Goal: Information Seeking & Learning: Learn about a topic

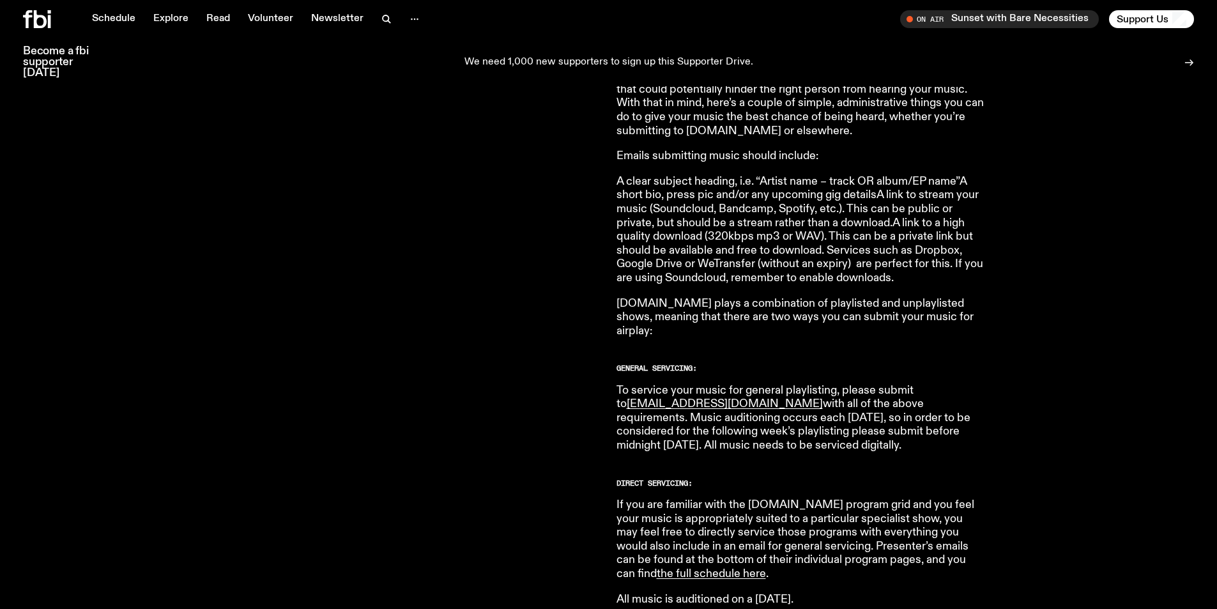
scroll to position [565, 0]
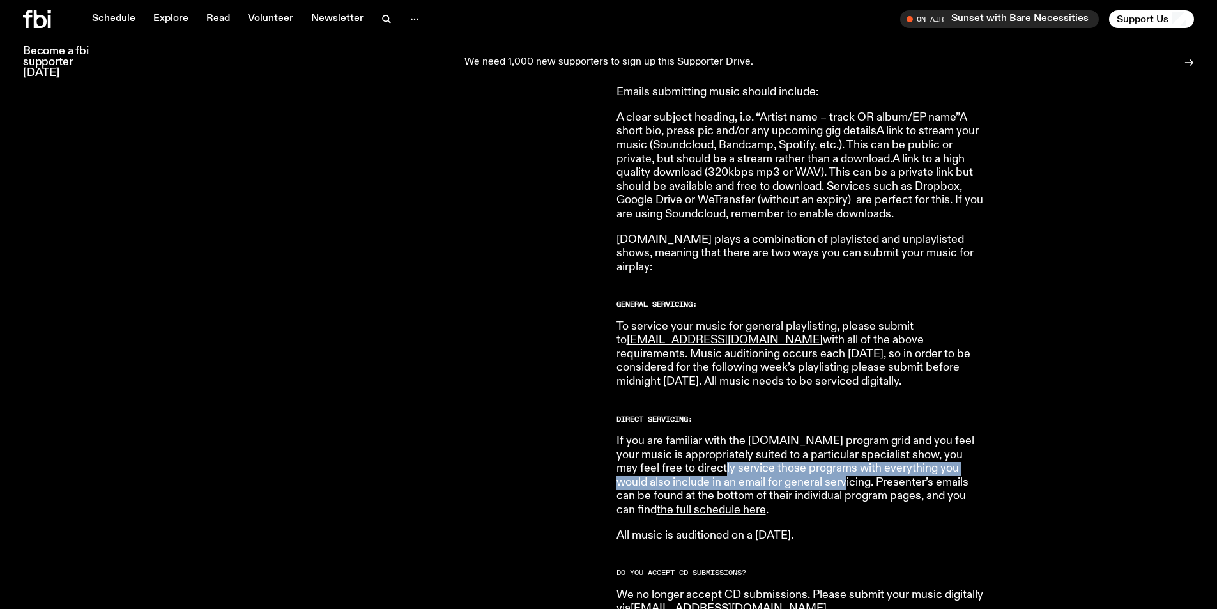
drag, startPoint x: 664, startPoint y: 459, endPoint x: 771, endPoint y: 469, distance: 107.7
click at [771, 469] on p "If you are familiar with the fbi.radio program grid and you feel your music is …" at bounding box center [800, 475] width 368 height 83
click at [813, 436] on p "If you are familiar with the fbi.radio program grid and you feel your music is …" at bounding box center [800, 475] width 368 height 83
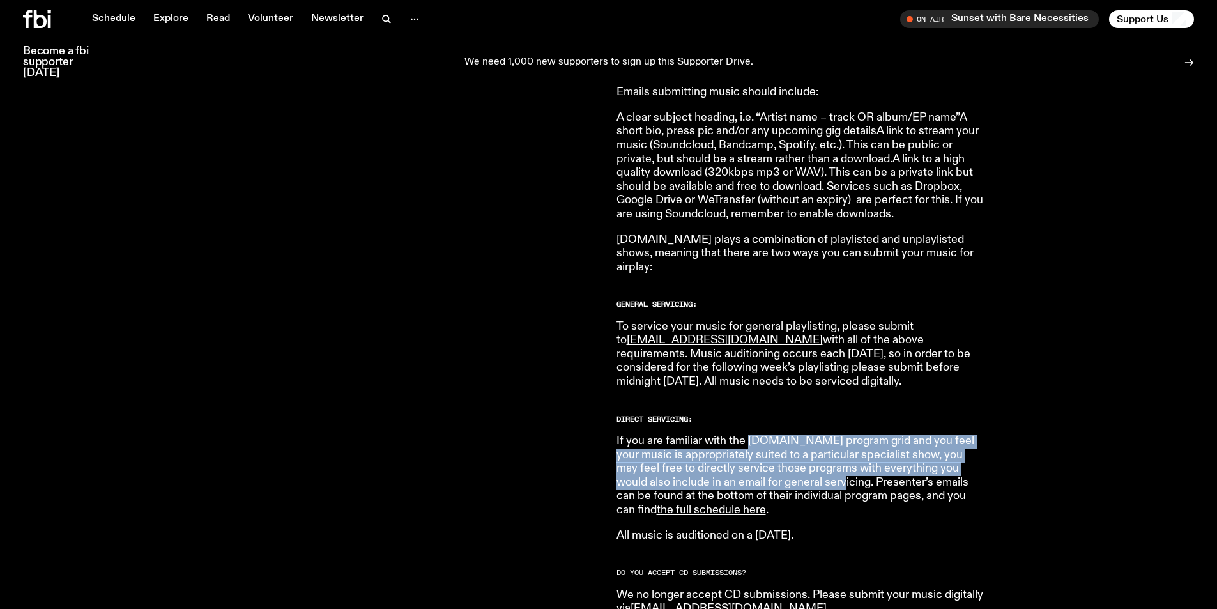
drag, startPoint x: 747, startPoint y: 424, endPoint x: 768, endPoint y: 468, distance: 48.9
click at [767, 468] on p "If you are familiar with the fbi.radio program grid and you feel your music is …" at bounding box center [800, 475] width 368 height 83
click at [828, 459] on p "If you are familiar with the fbi.radio program grid and you feel your music is …" at bounding box center [800, 475] width 368 height 83
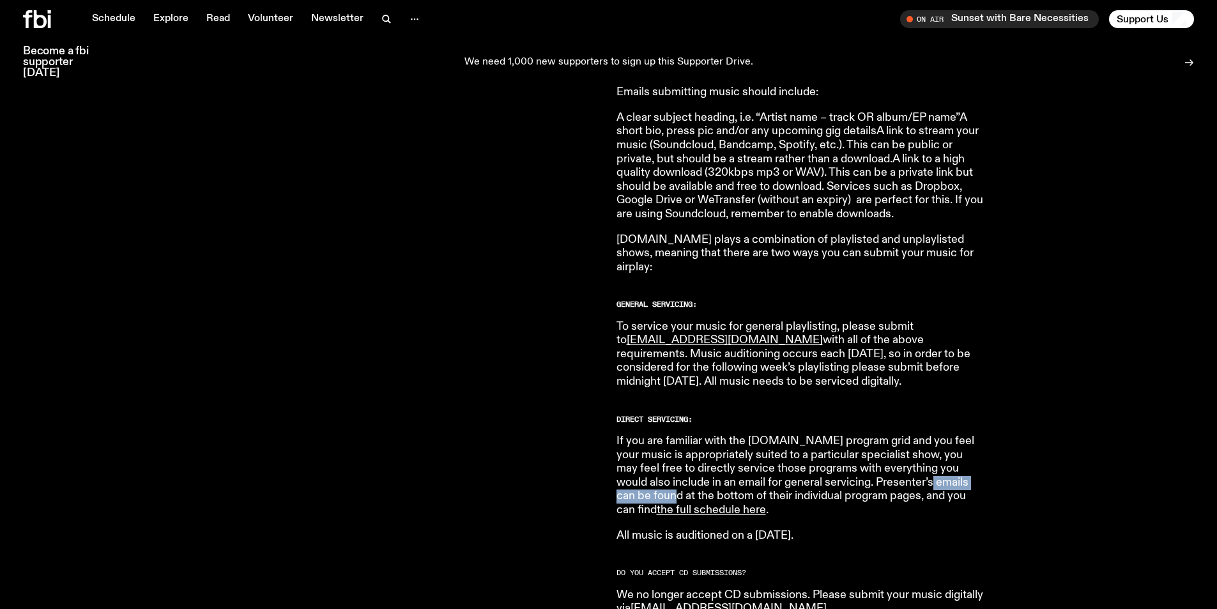
drag, startPoint x: 906, startPoint y: 472, endPoint x: 953, endPoint y: 471, distance: 46.6
click at [953, 471] on p "If you are familiar with the fbi.radio program grid and you feel your music is …" at bounding box center [800, 475] width 368 height 83
drag, startPoint x: 715, startPoint y: 482, endPoint x: 830, endPoint y: 482, distance: 115.6
click at [830, 482] on p "If you are familiar with the fbi.radio program grid and you feel your music is …" at bounding box center [800, 475] width 368 height 83
click at [826, 444] on p "If you are familiar with the fbi.radio program grid and you feel your music is …" at bounding box center [800, 475] width 368 height 83
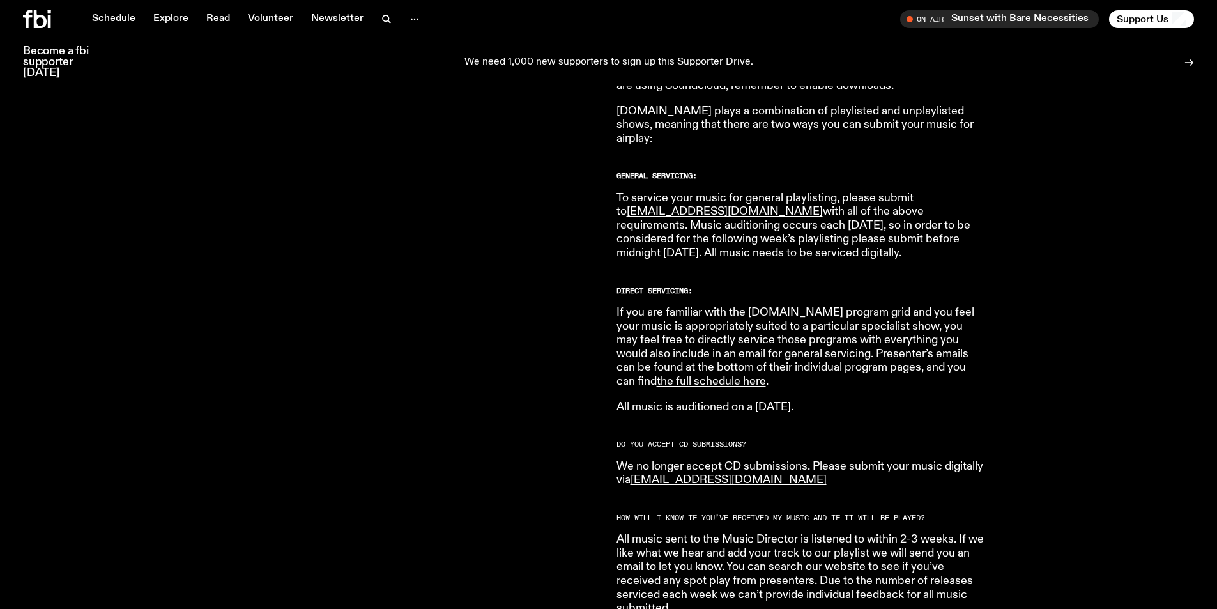
scroll to position [756, 0]
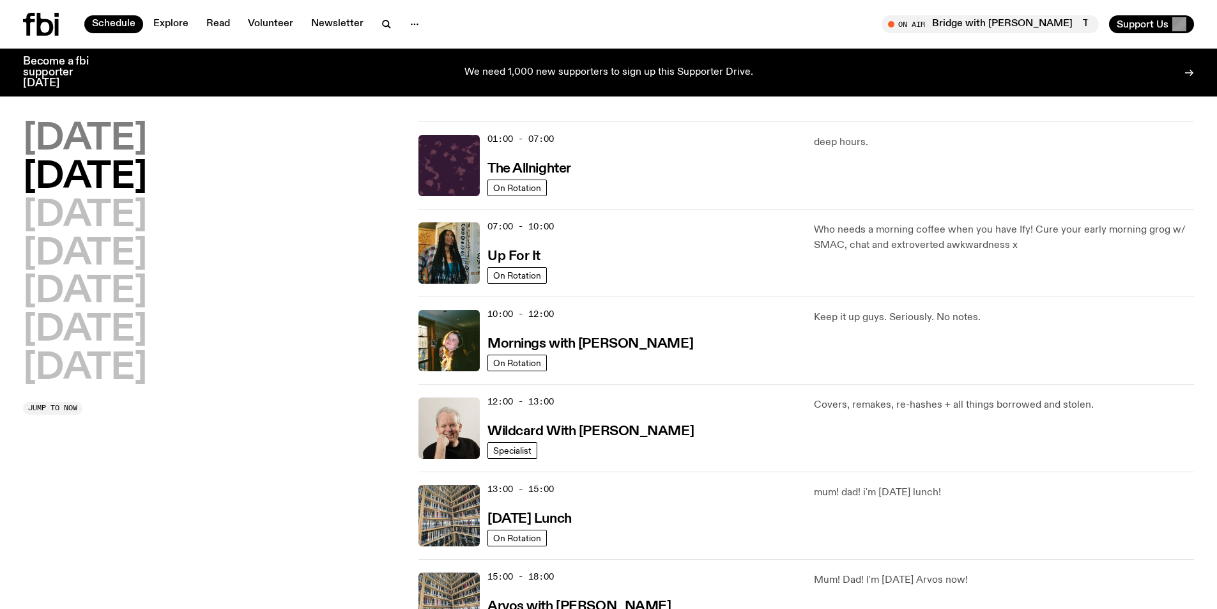
click at [101, 135] on h2 "Monday" at bounding box center [85, 139] width 124 height 36
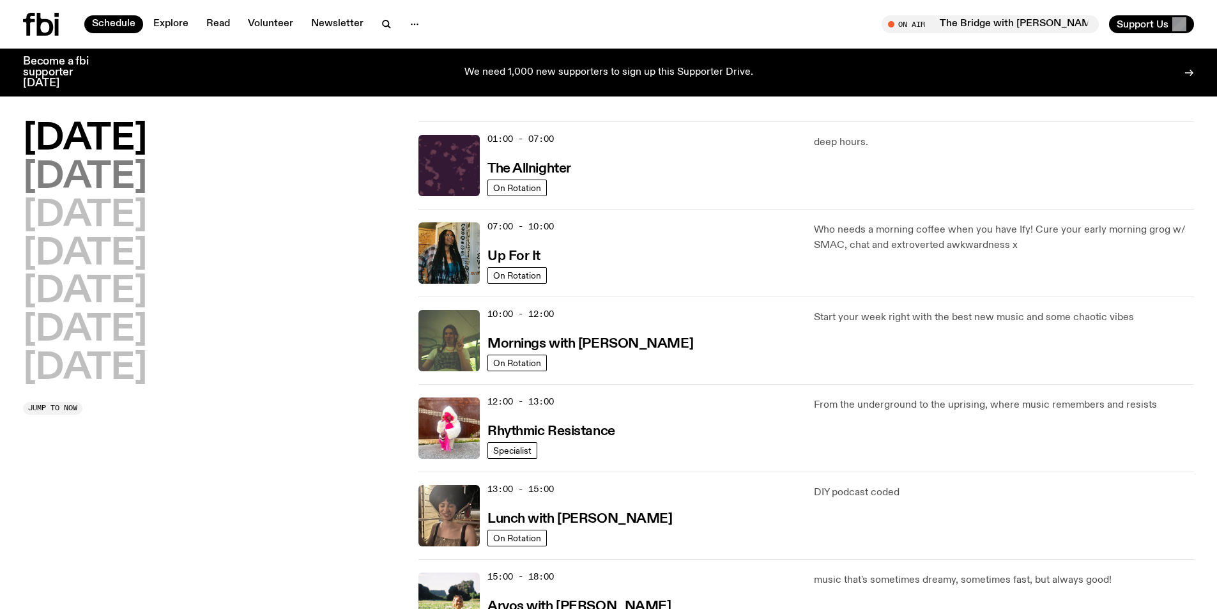
click at [104, 177] on h2 "Tuesday" at bounding box center [85, 178] width 124 height 36
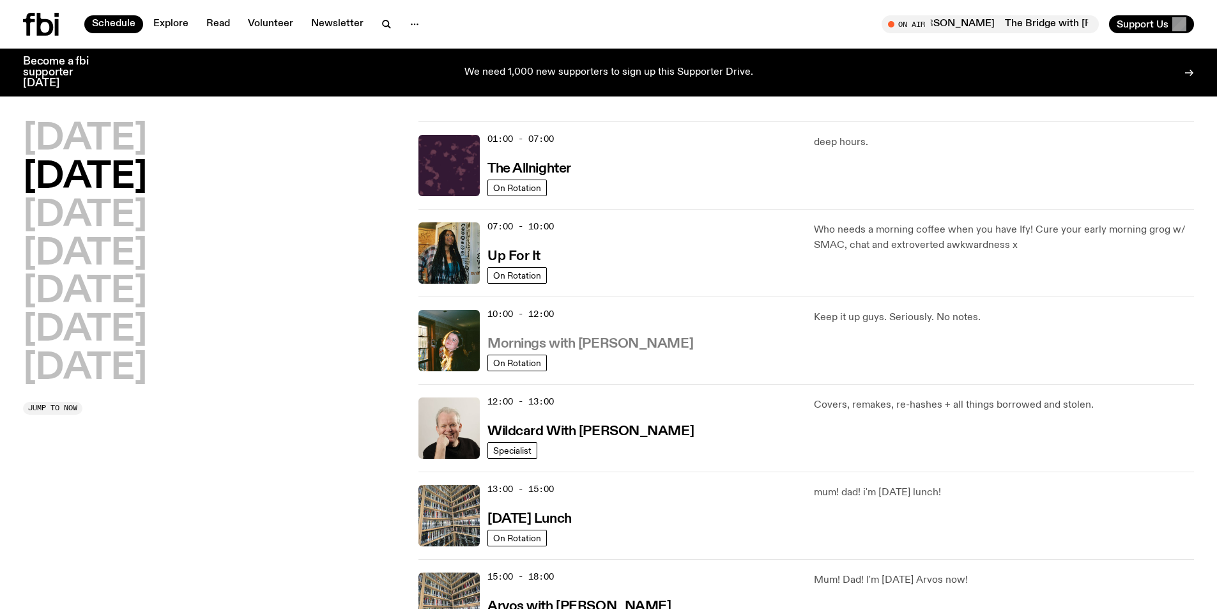
click at [604, 344] on h3 "Mornings with Freya Shields" at bounding box center [590, 343] width 206 height 13
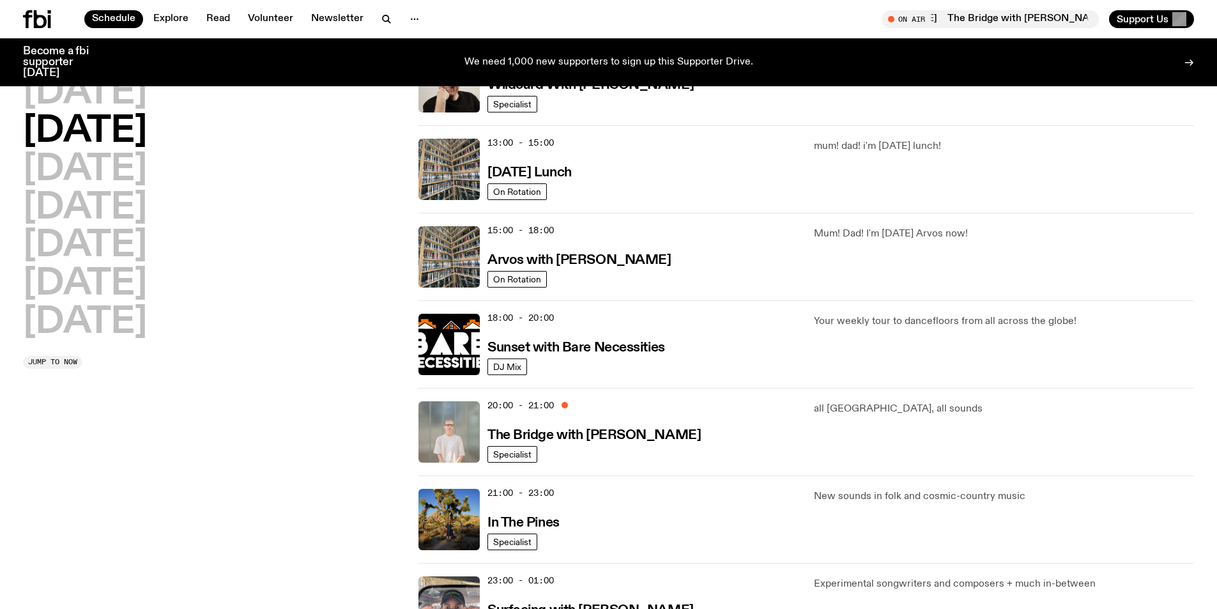
scroll to position [383, 0]
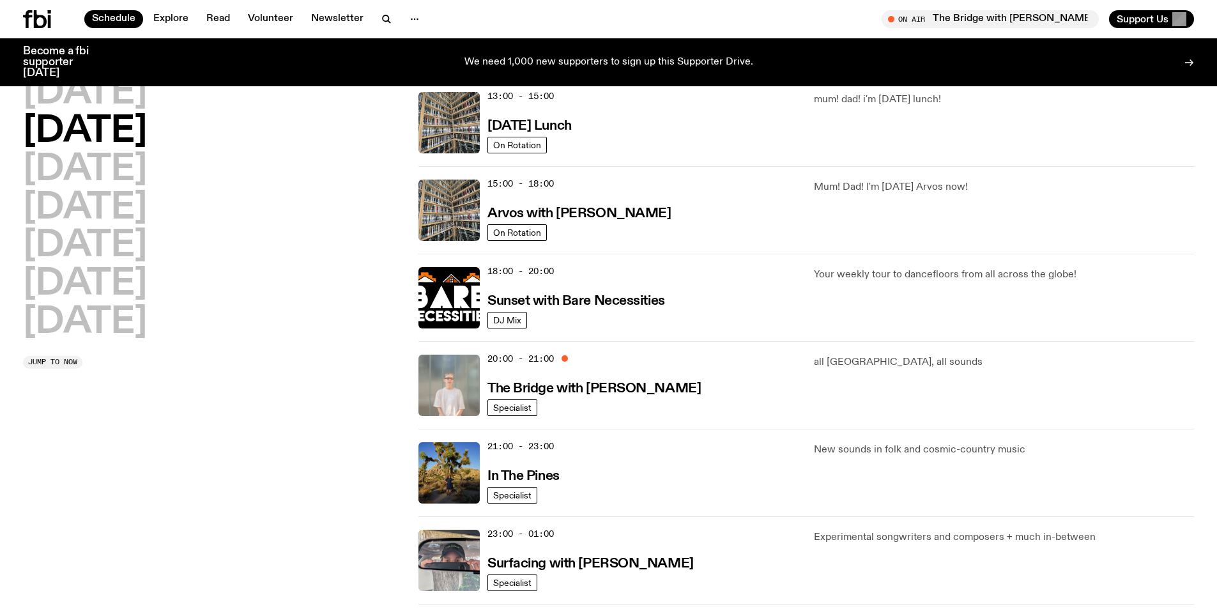
drag, startPoint x: 533, startPoint y: 473, endPoint x: 278, endPoint y: 450, distance: 255.9
click at [278, 450] on div "Monday Tuesday Wednesday Thursday Friday Saturday Sunday Jump to now" at bounding box center [213, 167] width 380 height 876
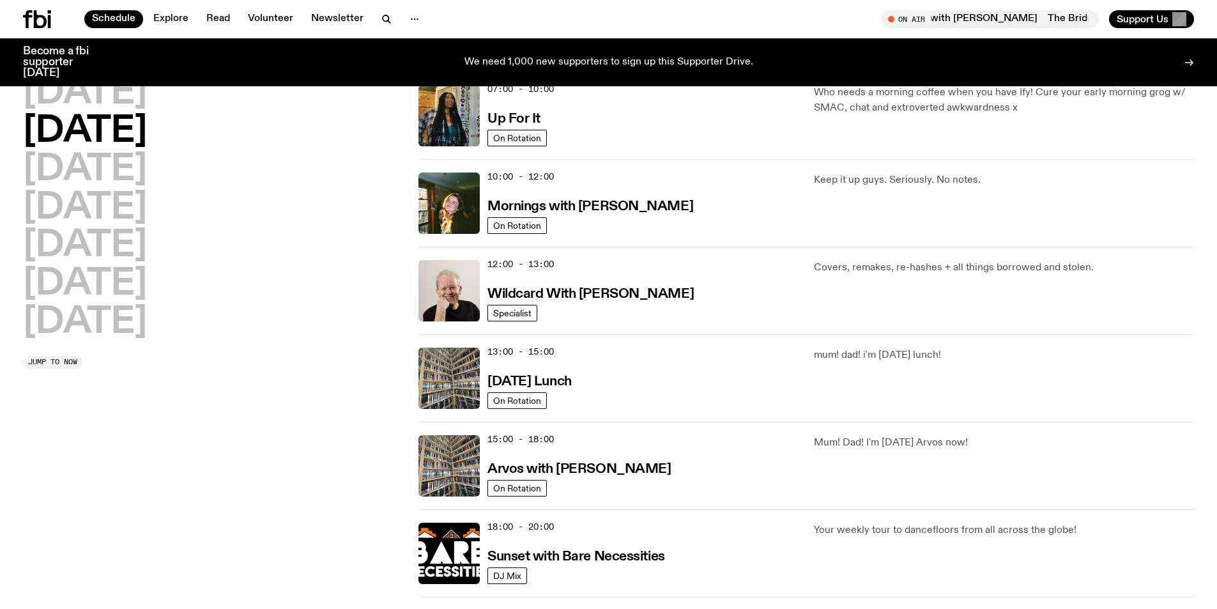
scroll to position [0, 0]
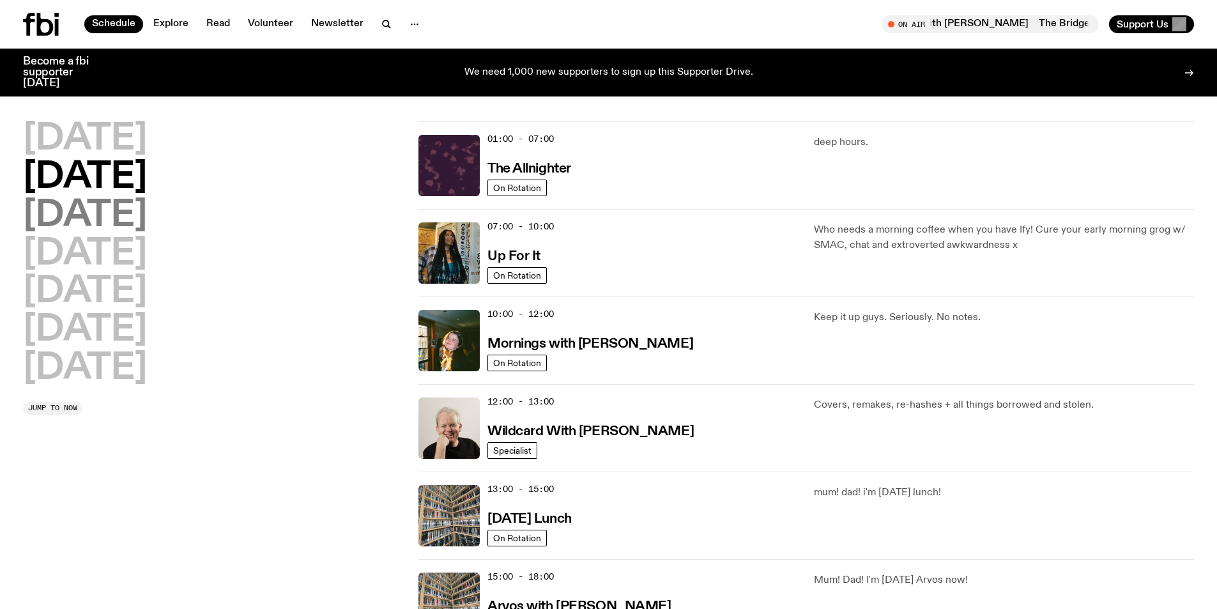
click at [128, 207] on h2 "Wednesday" at bounding box center [85, 216] width 124 height 36
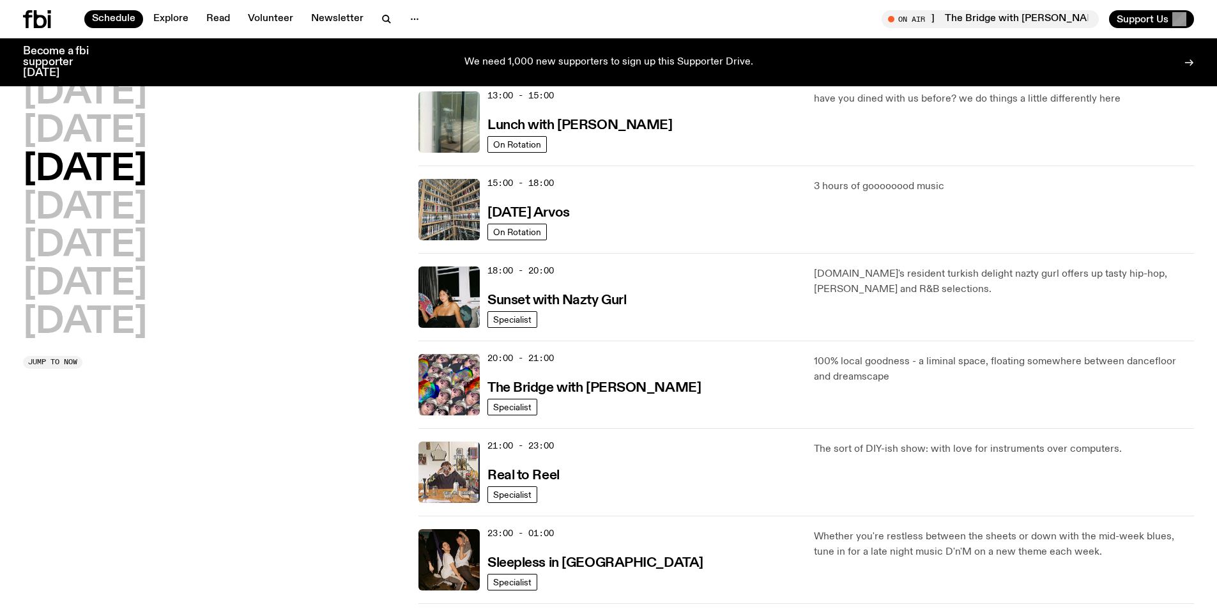
scroll to position [447, 0]
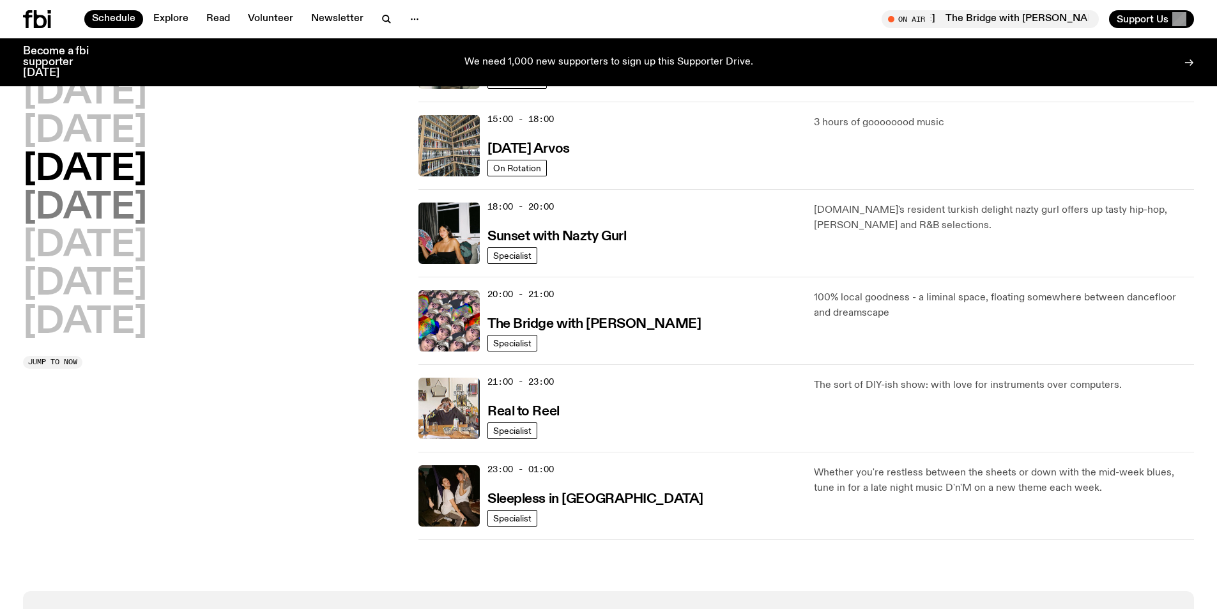
click at [98, 194] on h2 "Thursday" at bounding box center [85, 208] width 124 height 36
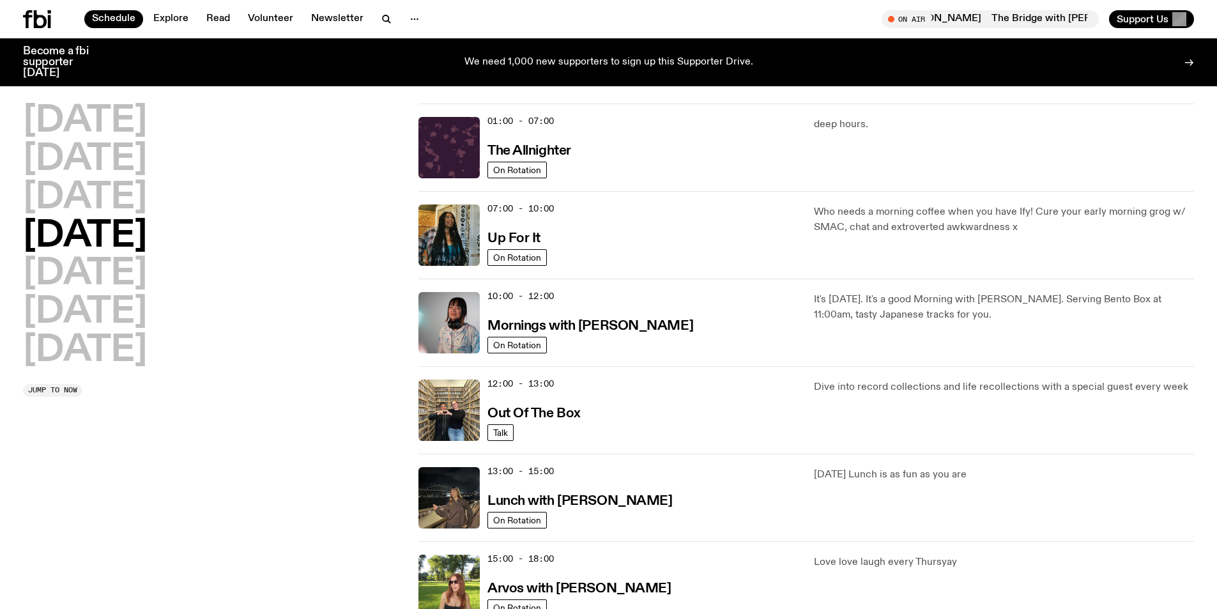
scroll to position [0, 0]
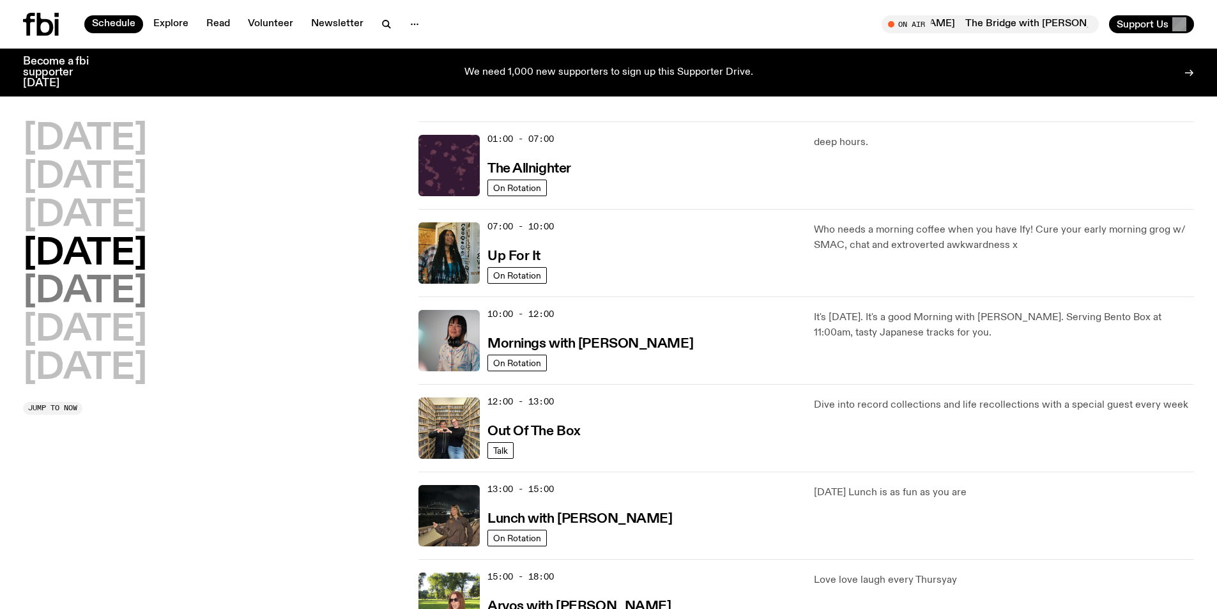
click at [82, 296] on h2 "Friday" at bounding box center [85, 292] width 124 height 36
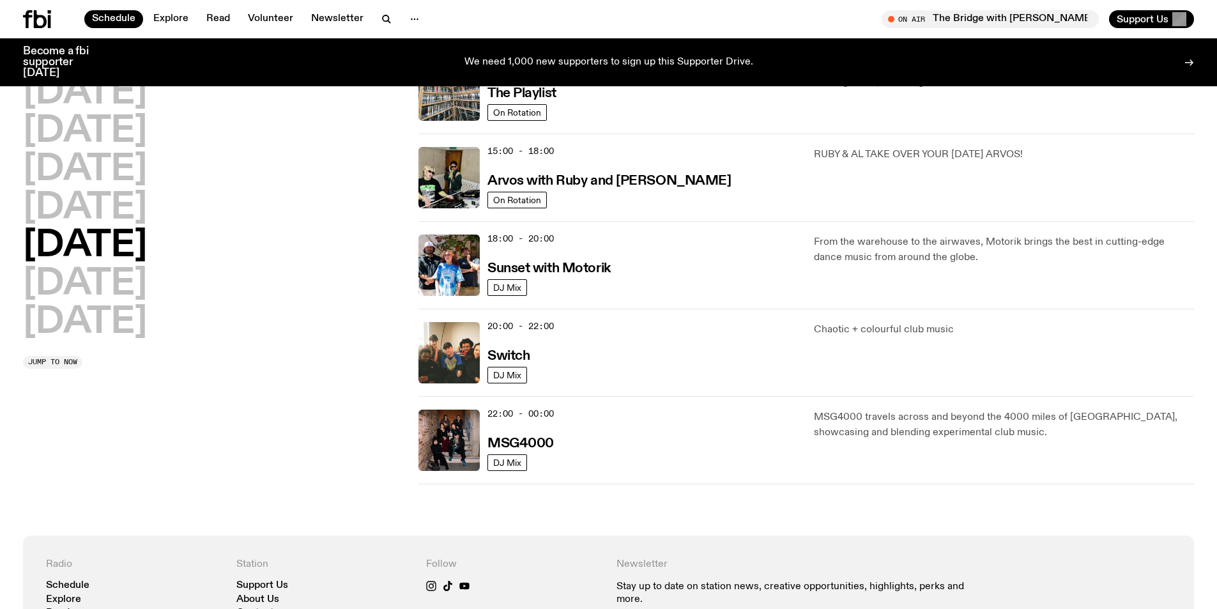
scroll to position [441, 0]
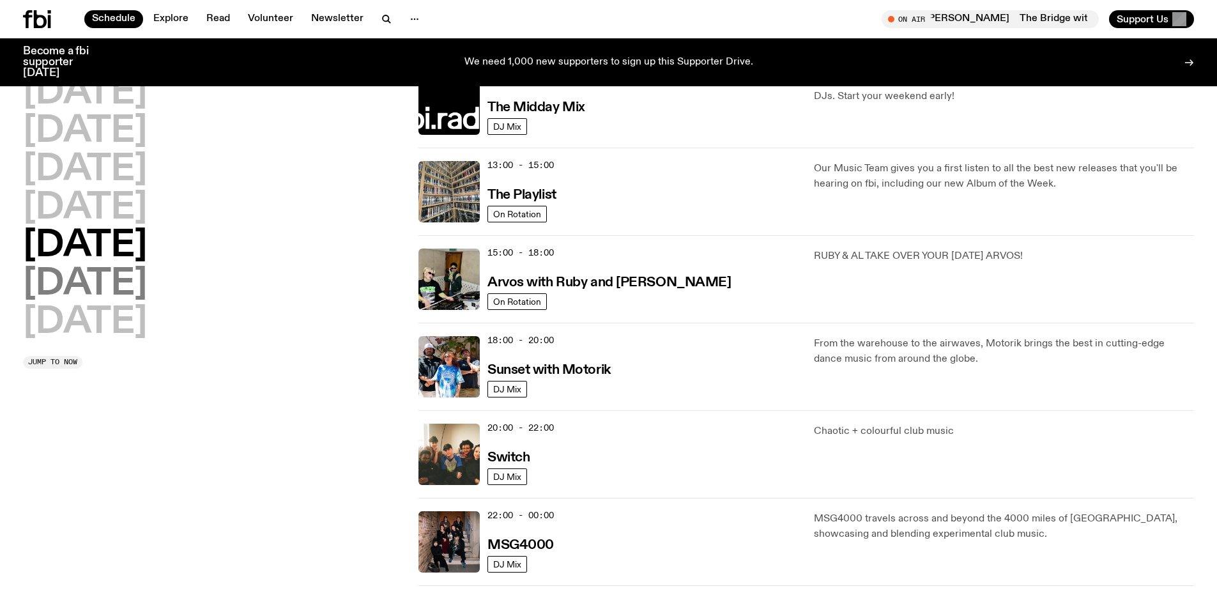
click at [102, 286] on h2 "Saturday" at bounding box center [85, 284] width 124 height 36
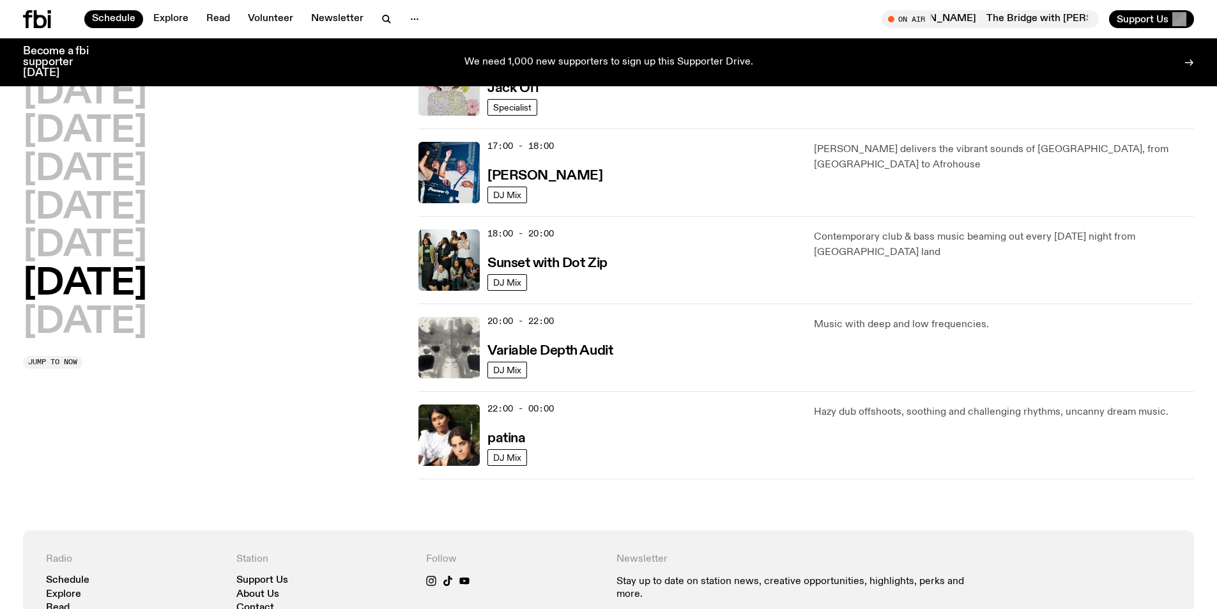
scroll to position [698, 0]
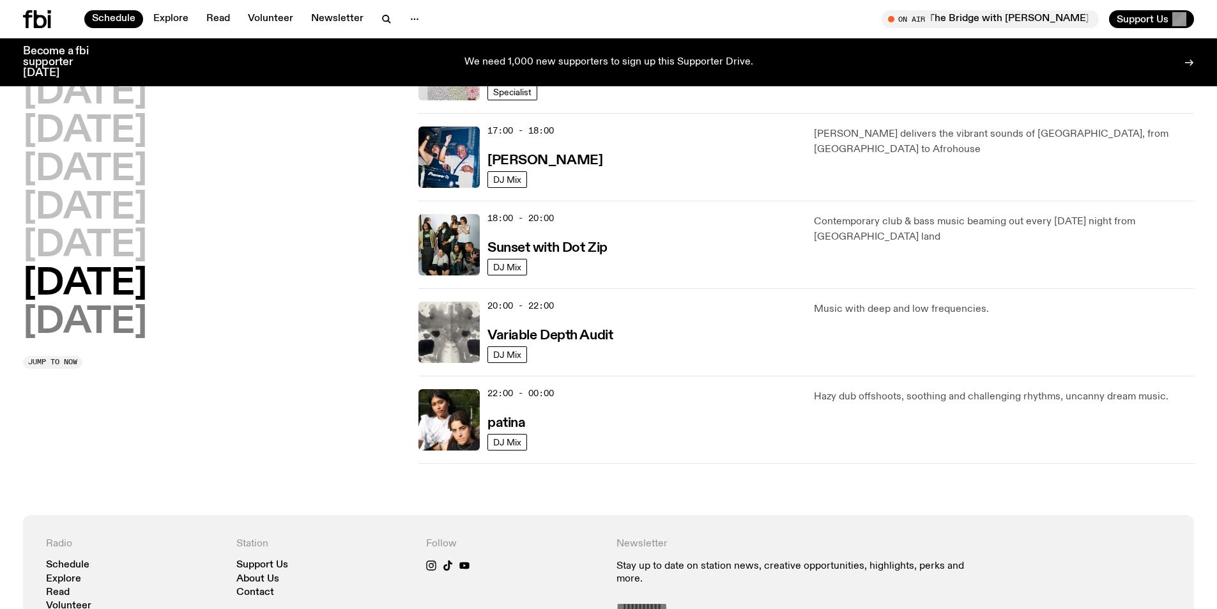
click at [91, 312] on h2 "Sunday" at bounding box center [85, 323] width 124 height 36
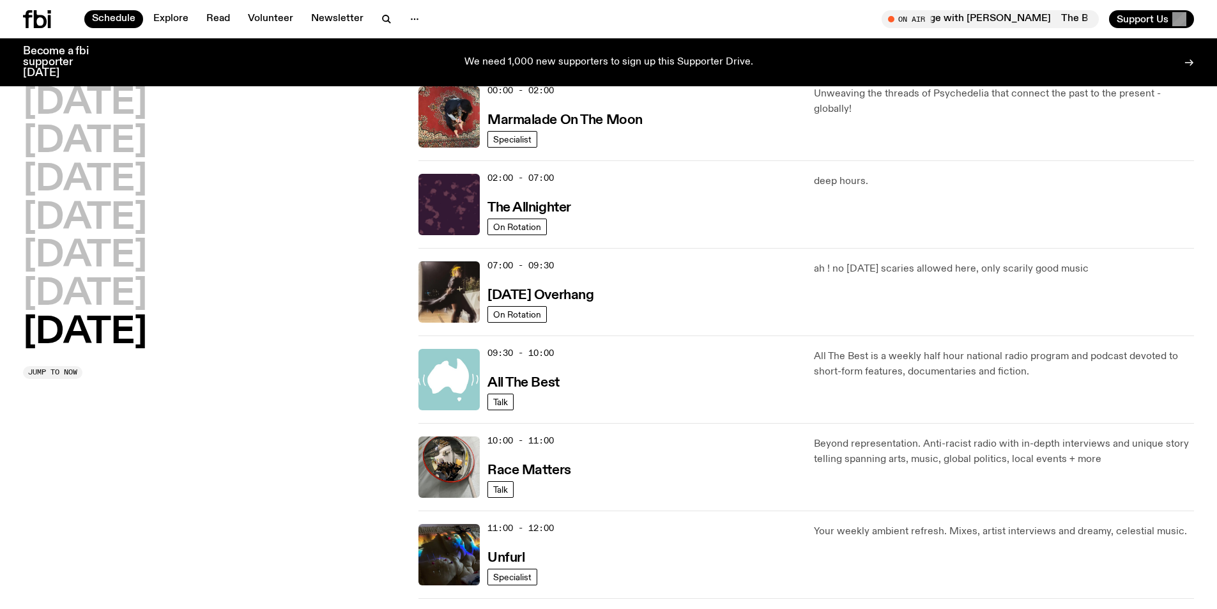
scroll to position [64, 0]
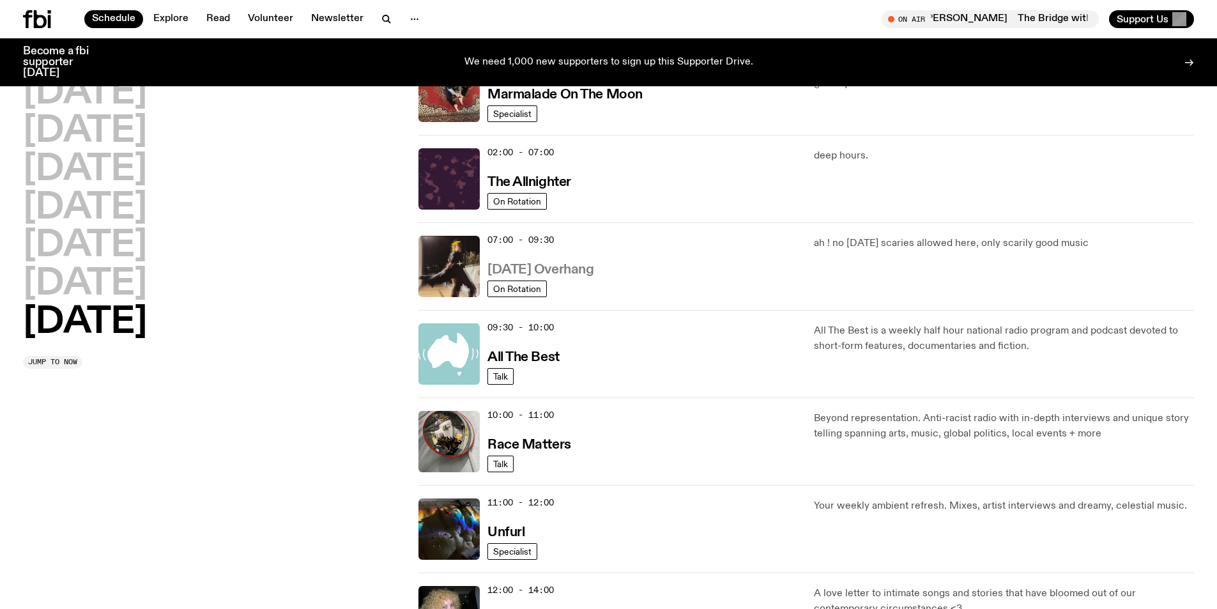
drag, startPoint x: 519, startPoint y: 289, endPoint x: 547, endPoint y: 270, distance: 34.4
drag, startPoint x: 547, startPoint y: 270, endPoint x: 435, endPoint y: 270, distance: 111.8
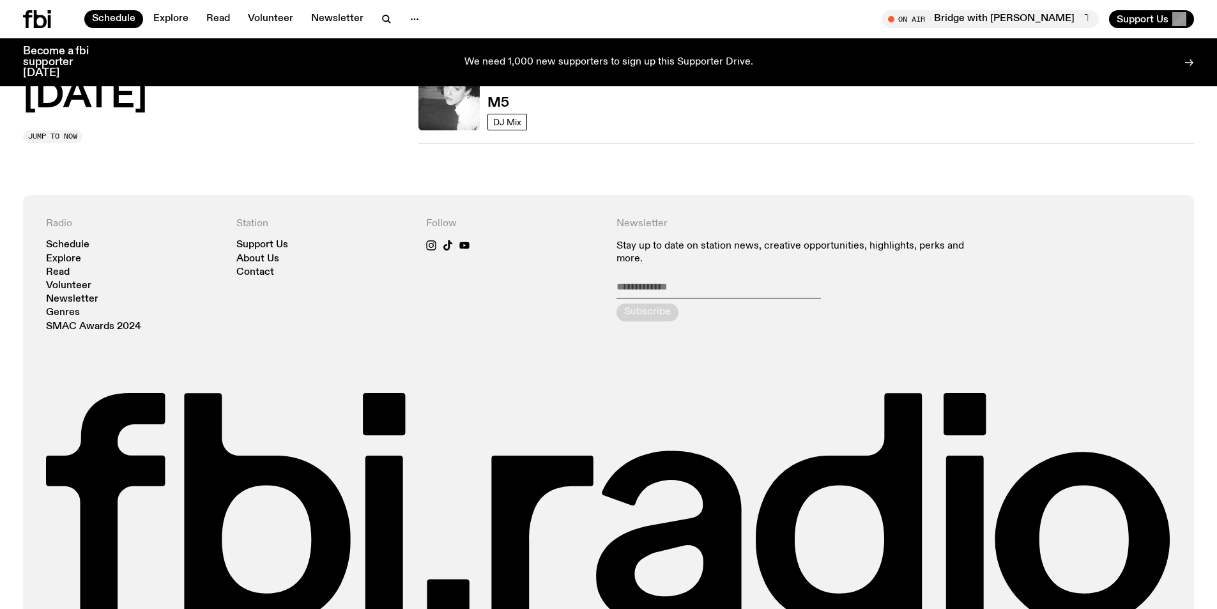
scroll to position [1080, 0]
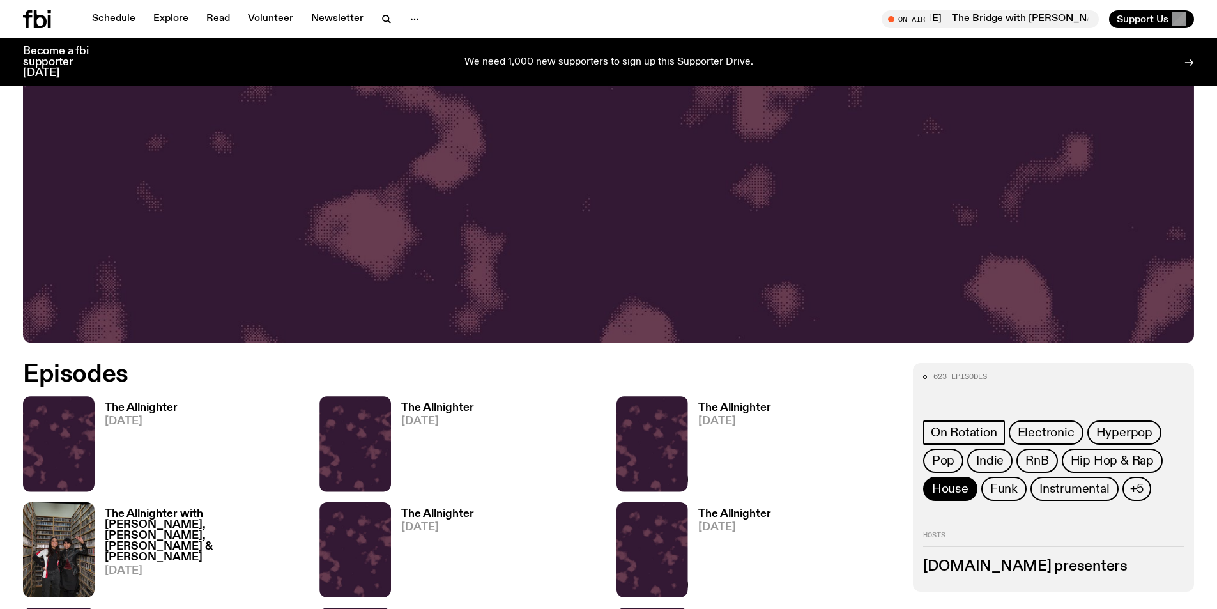
scroll to position [689, 0]
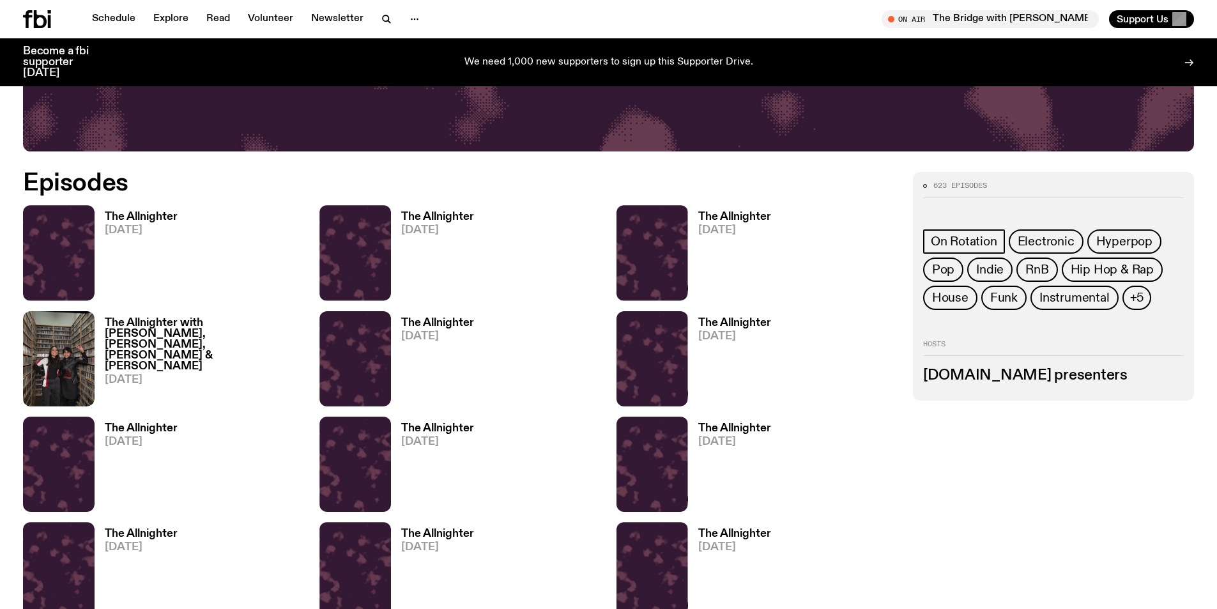
click at [947, 376] on h3 "[DOMAIN_NAME] presenters" at bounding box center [1053, 376] width 261 height 14
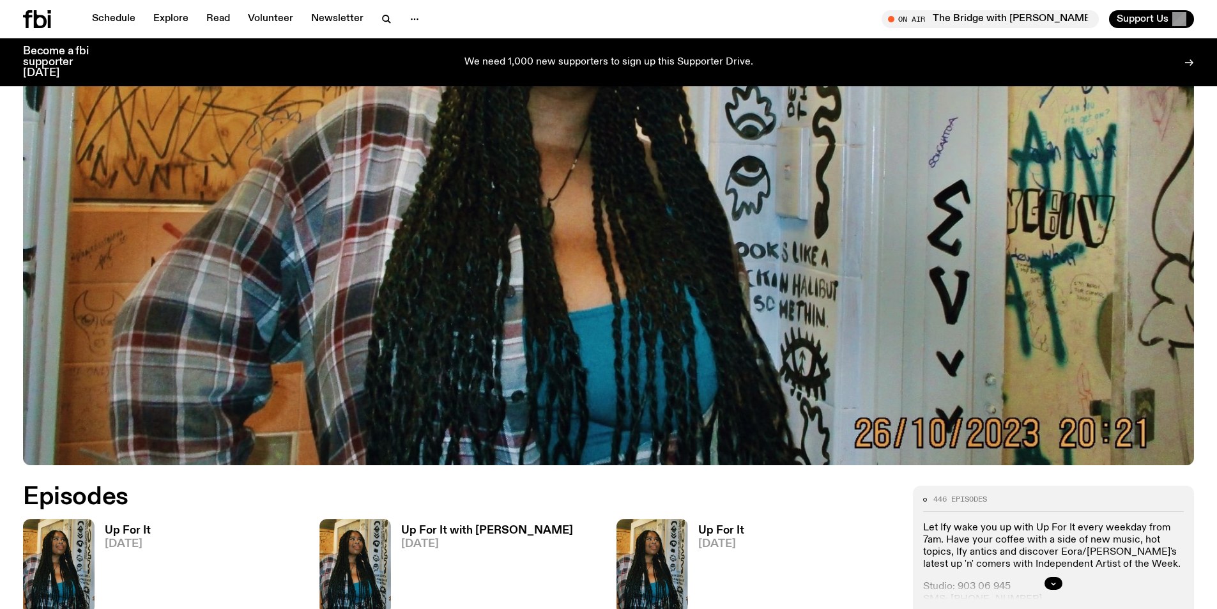
scroll to position [567, 0]
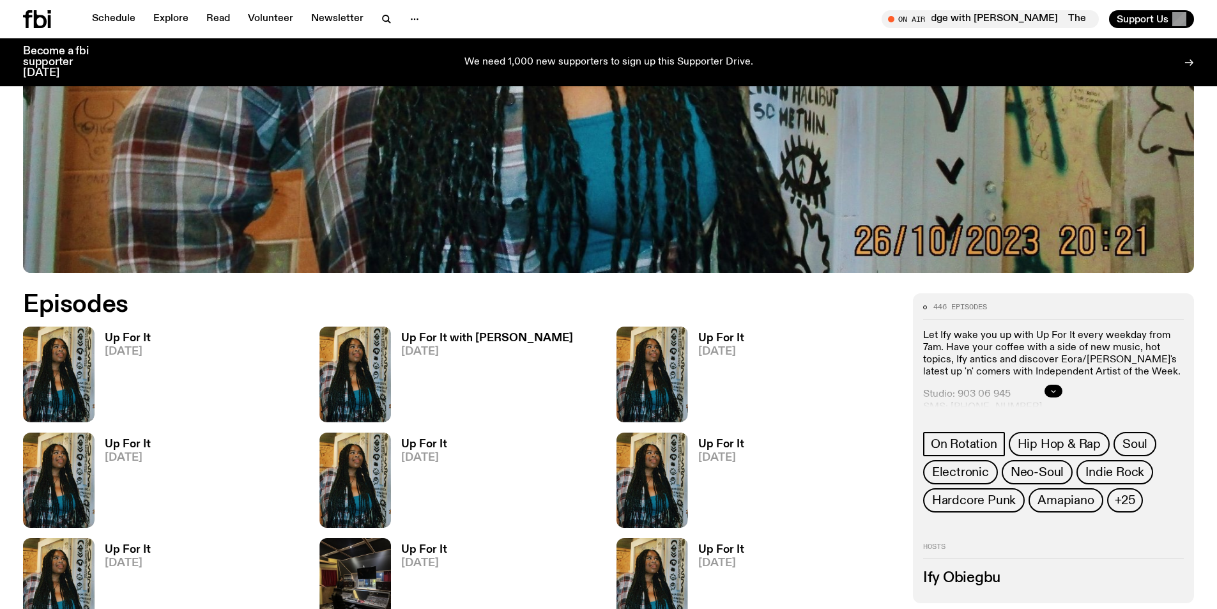
click at [1057, 393] on button "button" at bounding box center [1053, 391] width 18 height 13
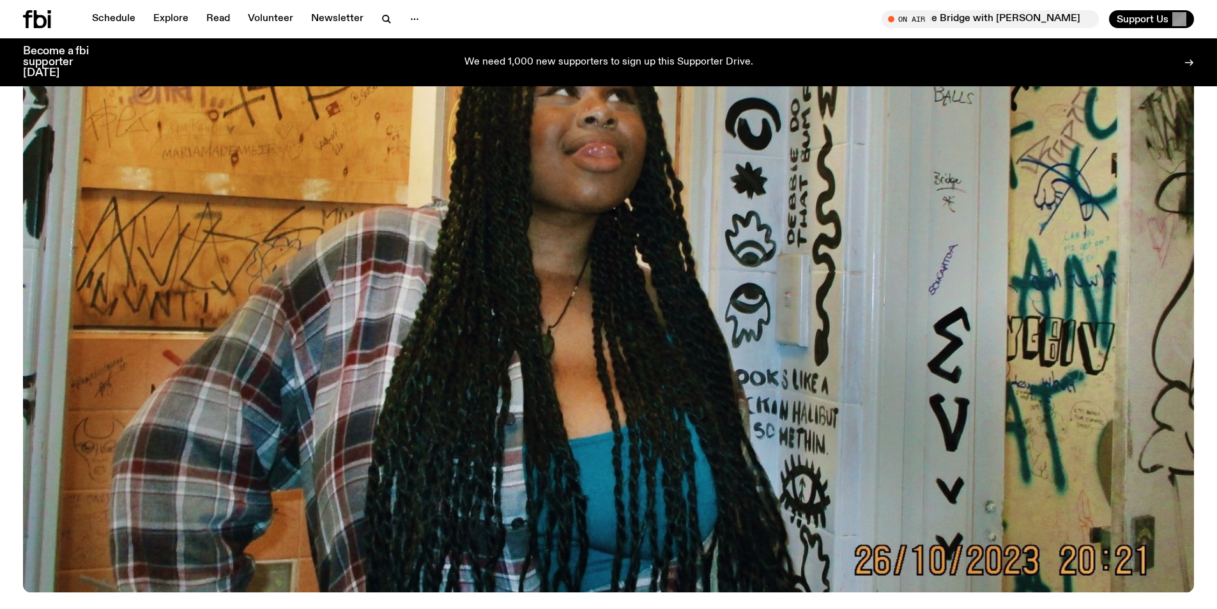
scroll to position [248, 0]
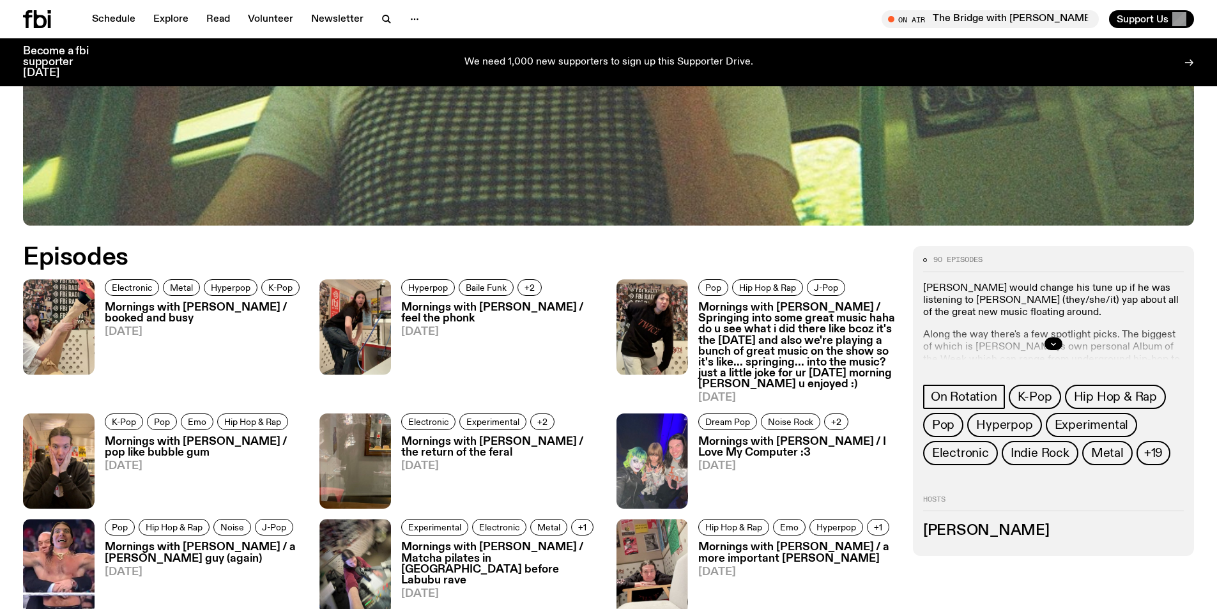
scroll to position [630, 0]
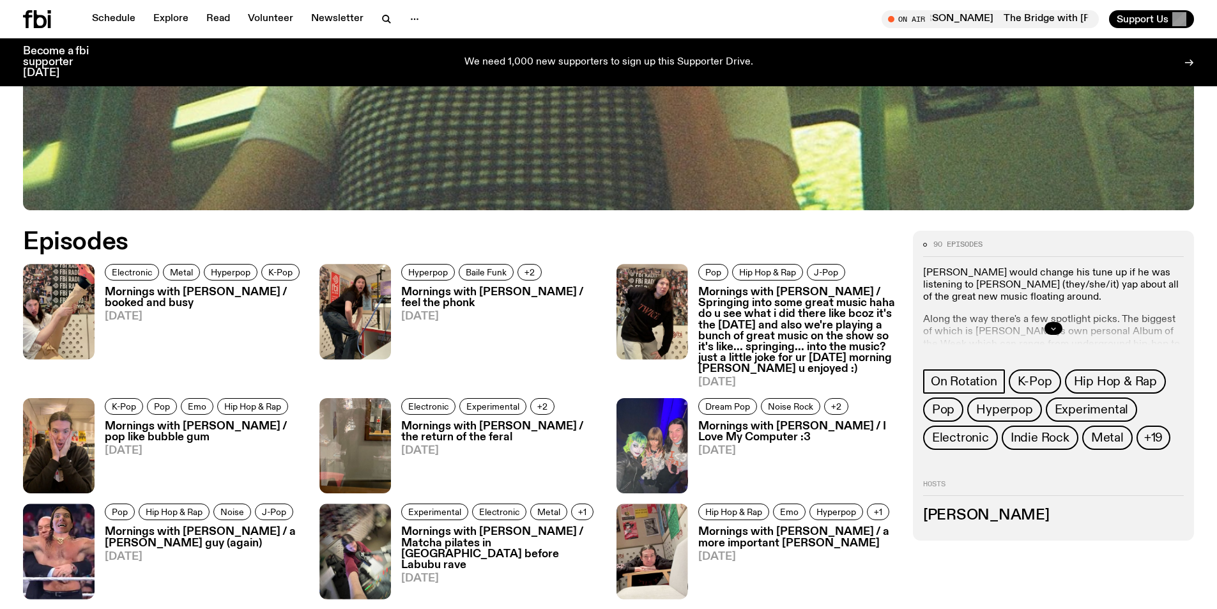
click at [1050, 323] on button "button" at bounding box center [1053, 328] width 18 height 13
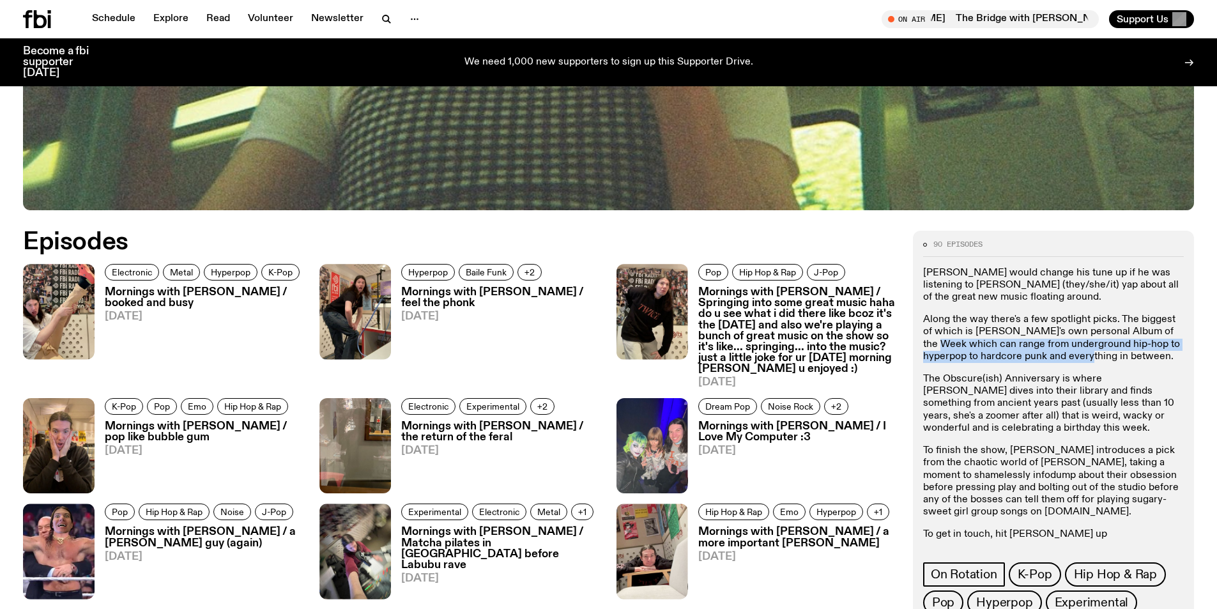
drag, startPoint x: 933, startPoint y: 345, endPoint x: 987, endPoint y: 379, distance: 64.9
click at [1067, 362] on p "Along the way there's a few spotlight picks. The biggest of which is [PERSON_NA…" at bounding box center [1053, 338] width 261 height 49
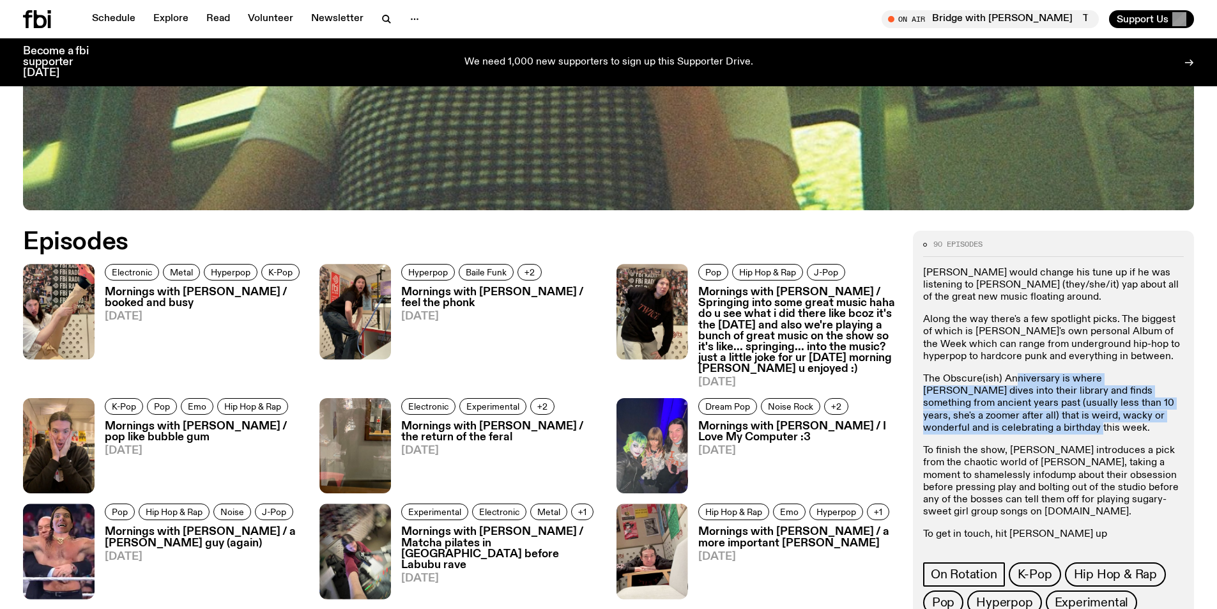
drag, startPoint x: 1035, startPoint y: 387, endPoint x: 982, endPoint y: 426, distance: 65.8
click at [982, 426] on p "The Obscure(ish) Anniversary is where Jim dives into their library and finds so…" at bounding box center [1053, 403] width 261 height 61
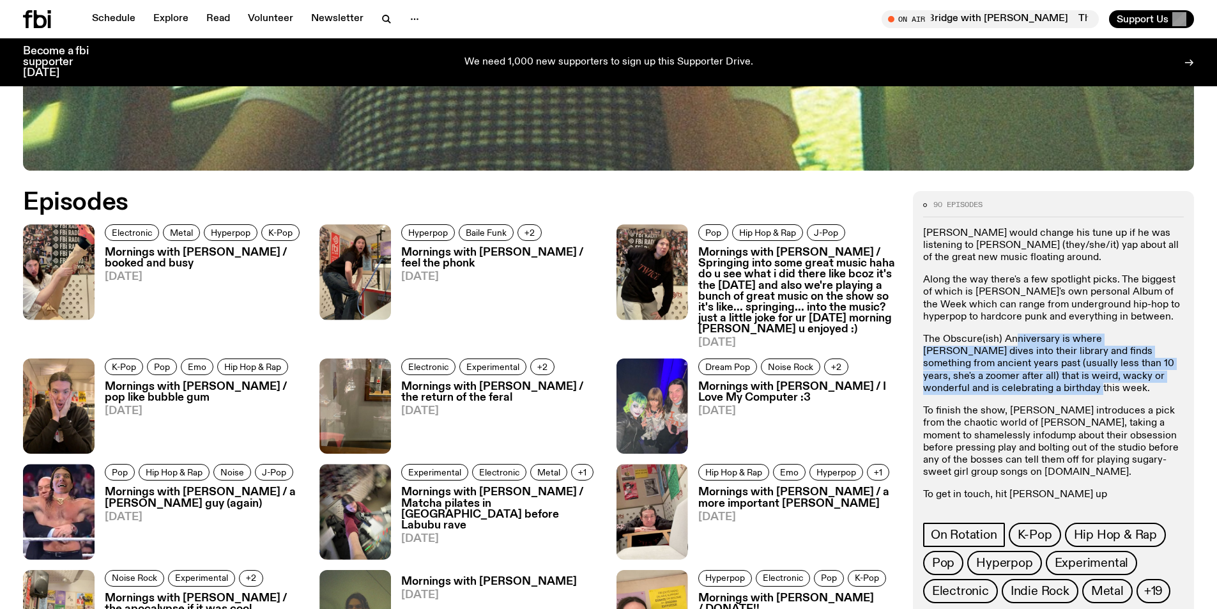
scroll to position [694, 0]
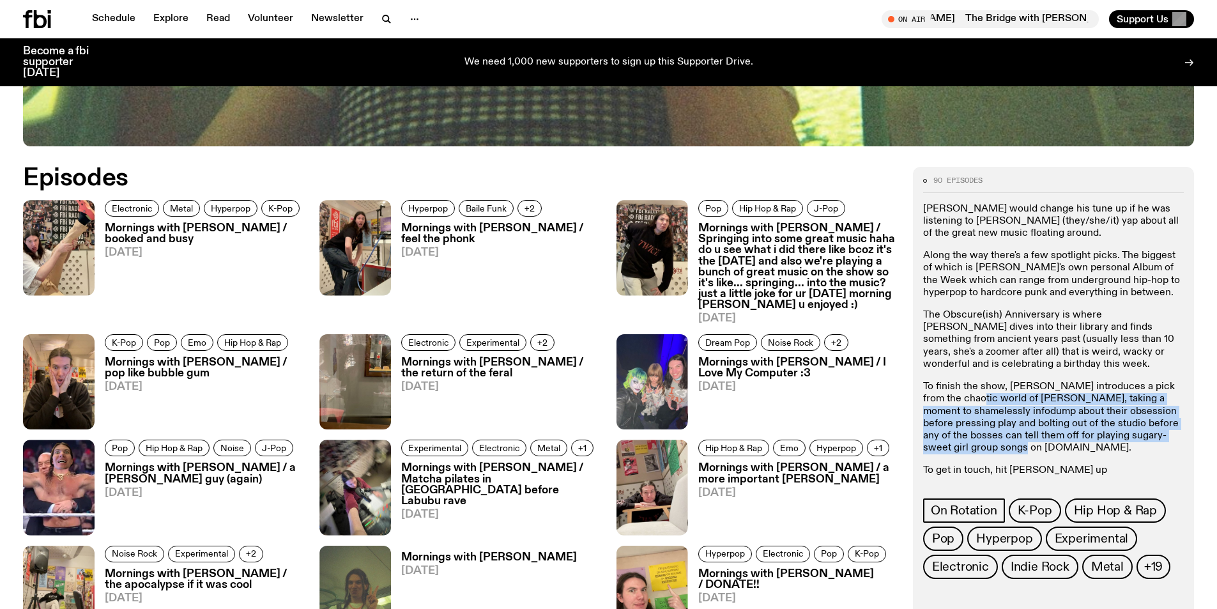
drag, startPoint x: 970, startPoint y: 400, endPoint x: 1045, endPoint y: 448, distance: 89.6
click at [1045, 448] on p "To finish the show, Jimothy introduces a pick from the chaotic world of K-Pop, …" at bounding box center [1053, 417] width 261 height 73
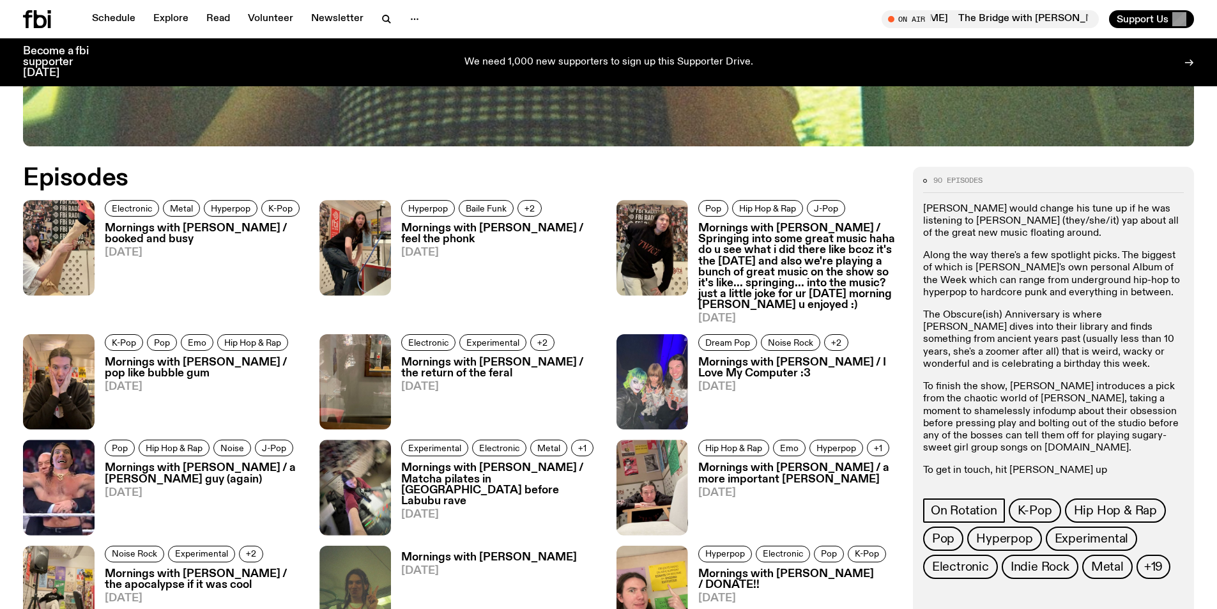
click at [973, 381] on p "To finish the show, Jimothy introduces a pick from the chaotic world of K-Pop, …" at bounding box center [1053, 417] width 261 height 73
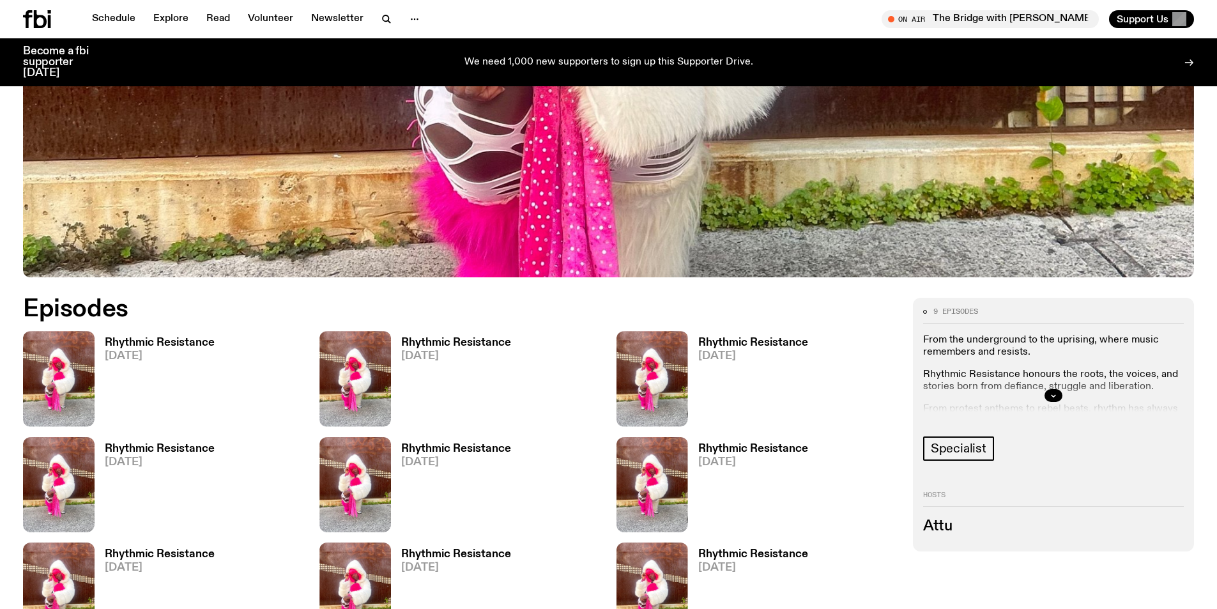
scroll to position [565, 0]
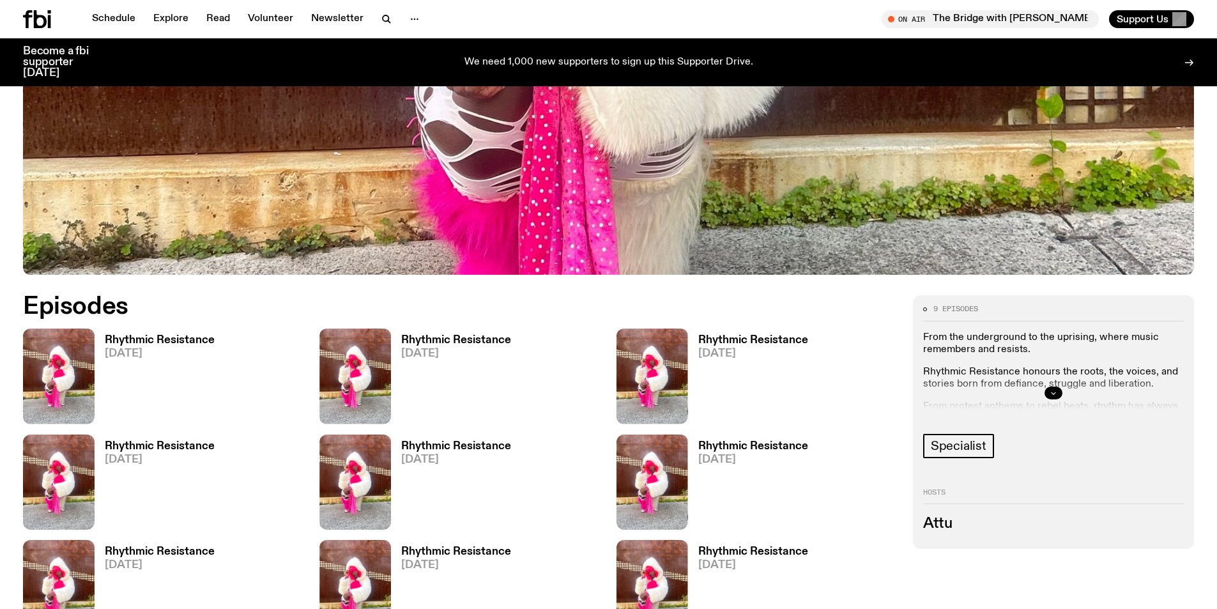
click at [1055, 393] on icon "button" at bounding box center [1053, 393] width 4 height 2
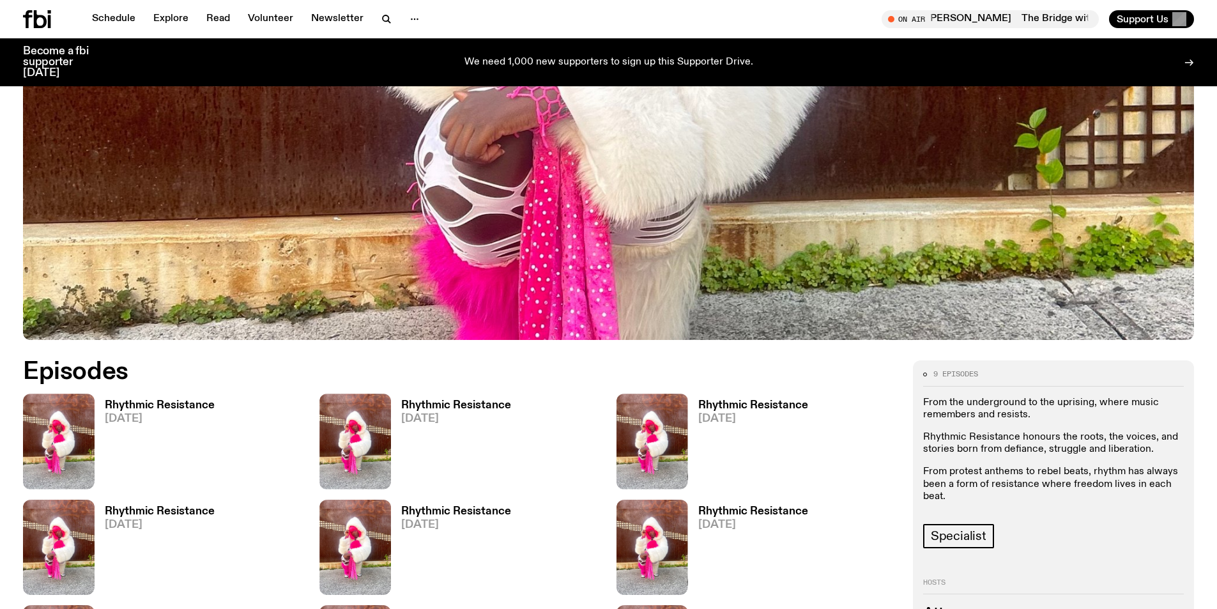
scroll to position [438, 0]
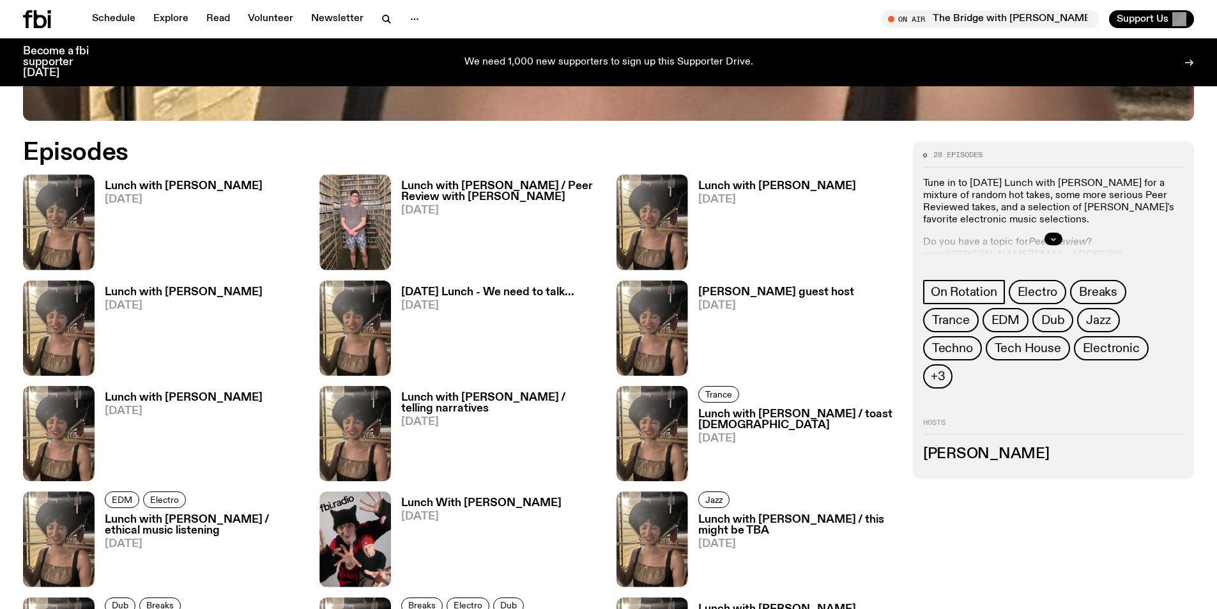
scroll to position [758, 0]
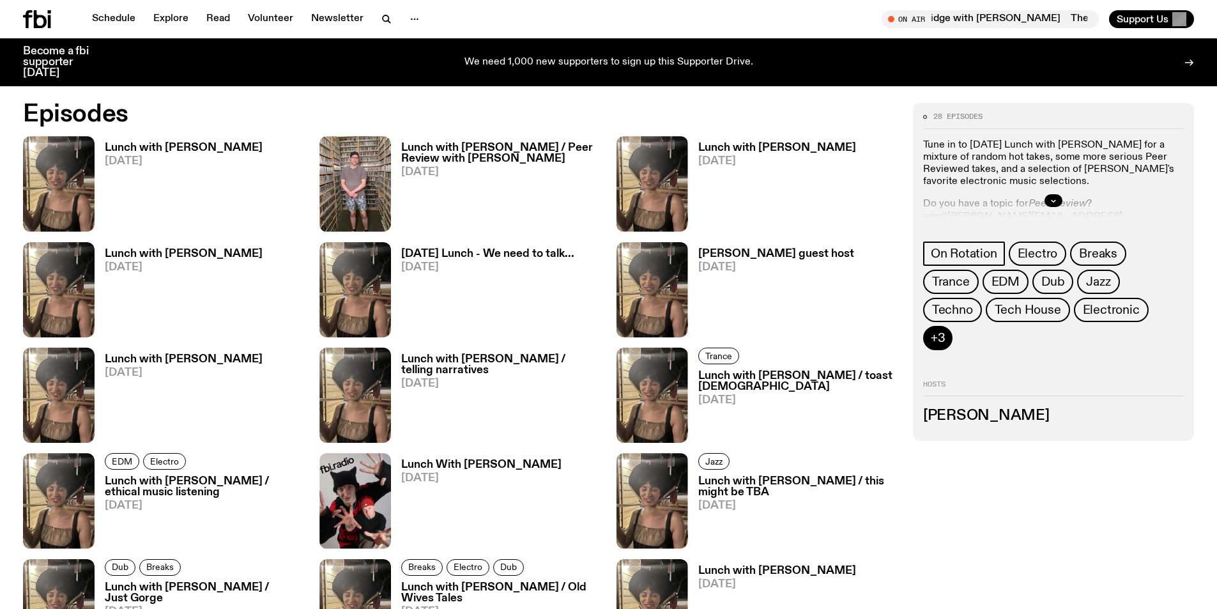
click at [945, 331] on span "+3" at bounding box center [938, 338] width 15 height 14
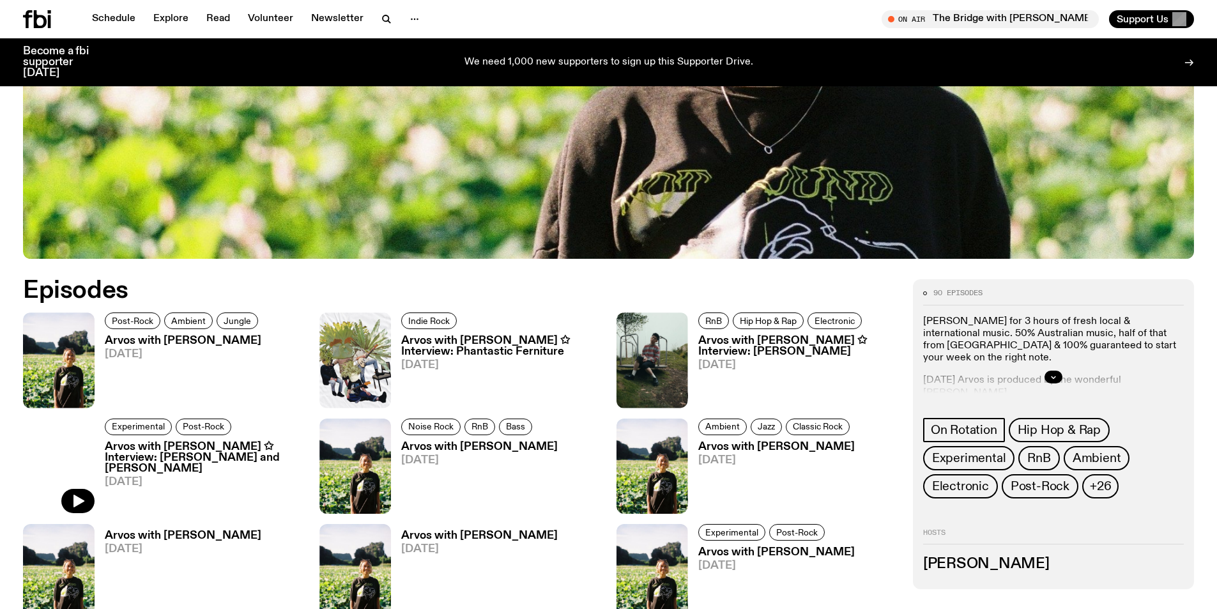
scroll to position [630, 0]
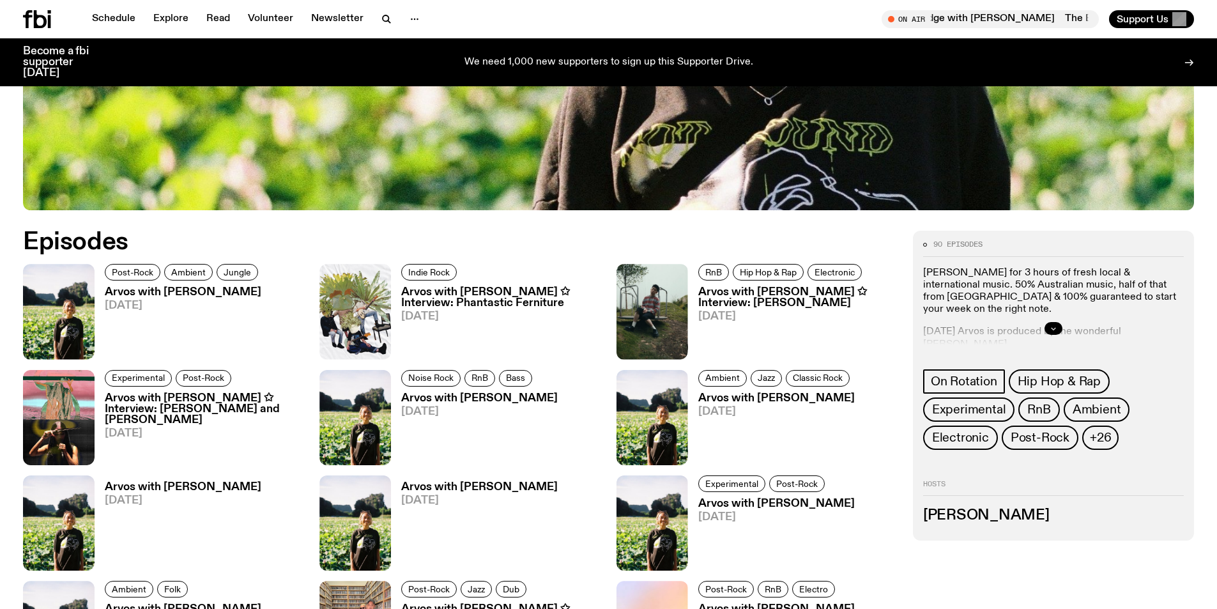
click at [1050, 326] on icon "button" at bounding box center [1053, 328] width 8 height 8
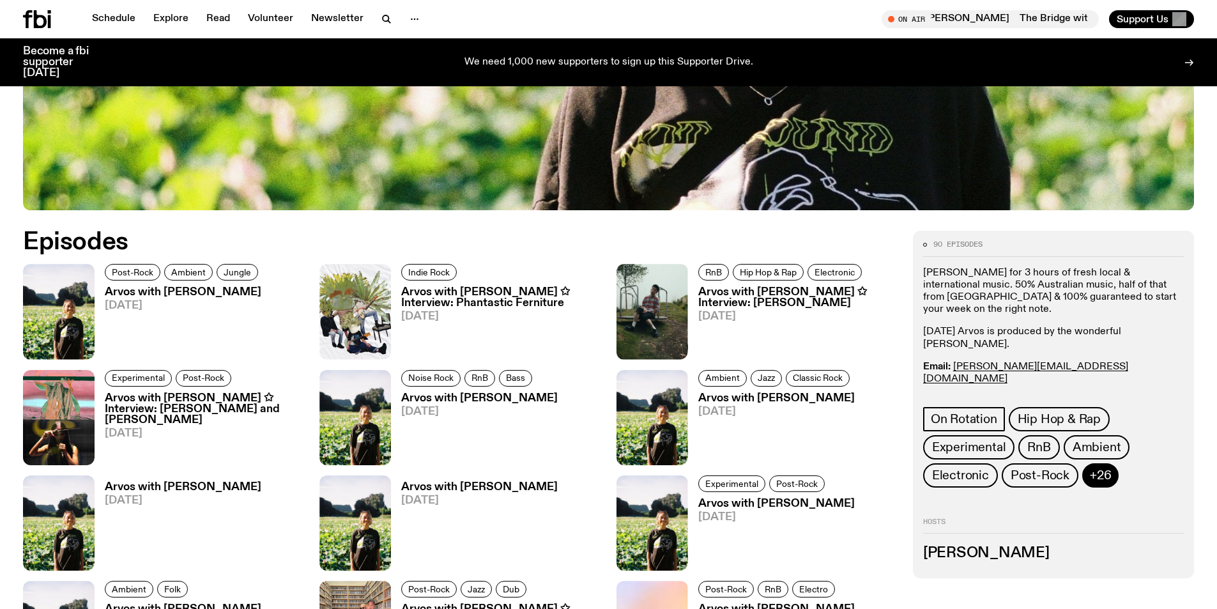
click at [1109, 474] on button "+26" at bounding box center [1100, 475] width 36 height 24
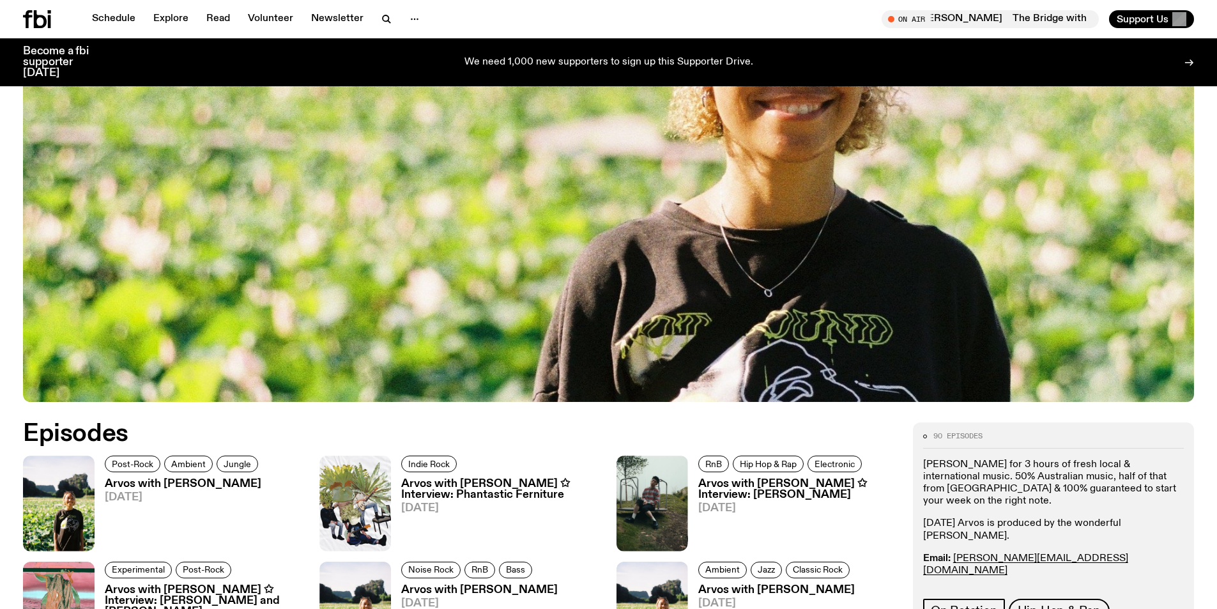
scroll to position [439, 0]
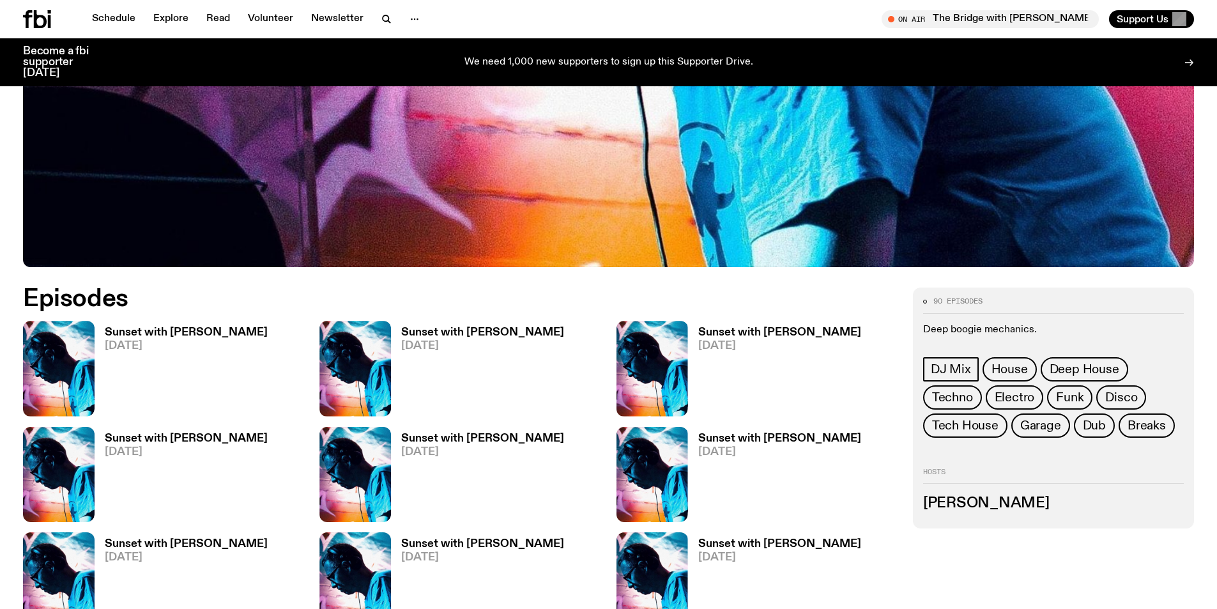
scroll to position [694, 0]
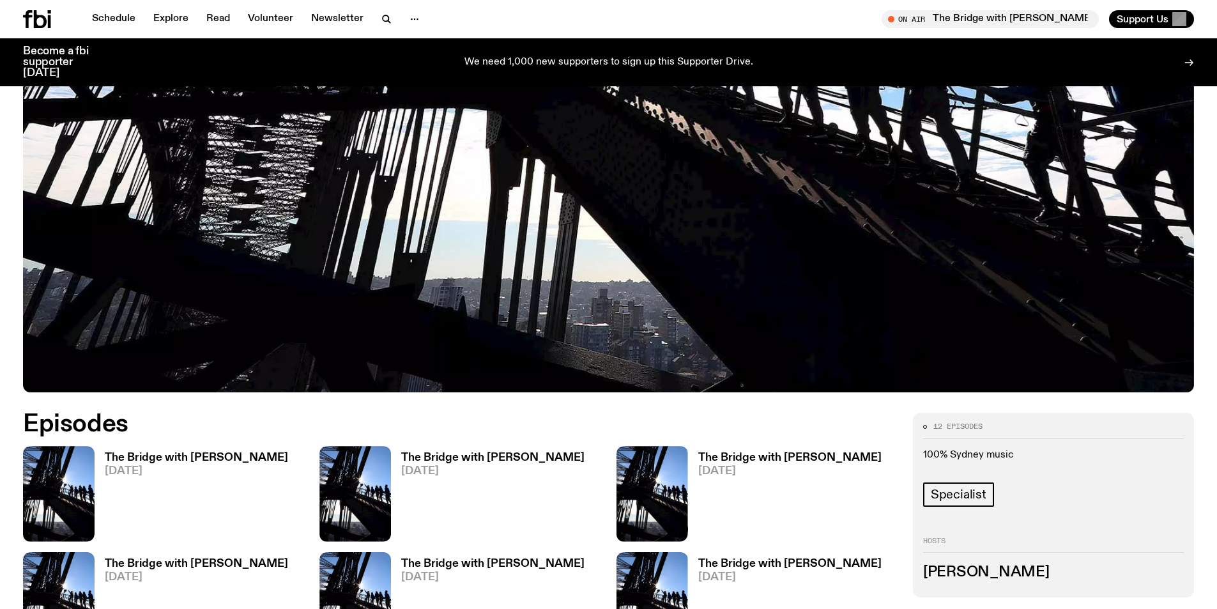
scroll to position [566, 0]
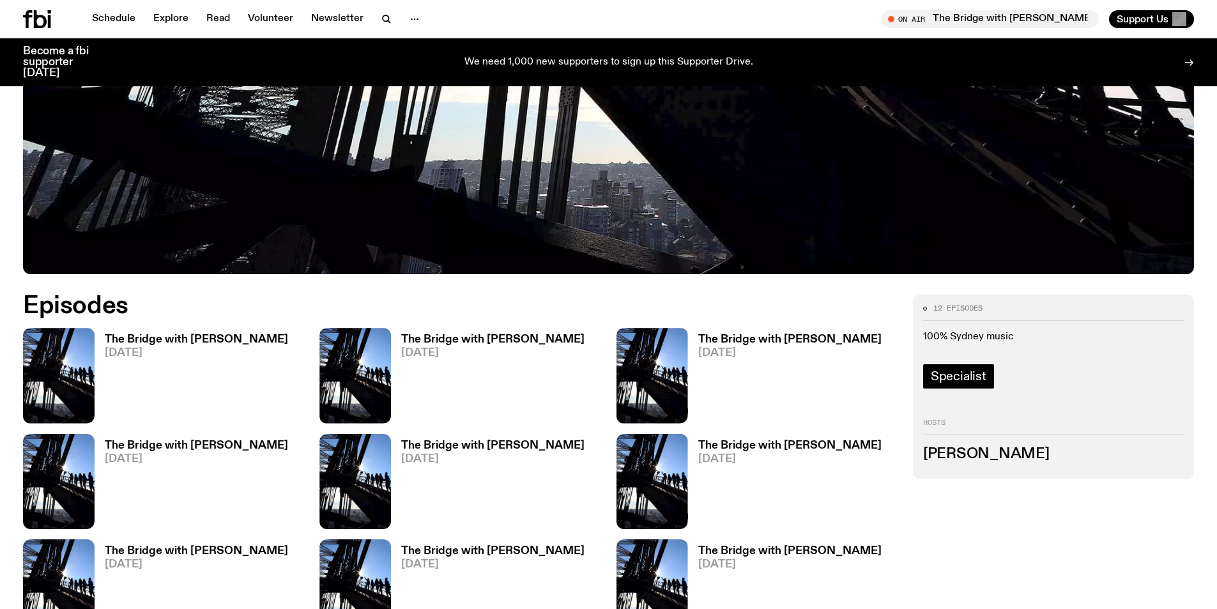
click at [954, 369] on span "Specialist" at bounding box center [959, 376] width 56 height 14
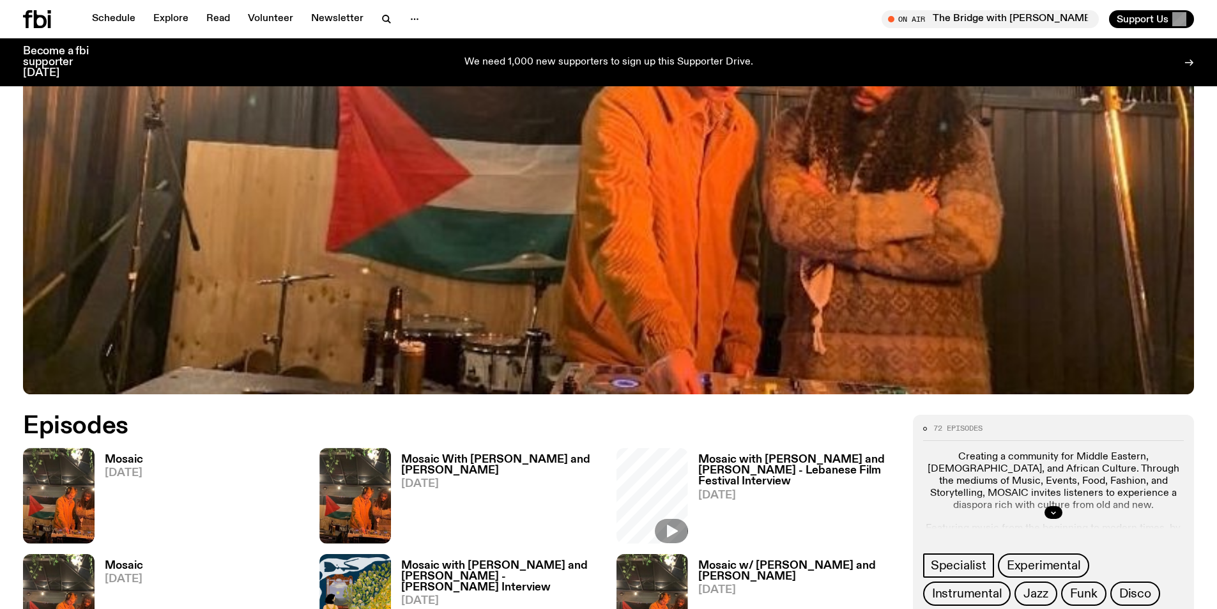
scroll to position [566, 0]
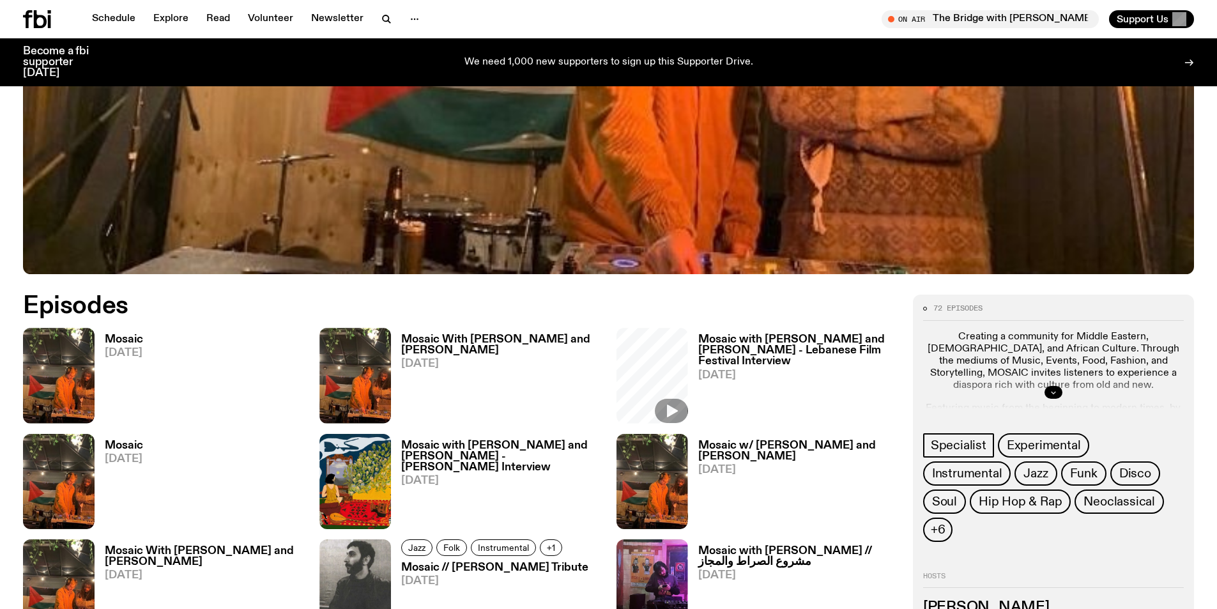
click at [1054, 394] on icon "button" at bounding box center [1053, 392] width 8 height 8
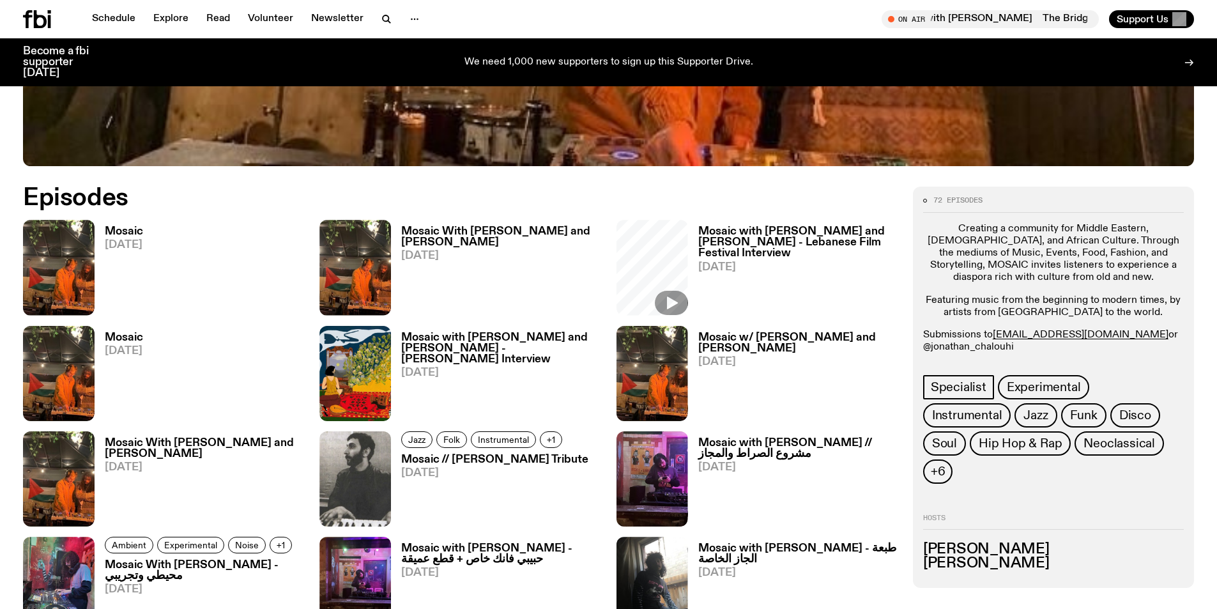
scroll to position [694, 0]
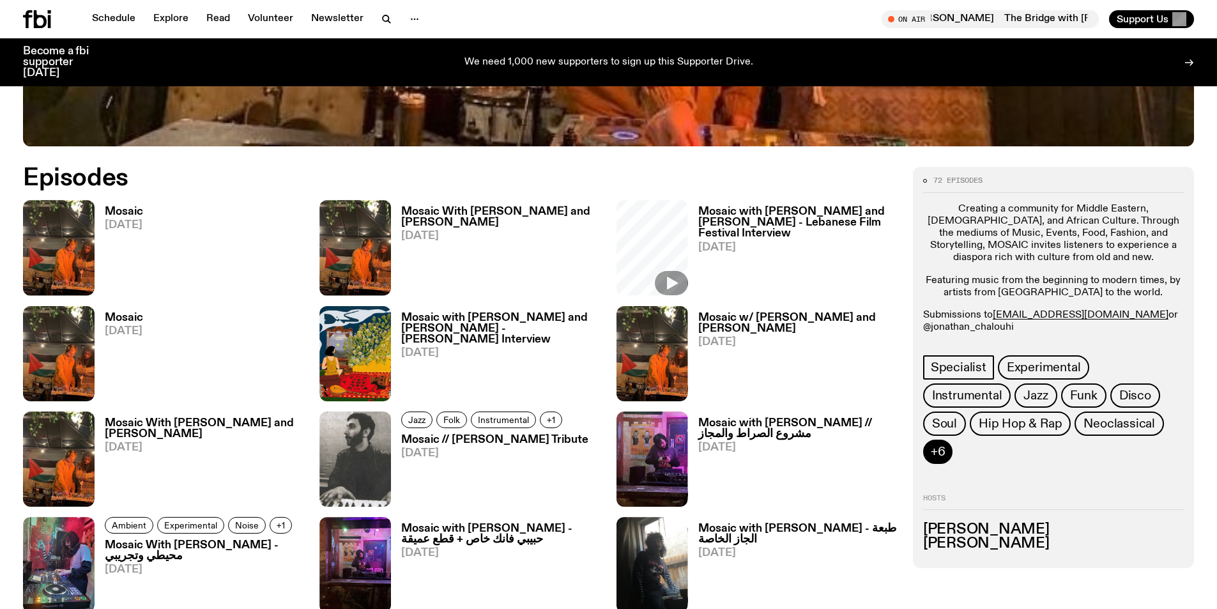
click at [945, 445] on span "+6" at bounding box center [938, 452] width 15 height 14
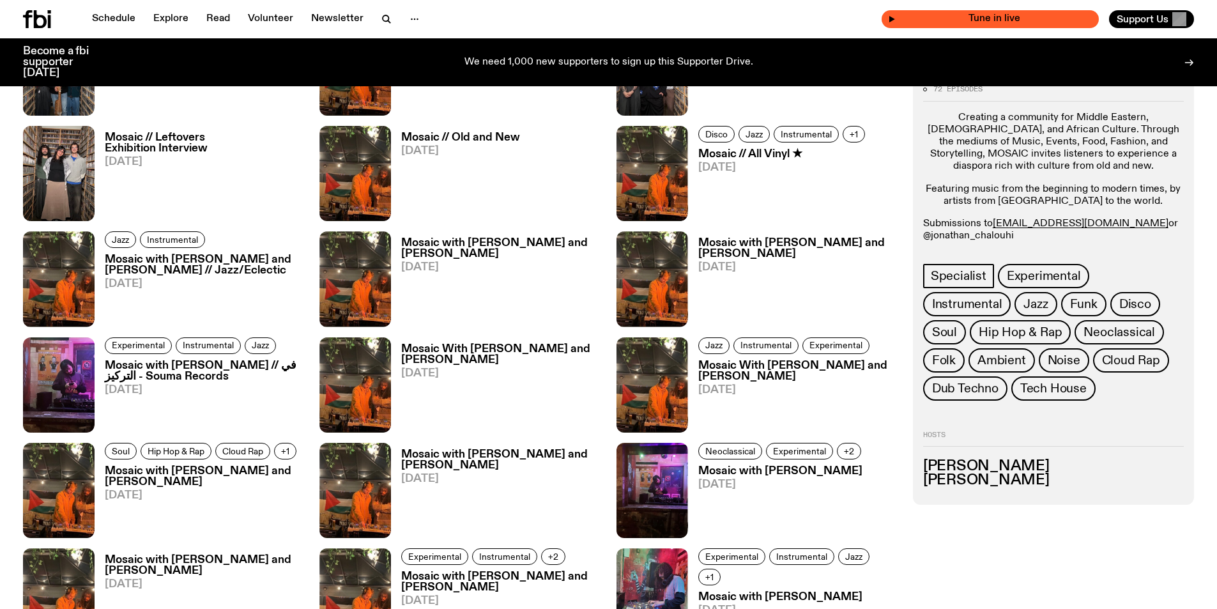
scroll to position [1077, 0]
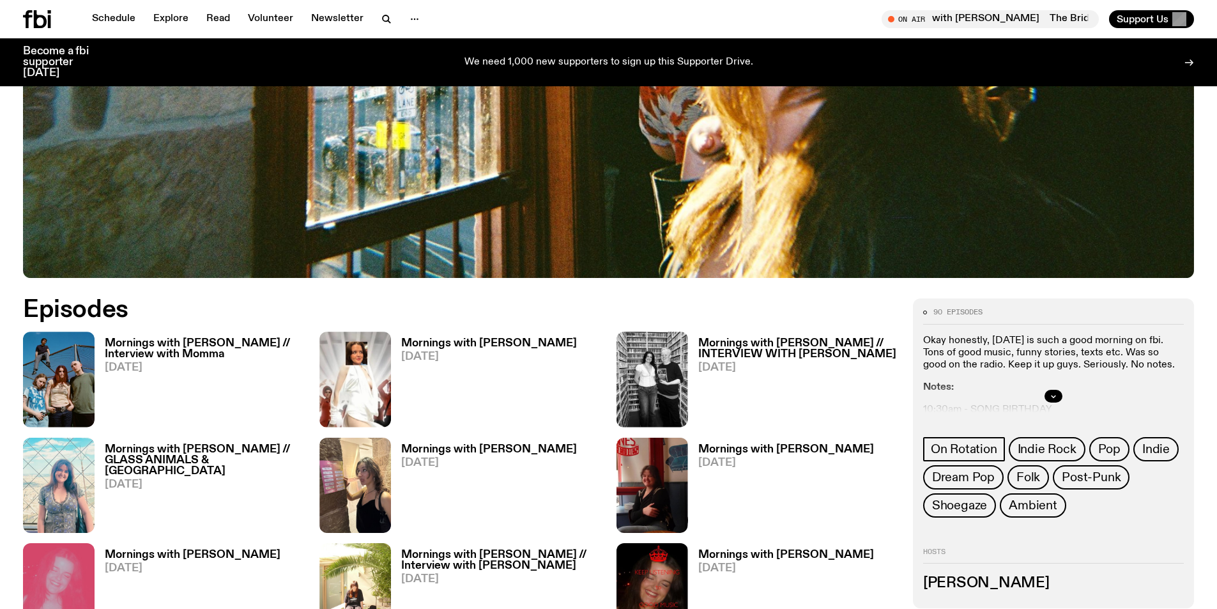
scroll to position [565, 0]
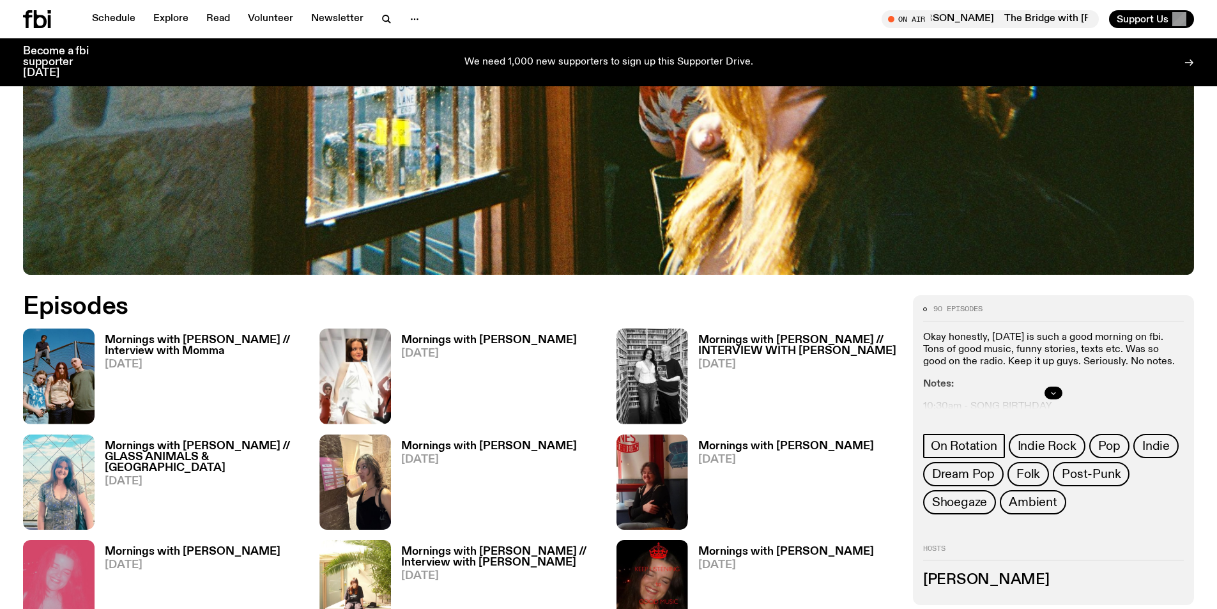
click at [1053, 394] on icon "button" at bounding box center [1053, 393] width 8 height 8
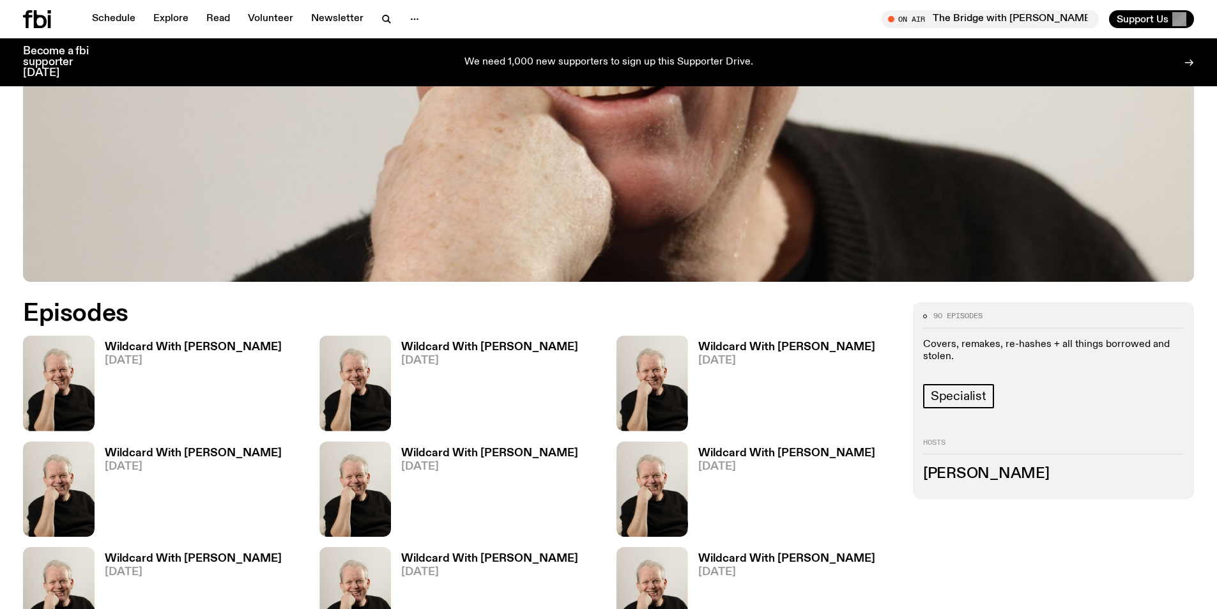
scroll to position [566, 0]
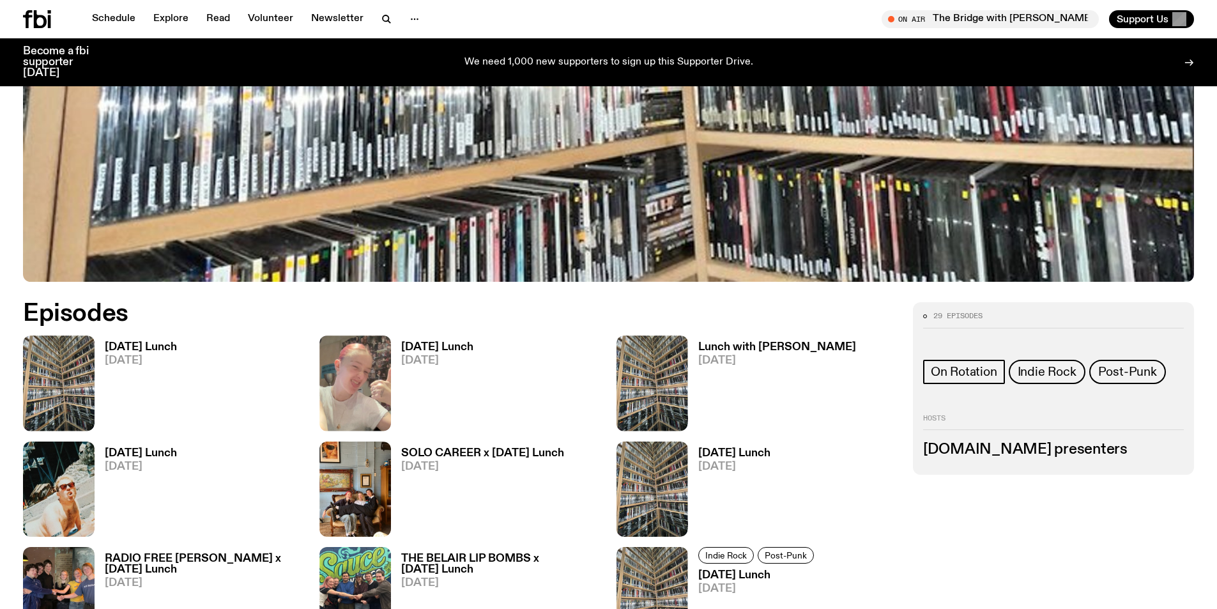
scroll to position [566, 0]
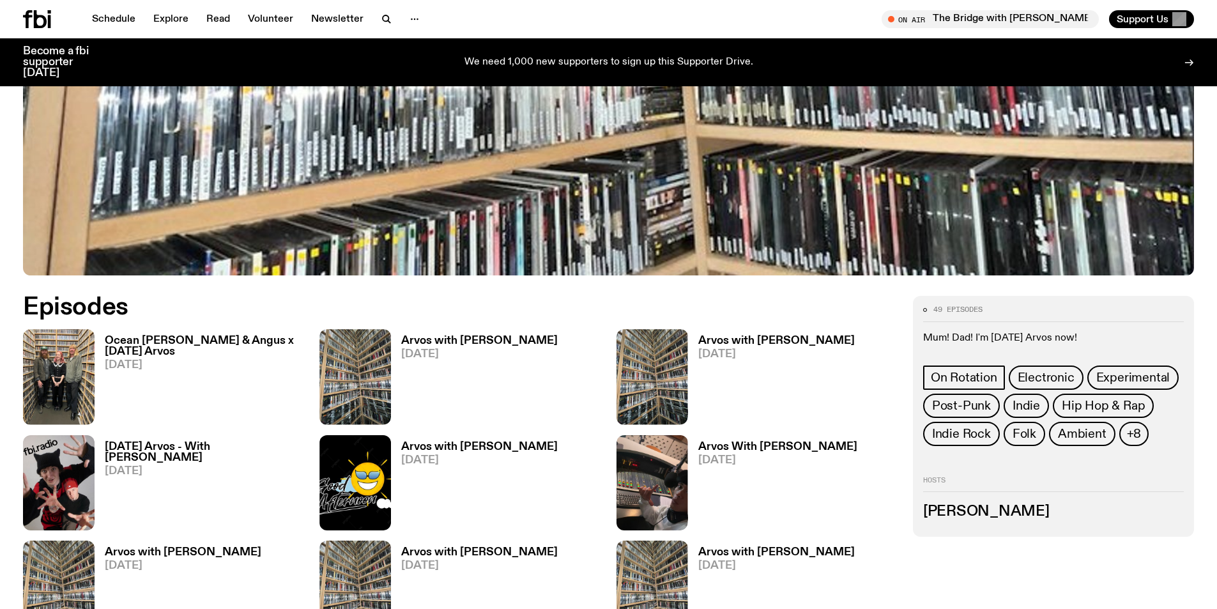
scroll to position [565, 0]
click at [1137, 432] on span "+8" at bounding box center [1134, 433] width 15 height 14
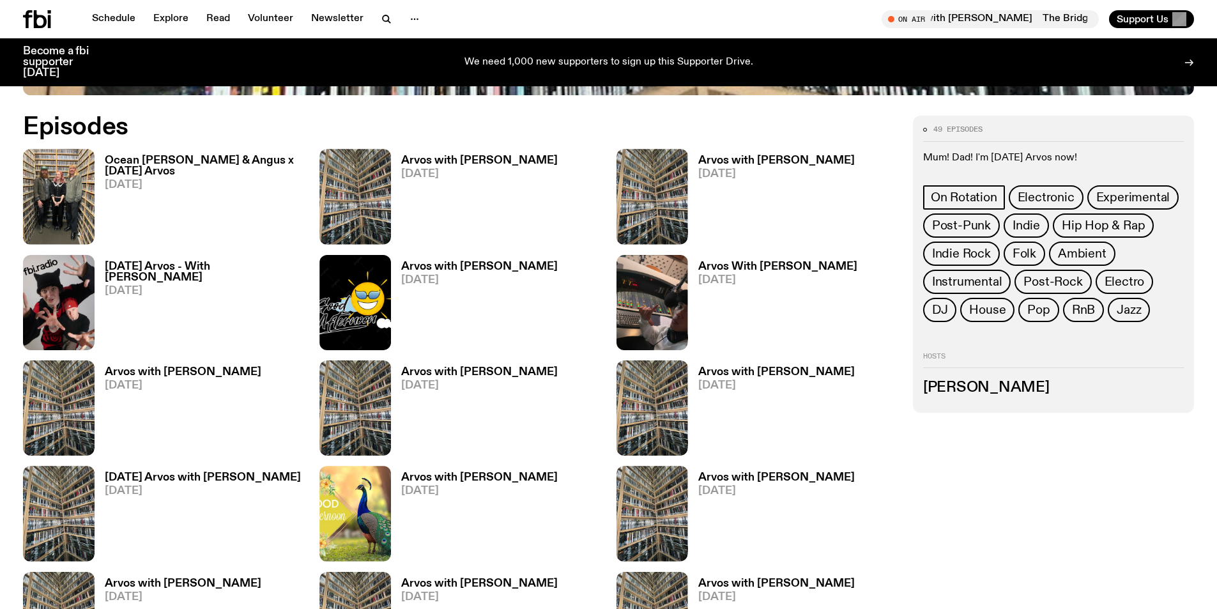
scroll to position [758, 0]
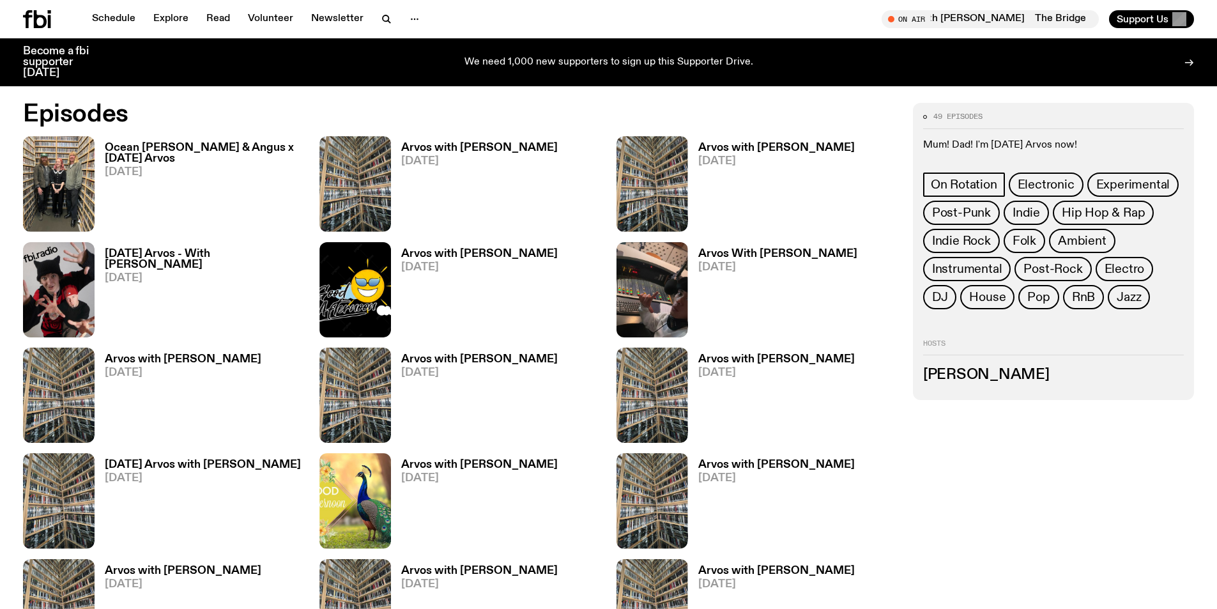
click at [990, 377] on h3 "Sabine Lee-Cook" at bounding box center [1053, 375] width 261 height 14
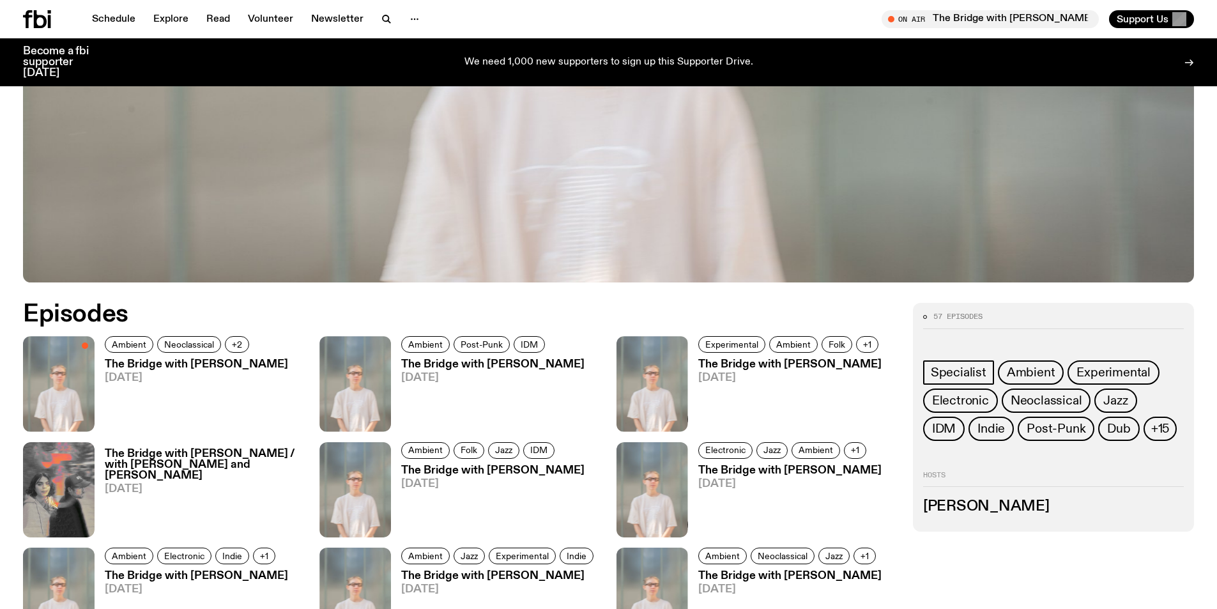
scroll to position [630, 0]
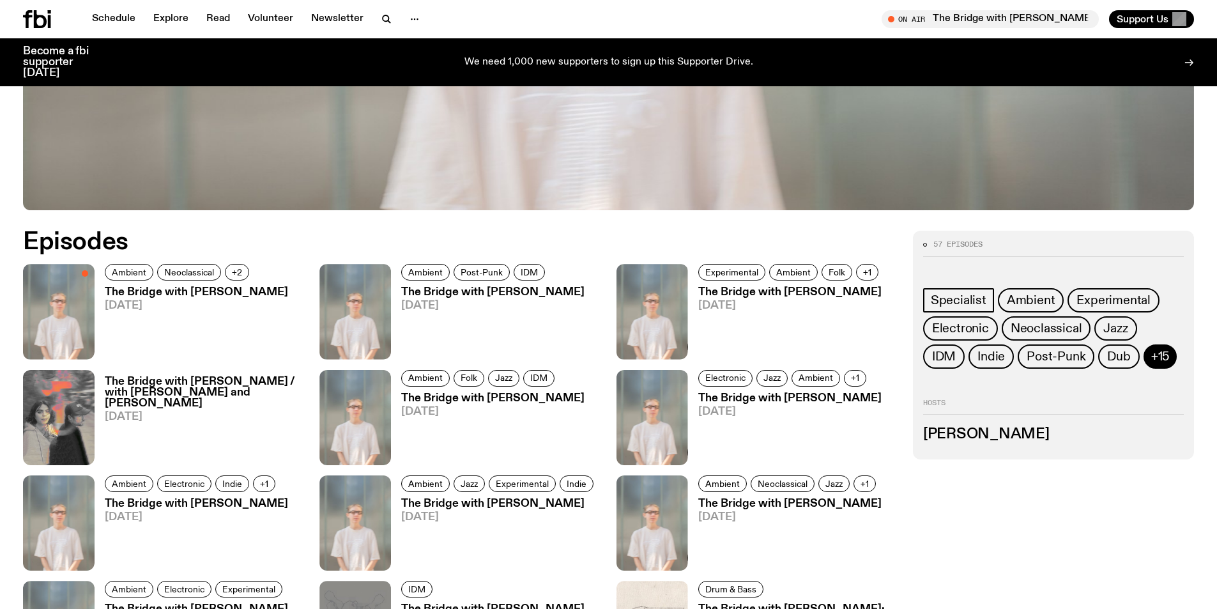
click at [1166, 360] on span "+15" at bounding box center [1160, 356] width 18 height 14
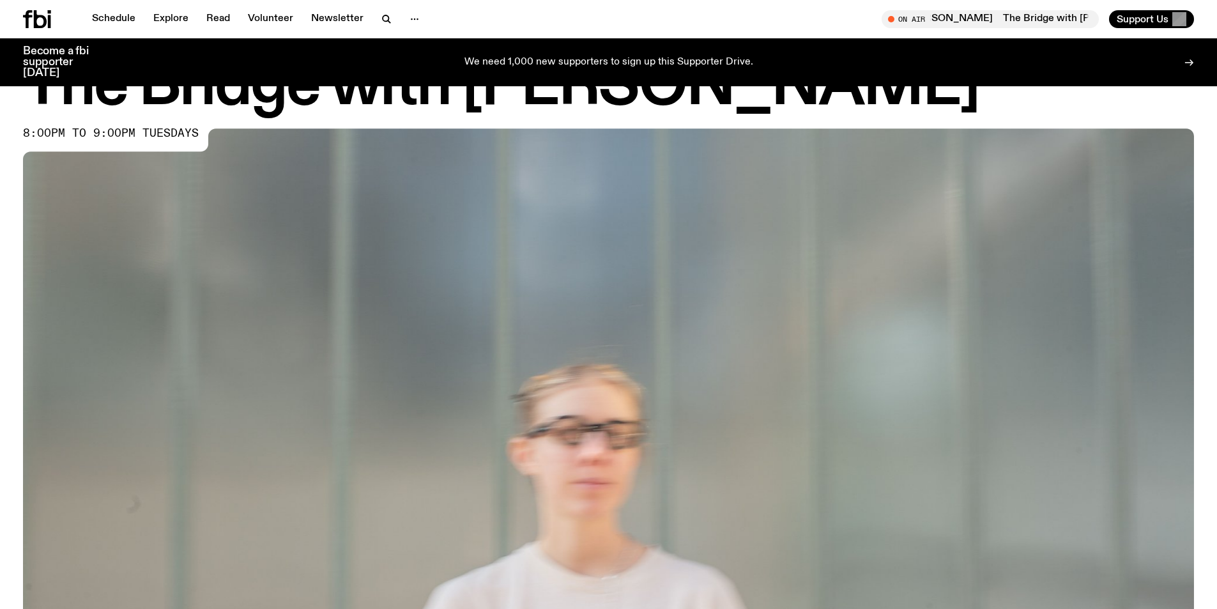
scroll to position [0, 0]
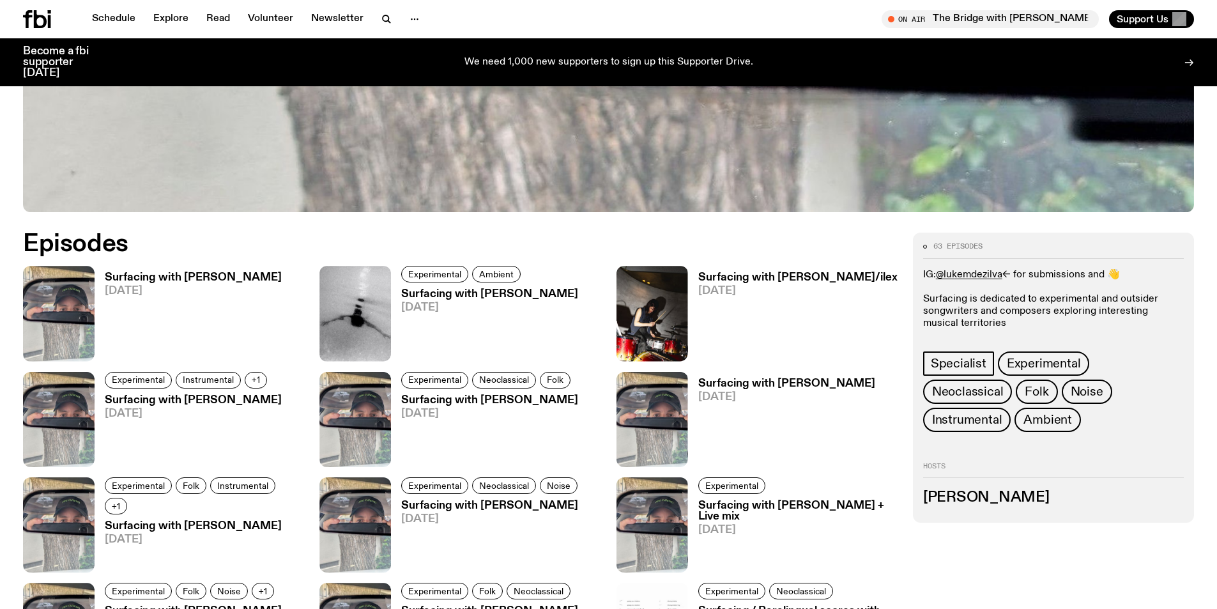
scroll to position [629, 0]
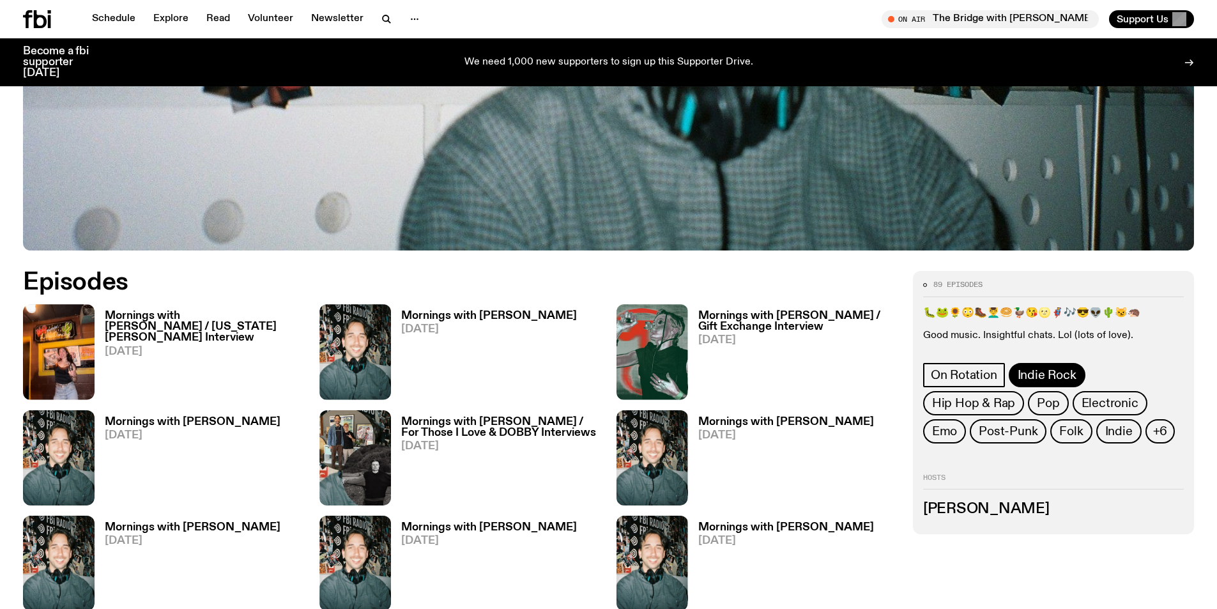
scroll to position [630, 0]
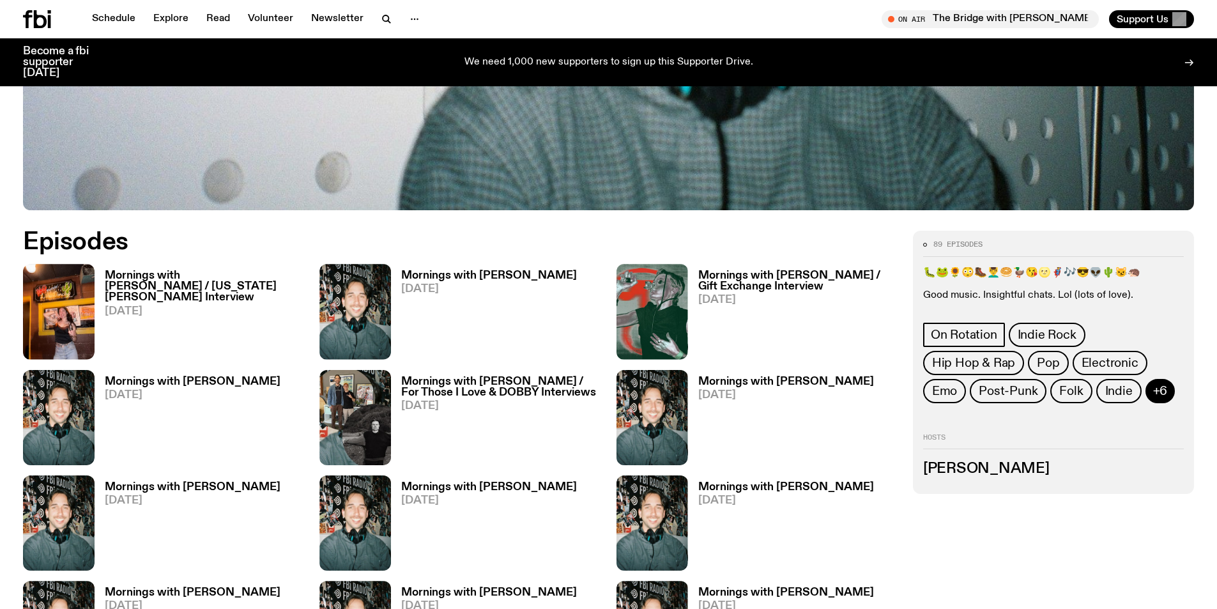
click at [1166, 395] on button "+6" at bounding box center [1160, 391] width 30 height 24
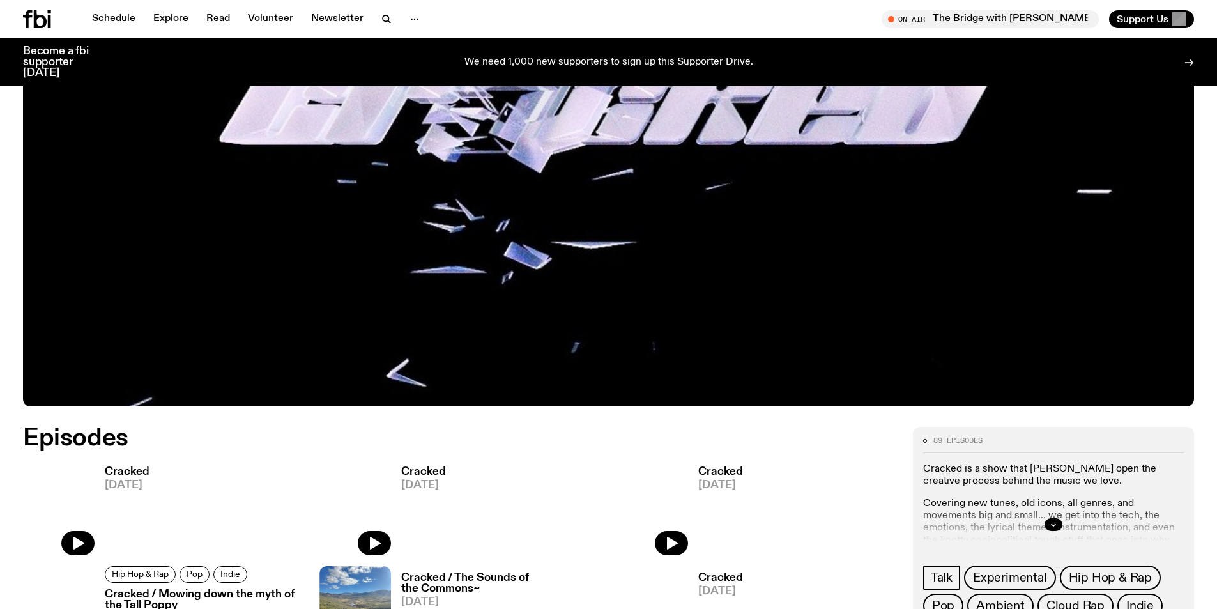
scroll to position [630, 0]
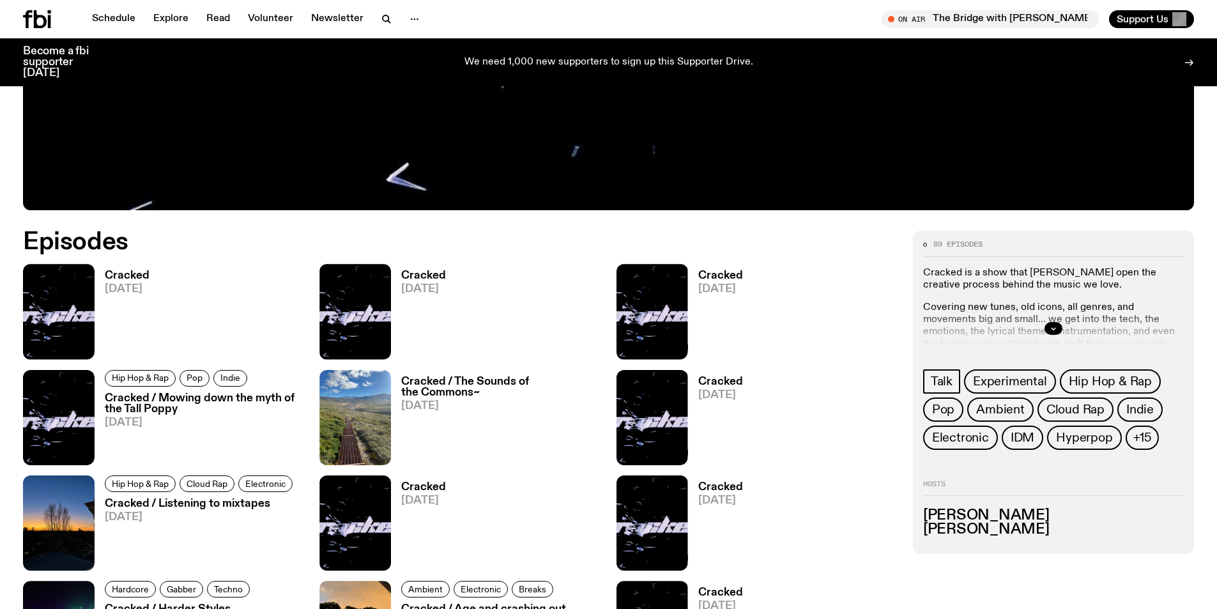
click at [1138, 437] on span "+15" at bounding box center [1142, 437] width 18 height 14
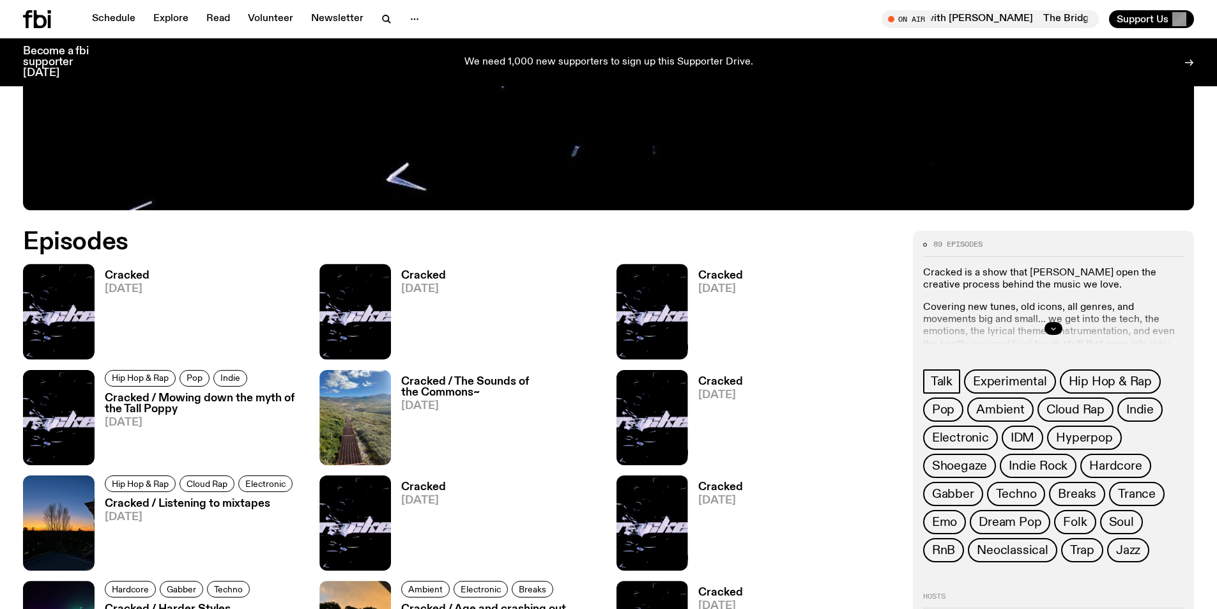
click at [1053, 329] on icon "button" at bounding box center [1053, 329] width 4 height 2
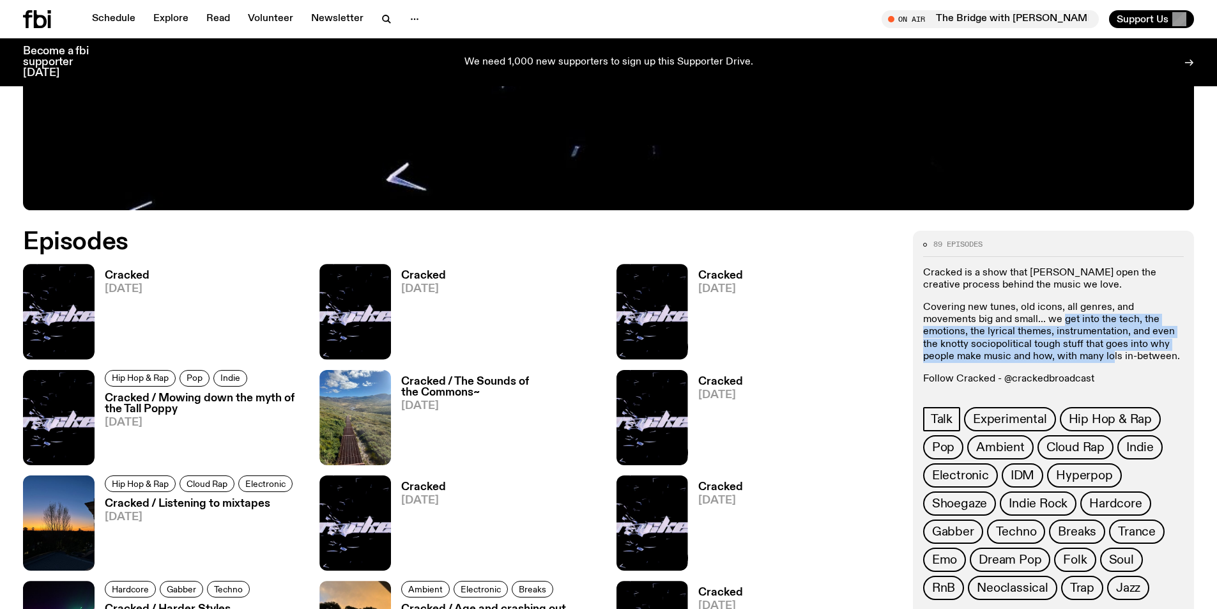
drag, startPoint x: 1009, startPoint y: 323, endPoint x: 1051, endPoint y: 360, distance: 55.7
click at [1051, 360] on p "Covering new tunes, old icons, all genres, and movements big and small... we ge…" at bounding box center [1053, 331] width 261 height 61
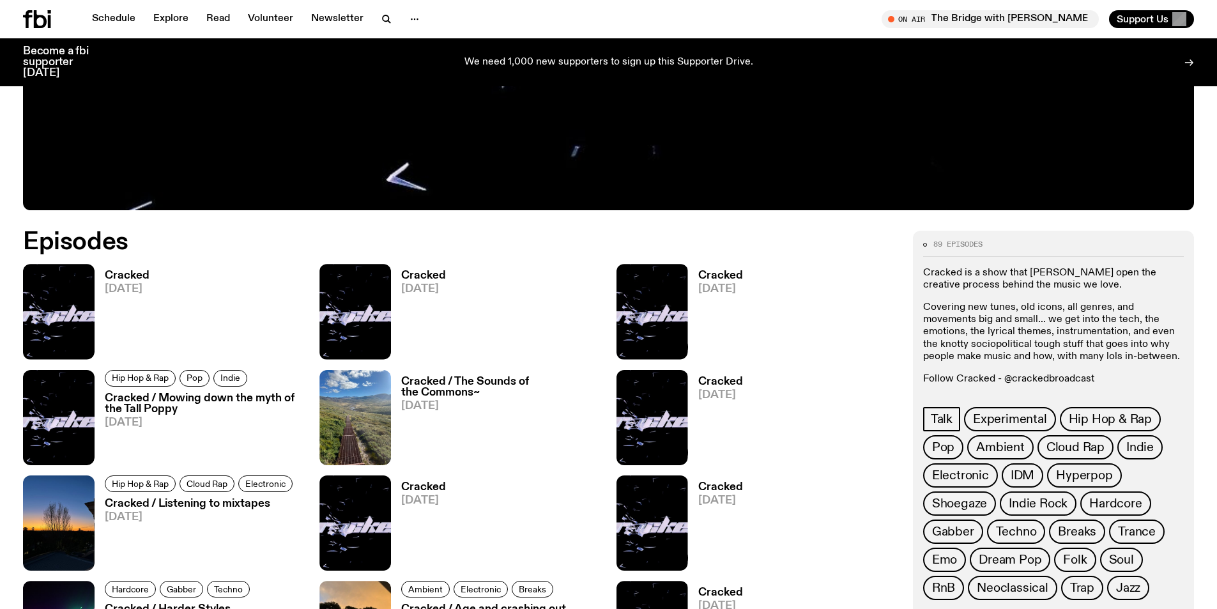
click at [980, 303] on p "Covering new tunes, old icons, all genres, and movements big and small... we ge…" at bounding box center [1053, 331] width 261 height 61
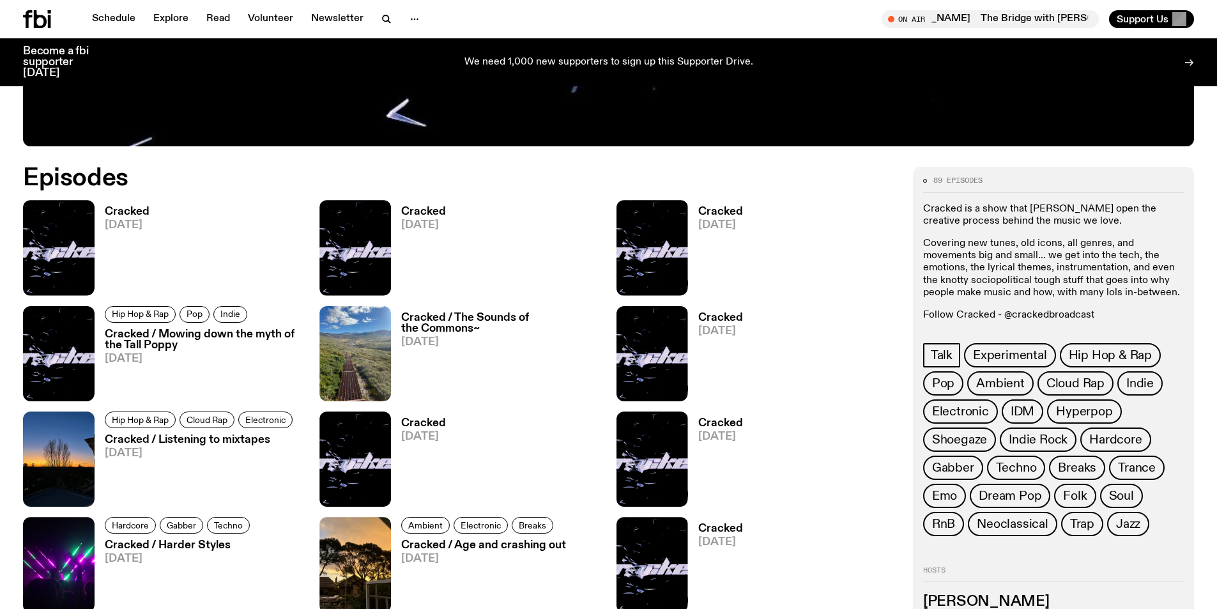
scroll to position [694, 0]
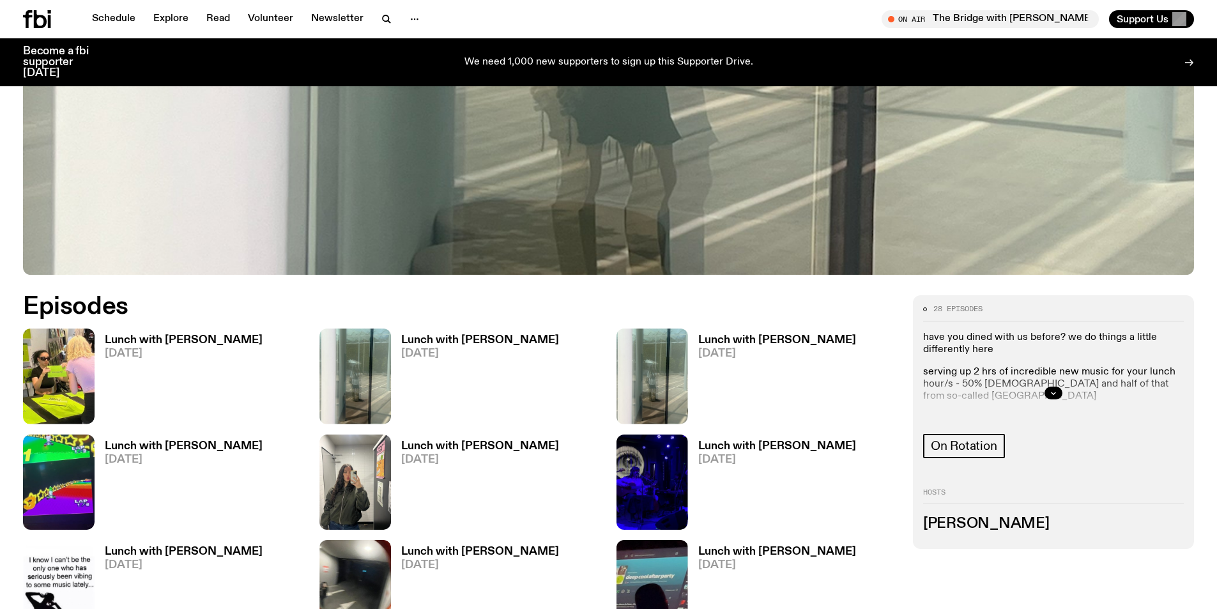
scroll to position [629, 0]
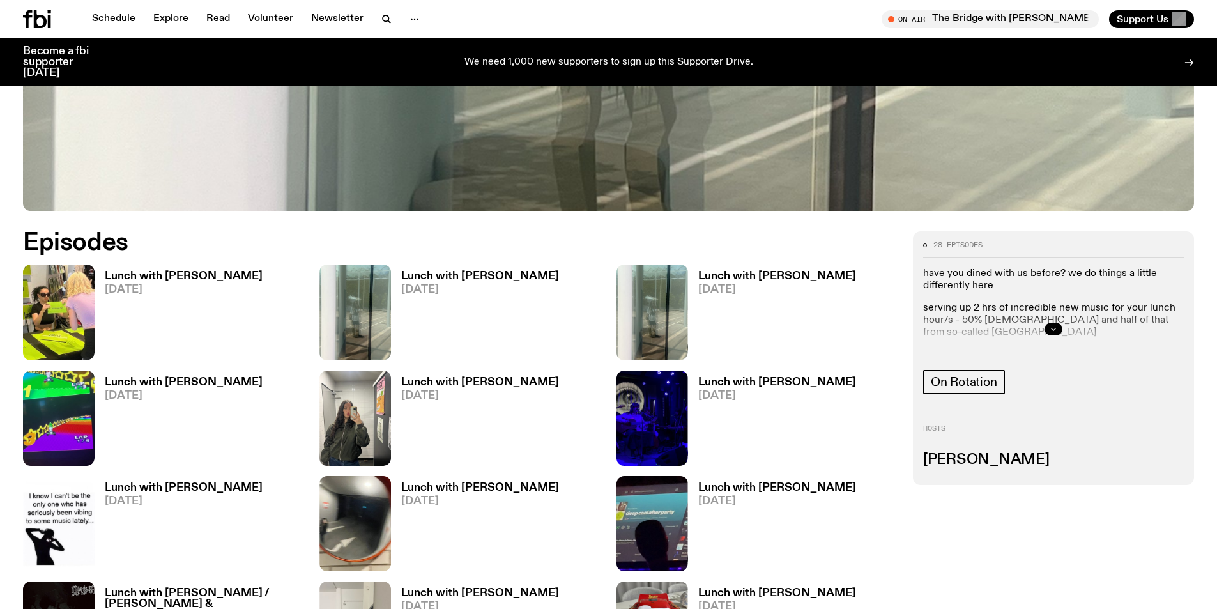
click at [1058, 326] on button "button" at bounding box center [1053, 329] width 18 height 13
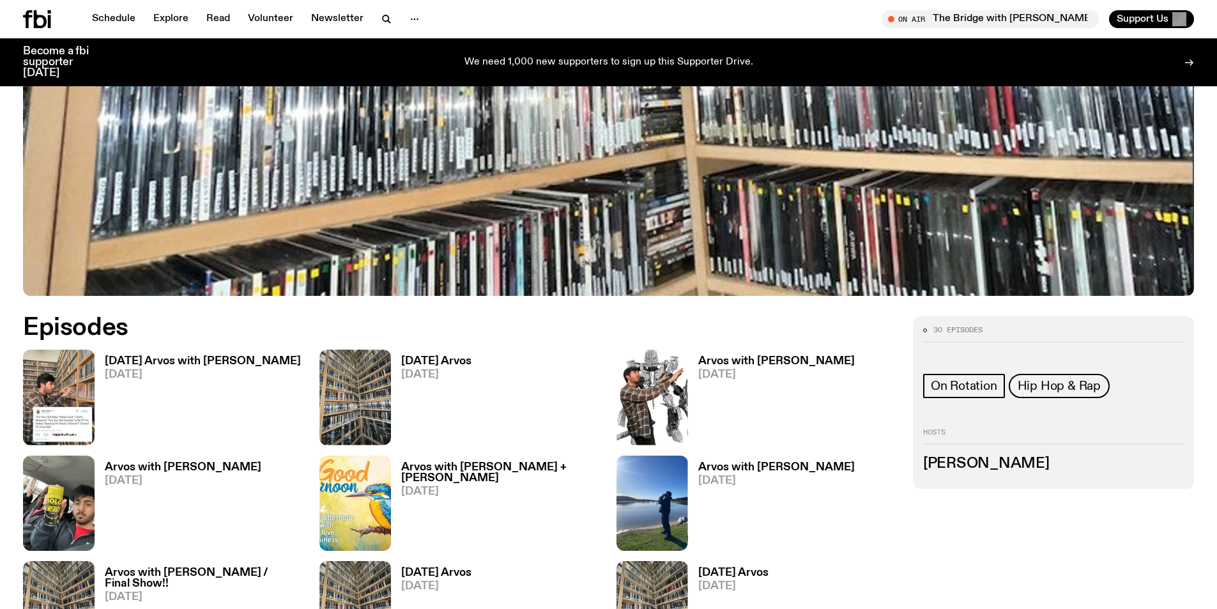
scroll to position [757, 0]
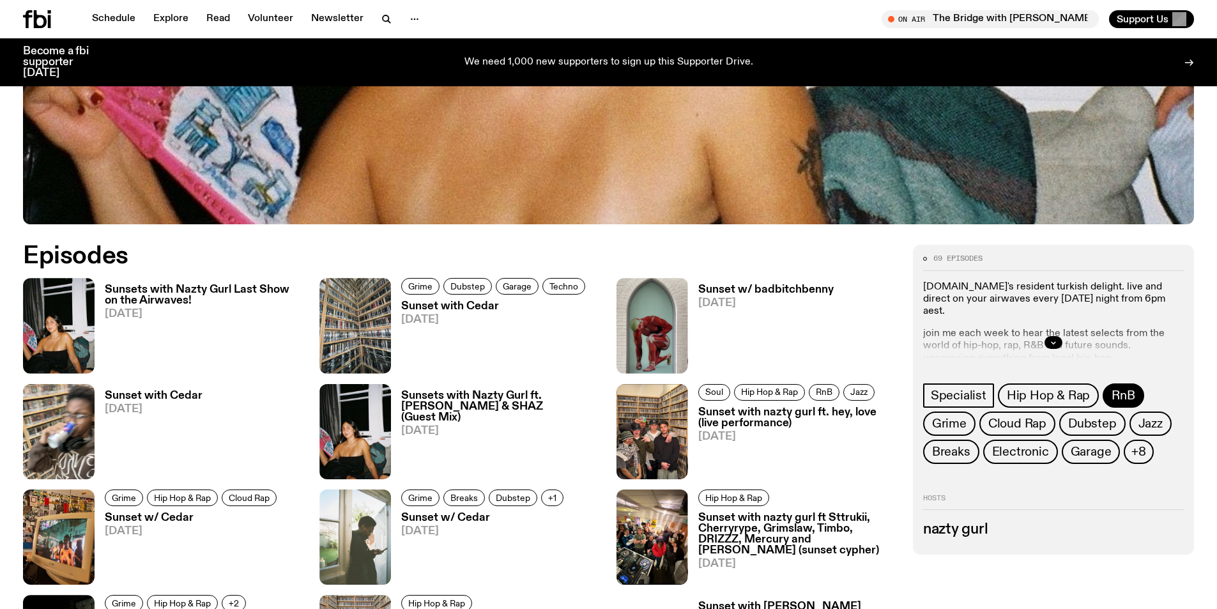
scroll to position [631, 0]
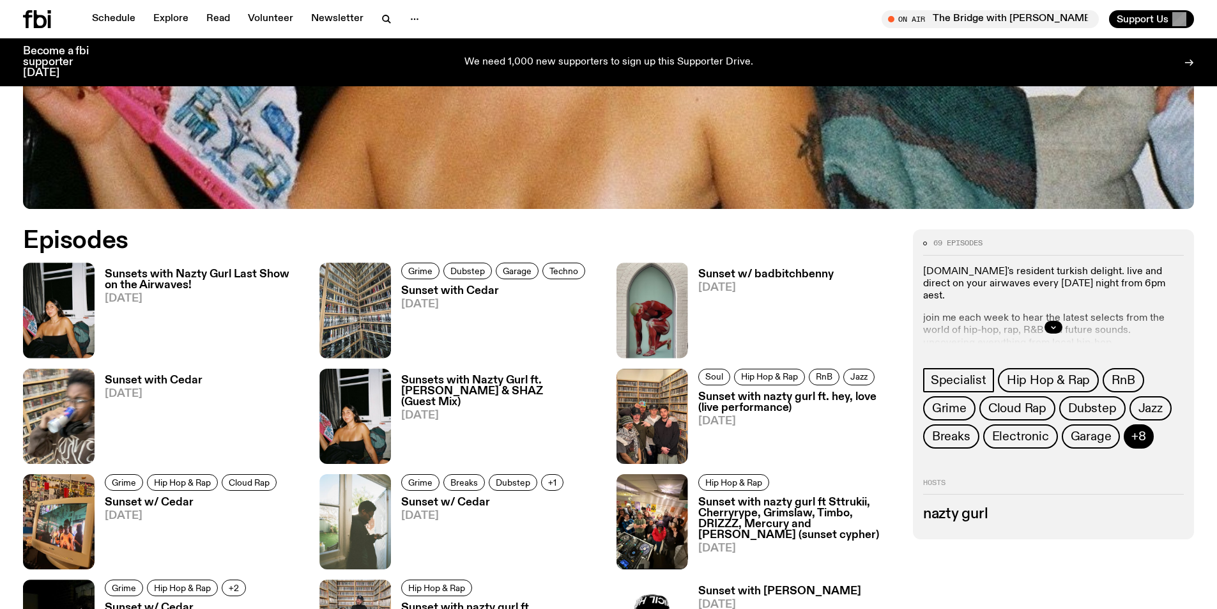
click at [1141, 432] on span "+8" at bounding box center [1138, 436] width 15 height 14
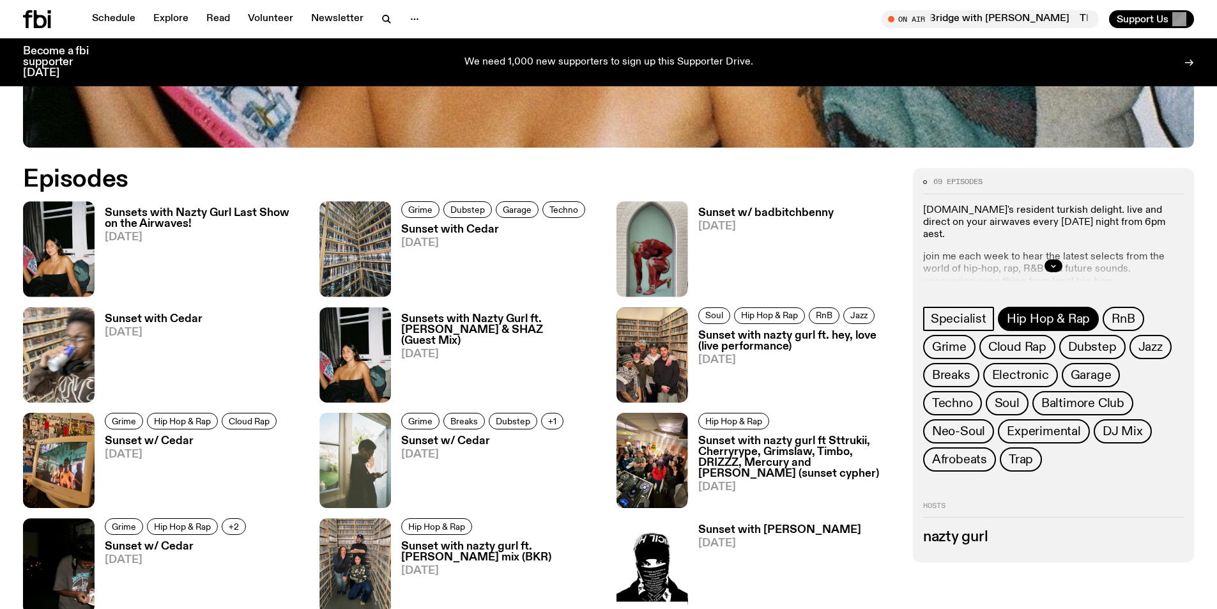
scroll to position [695, 0]
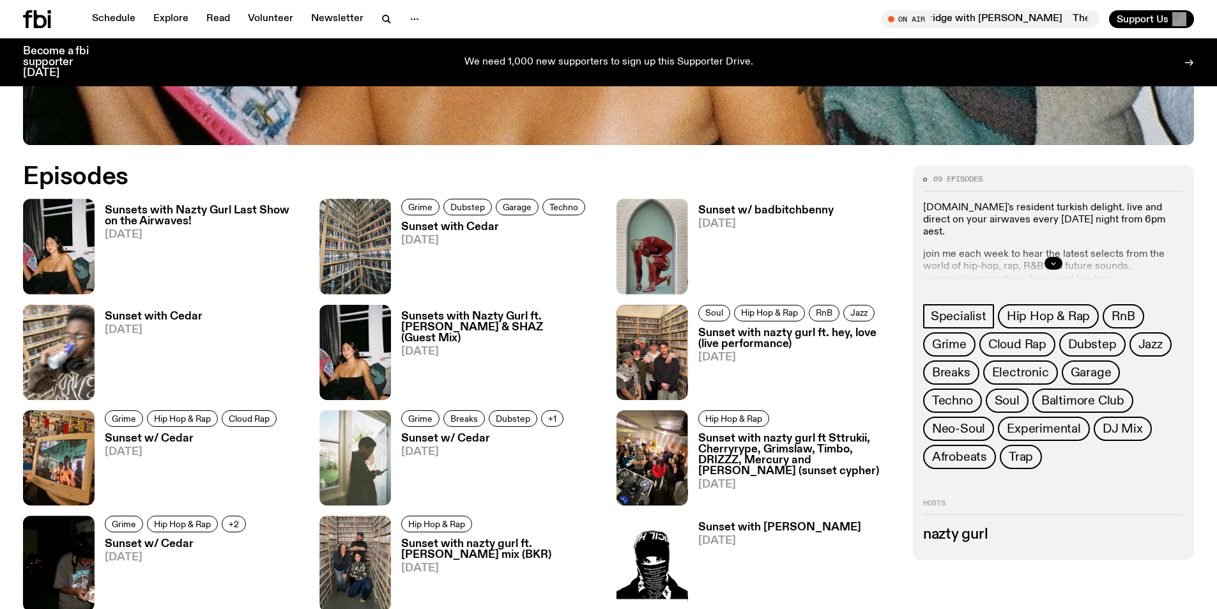
click at [1050, 261] on icon "button" at bounding box center [1053, 263] width 8 height 8
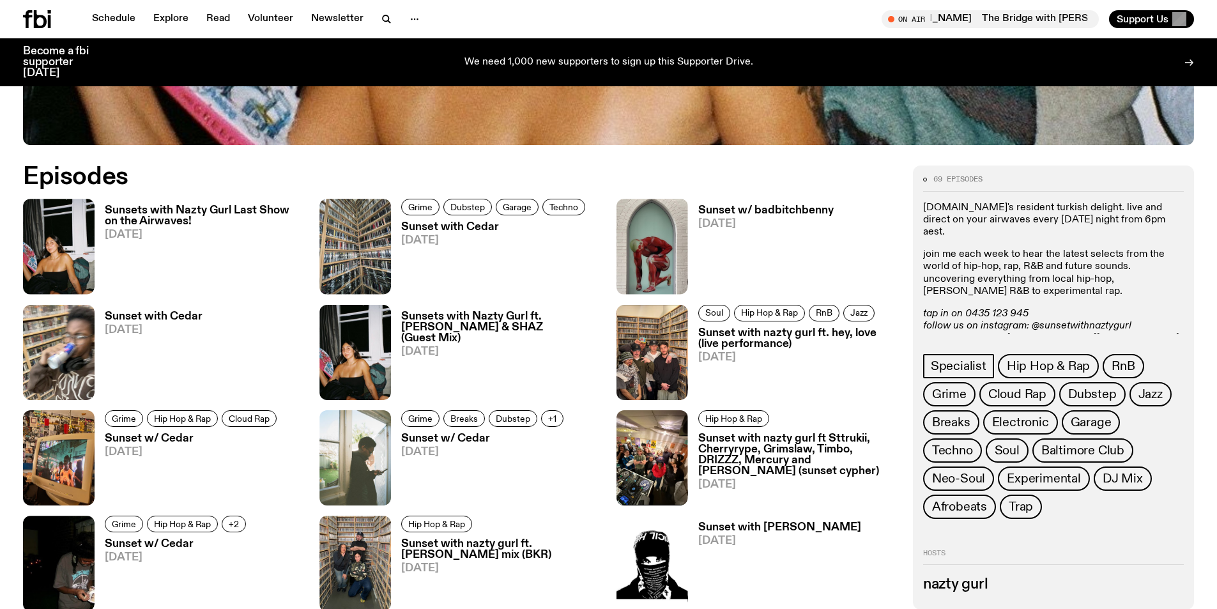
scroll to position [696, 0]
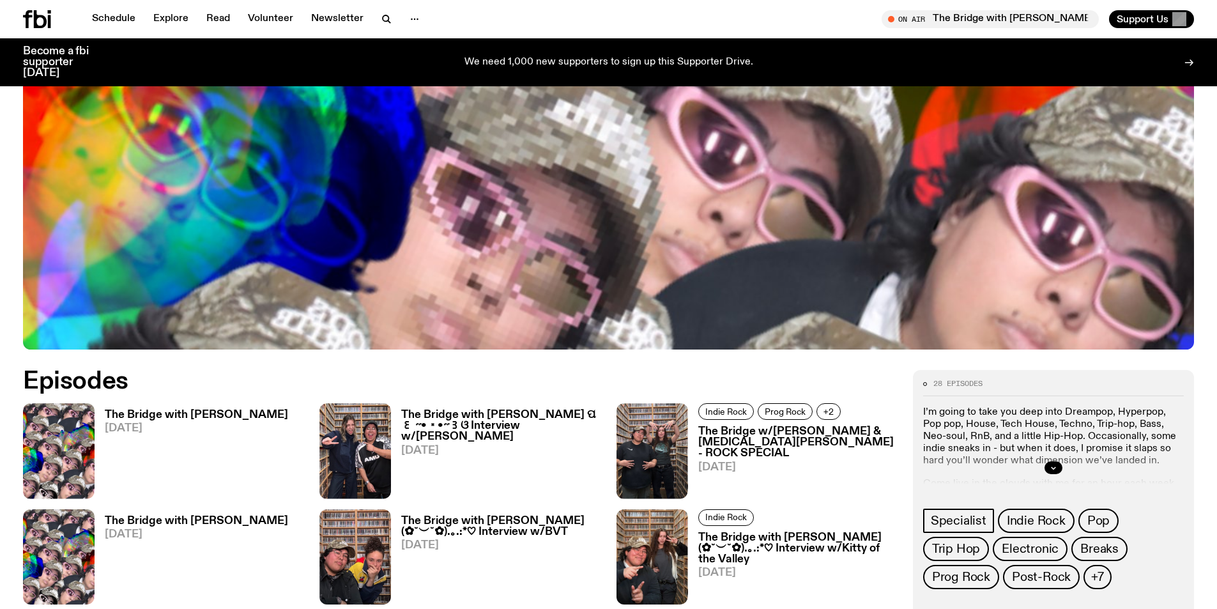
scroll to position [630, 0]
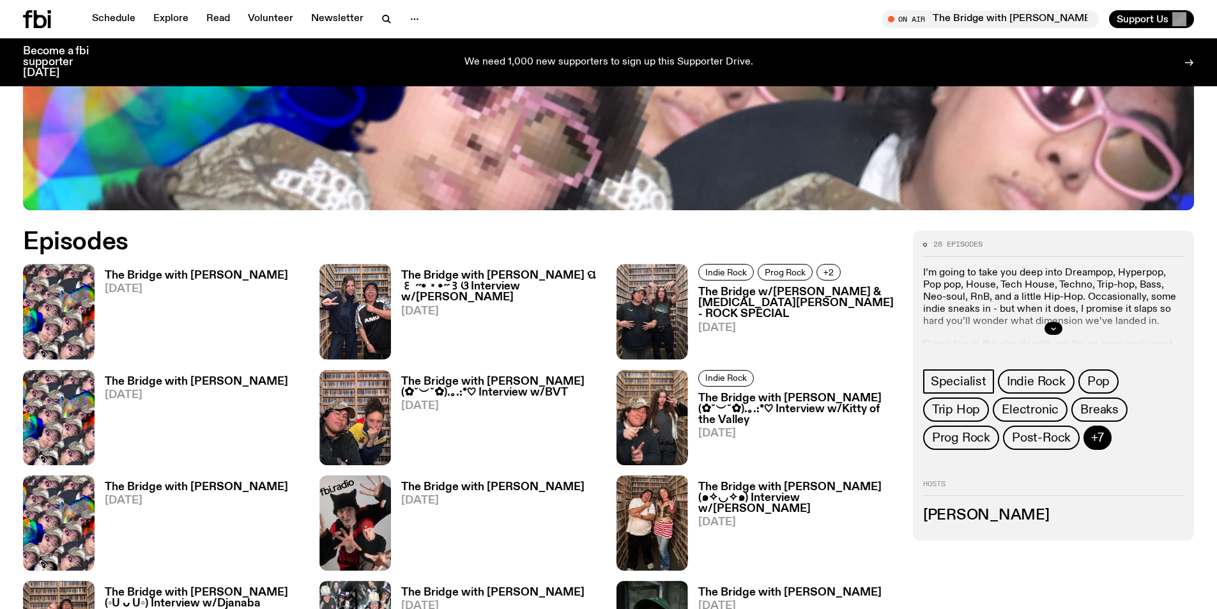
click at [1097, 439] on span "+7" at bounding box center [1097, 437] width 13 height 14
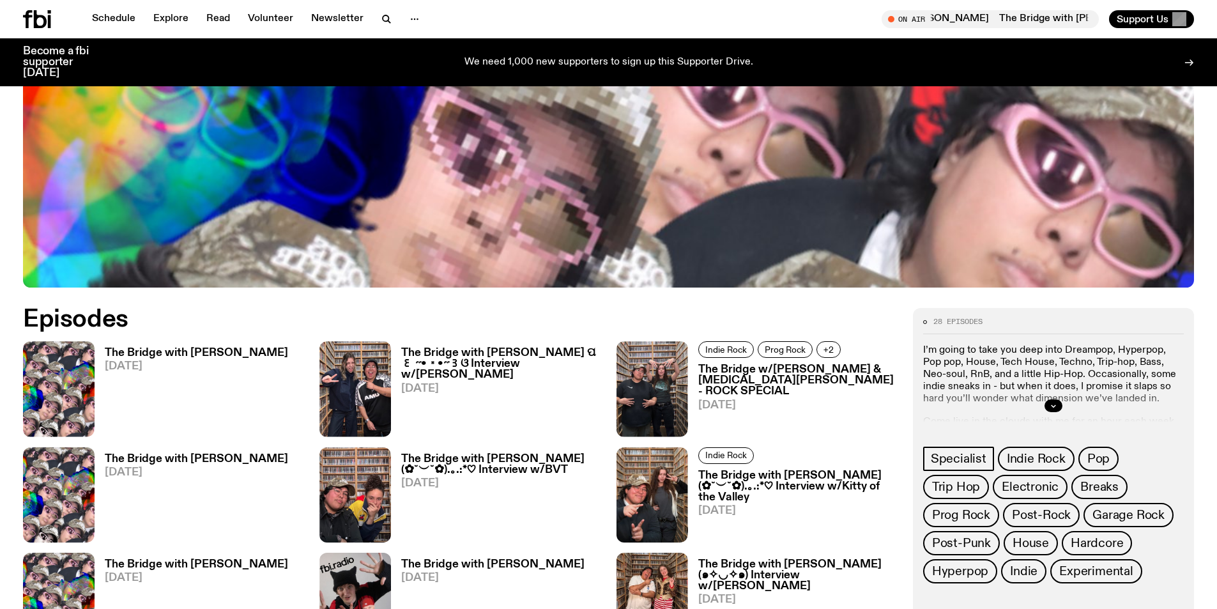
scroll to position [567, 0]
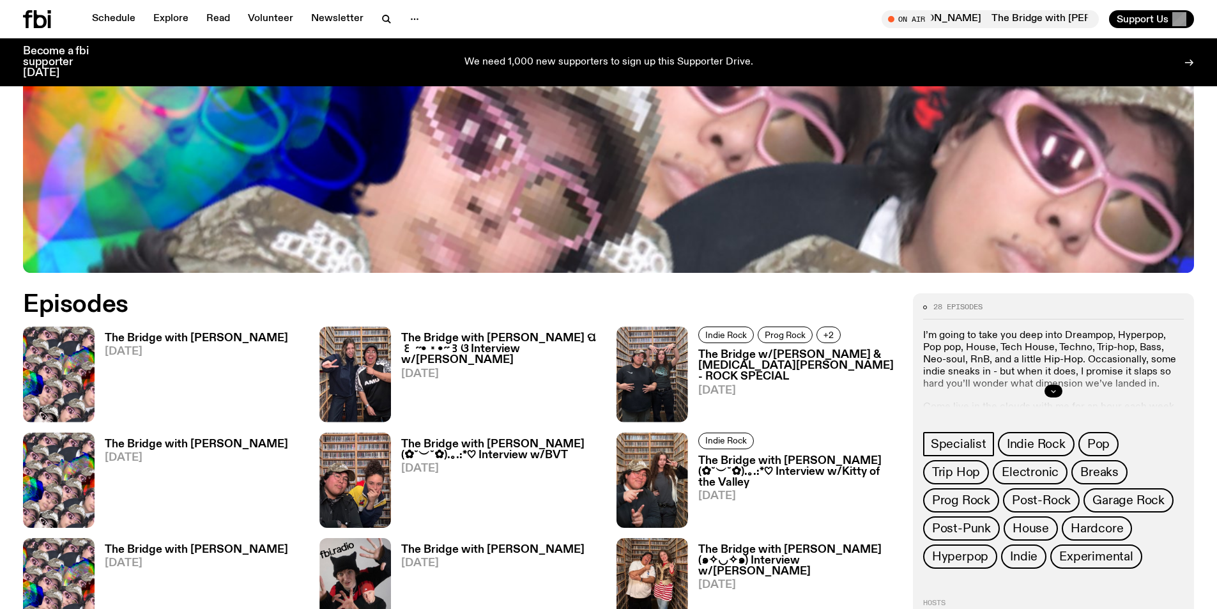
click at [1053, 388] on icon "button" at bounding box center [1053, 391] width 8 height 8
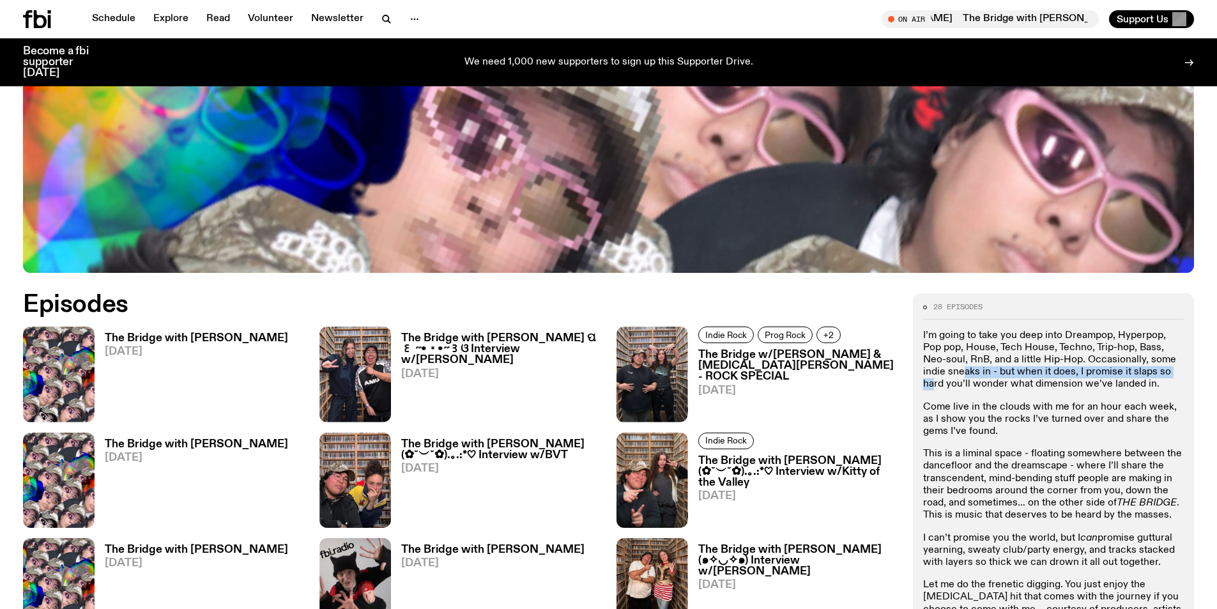
drag, startPoint x: 940, startPoint y: 373, endPoint x: 1156, endPoint y: 376, distance: 216.5
click at [1156, 376] on p "I’m going to take you deep into Dreampop, Hyperpop, Pop pop, House, Tech House,…" at bounding box center [1053, 360] width 261 height 61
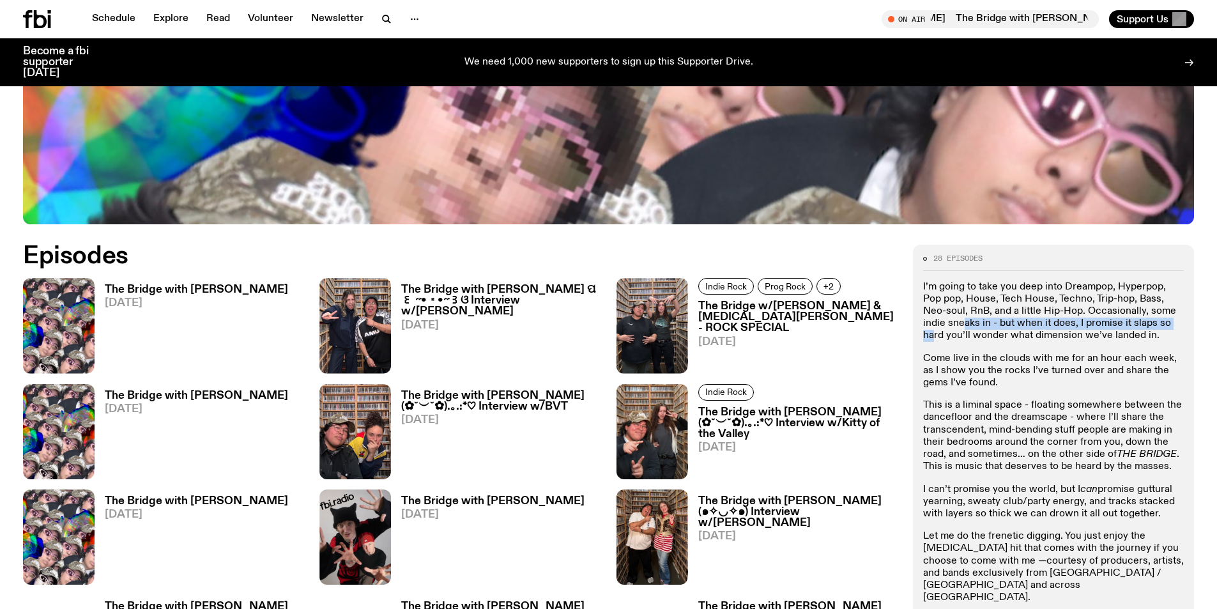
scroll to position [631, 0]
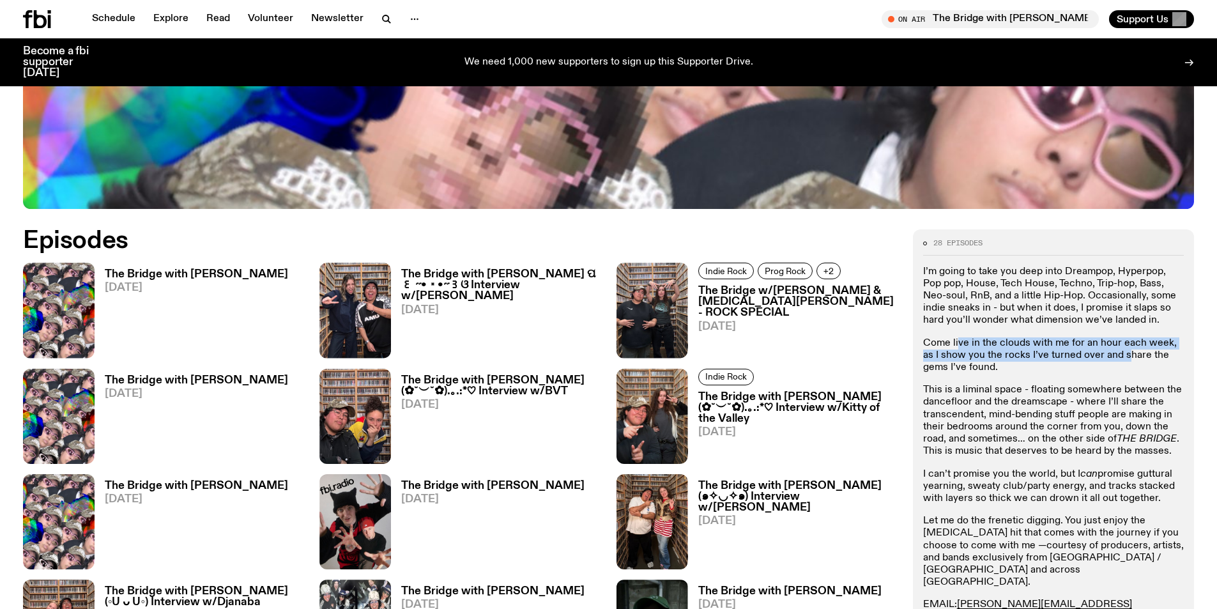
drag, startPoint x: 956, startPoint y: 348, endPoint x: 1110, endPoint y: 358, distance: 154.3
click at [1110, 358] on p "Come live in the clouds with me for an hour each week, as I show you the rocks …" at bounding box center [1053, 355] width 261 height 37
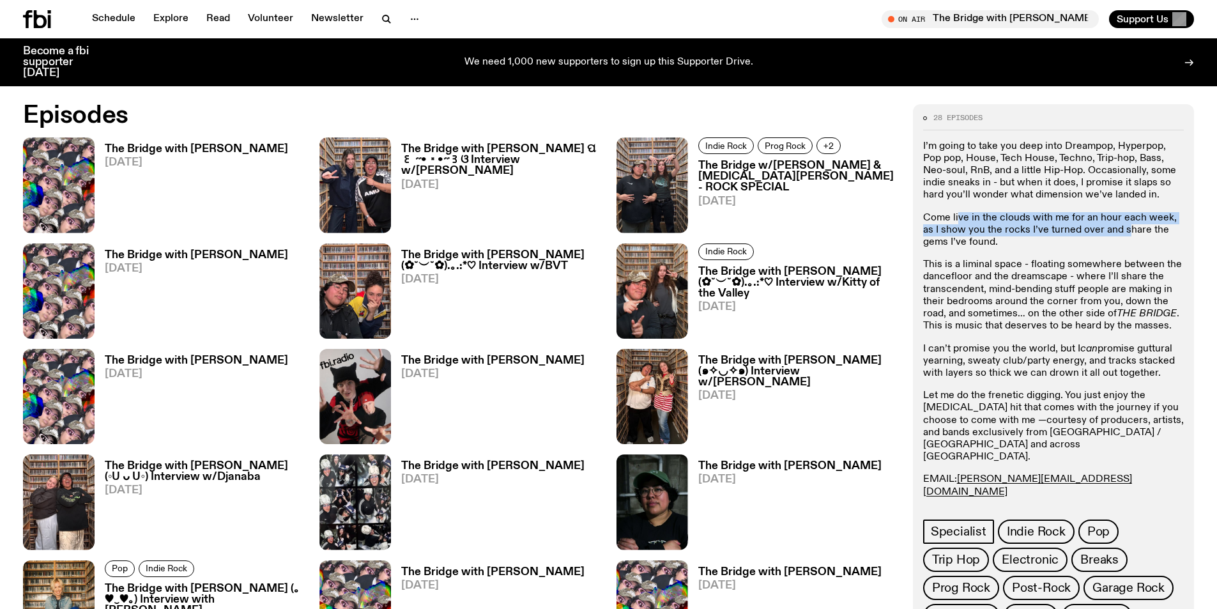
scroll to position [759, 0]
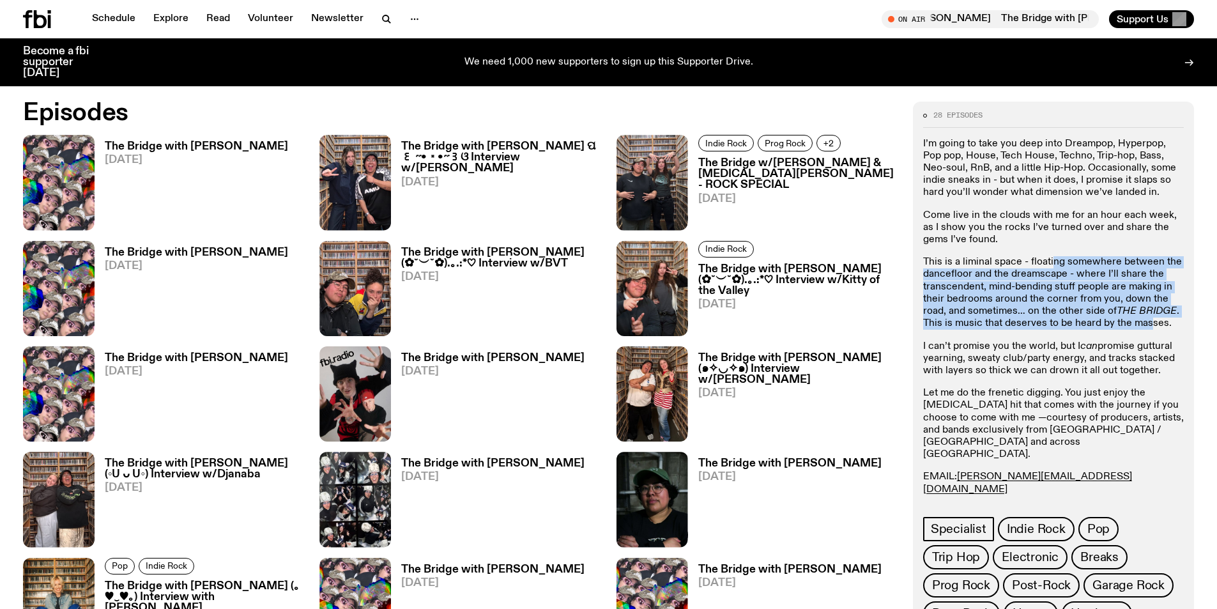
drag, startPoint x: 1051, startPoint y: 261, endPoint x: 1062, endPoint y: 287, distance: 28.1
click at [1146, 321] on p "This is a liminal space - floating somewhere between the dancefloor and the dre…" at bounding box center [1053, 292] width 261 height 73
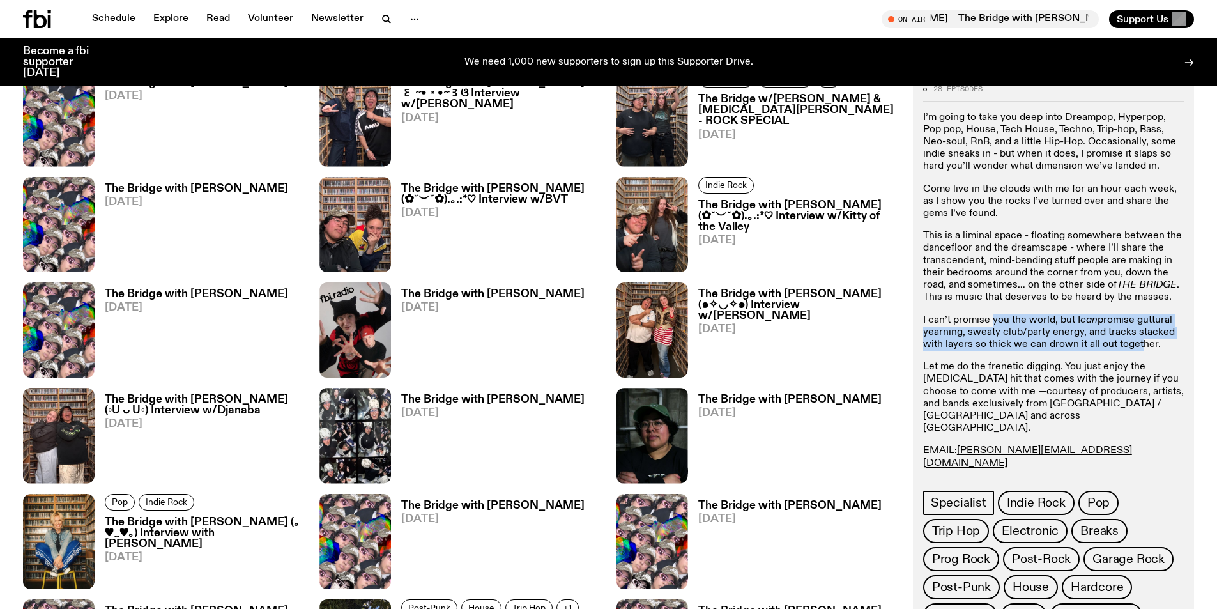
drag, startPoint x: 1007, startPoint y: 322, endPoint x: 1133, endPoint y: 345, distance: 127.9
click at [1133, 345] on p "I can’t promise you the world, but I can promise guttural yearning, sweaty club…" at bounding box center [1053, 332] width 261 height 37
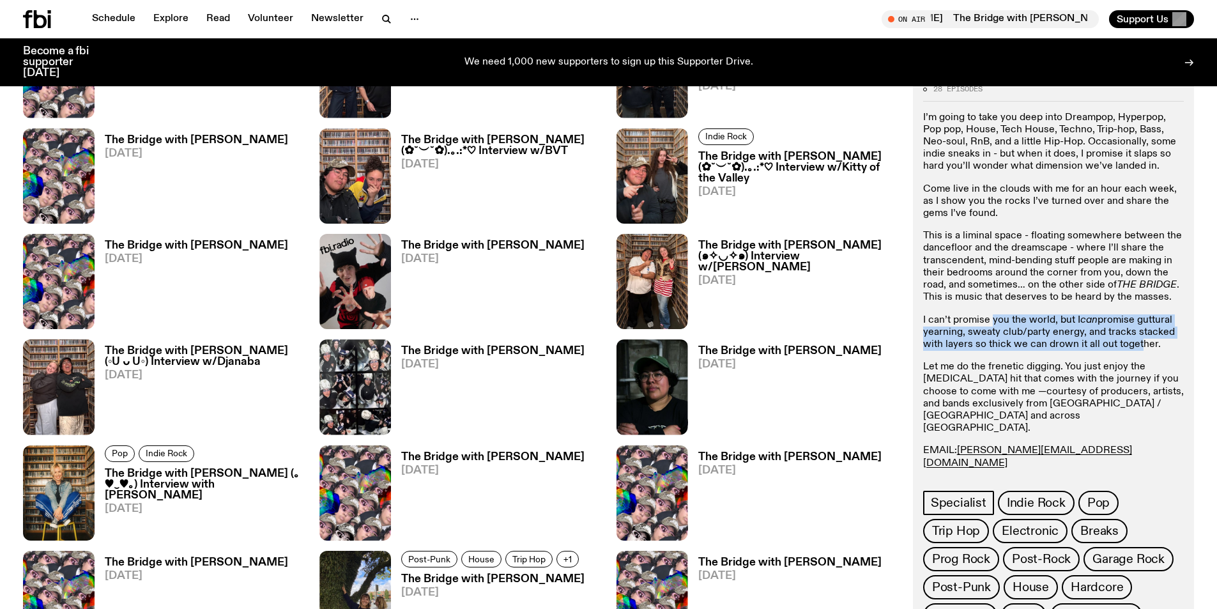
scroll to position [887, 0]
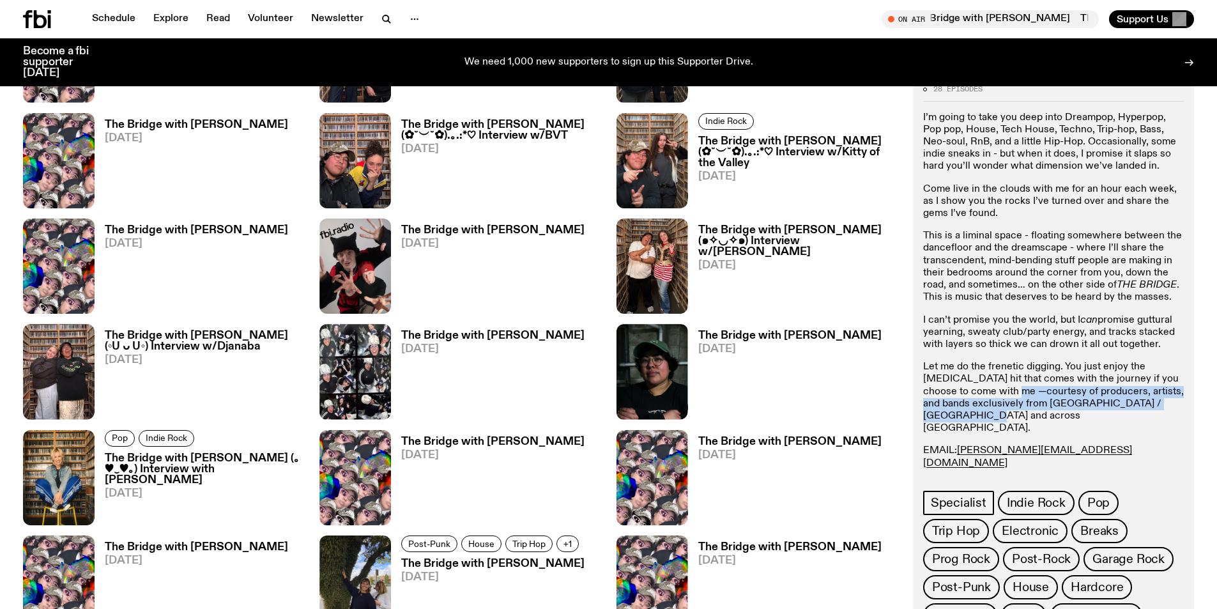
drag, startPoint x: 1007, startPoint y: 395, endPoint x: 996, endPoint y: 417, distance: 24.9
click at [996, 417] on p "Let me do the frenetic digging. You just enjoy the dopamine hit that comes with…" at bounding box center [1053, 397] width 261 height 73
click at [992, 351] on div "I’m going to take you deep into Dreampop, Hyperpop, Pop pop, House, Tech House,…" at bounding box center [1053, 303] width 261 height 382
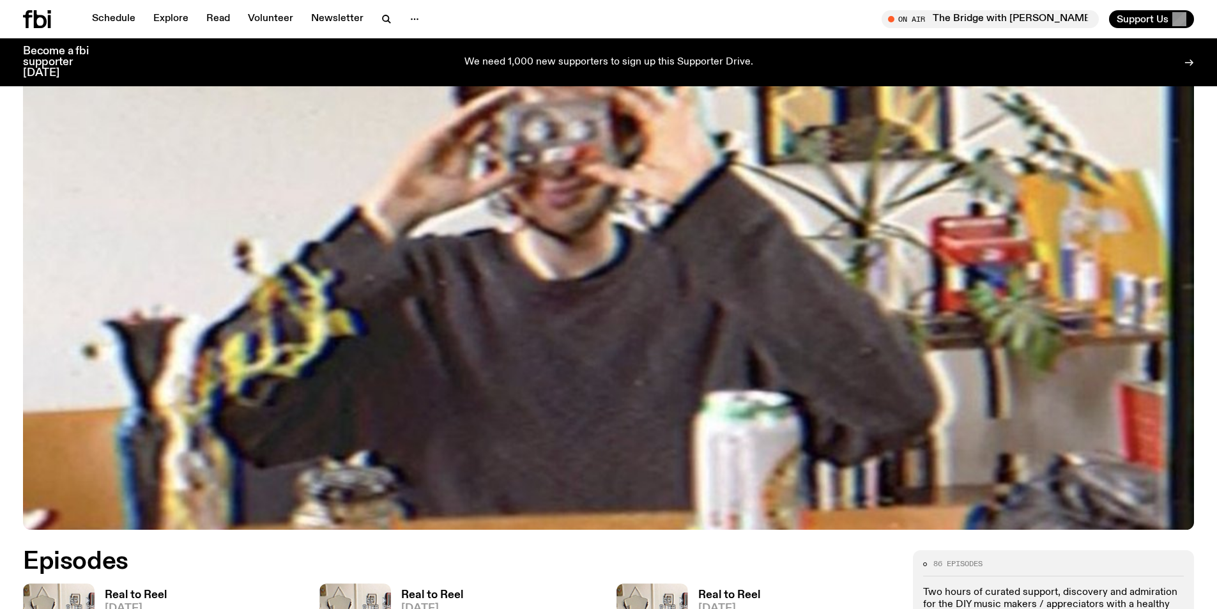
scroll to position [566, 0]
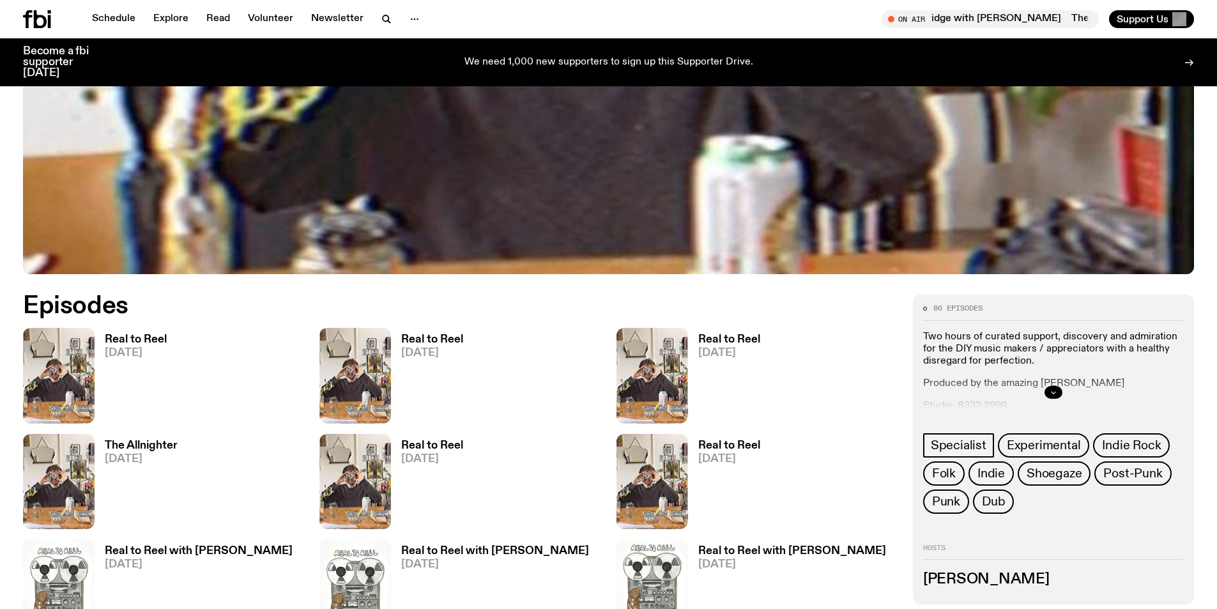
click at [1054, 389] on icon "button" at bounding box center [1053, 392] width 8 height 8
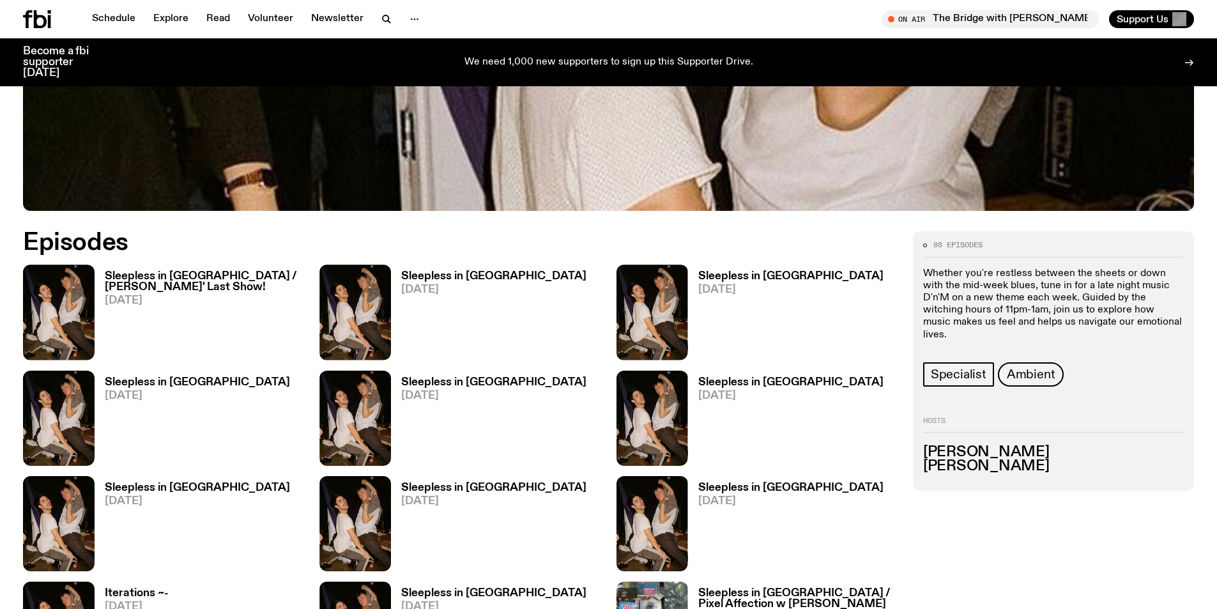
scroll to position [630, 0]
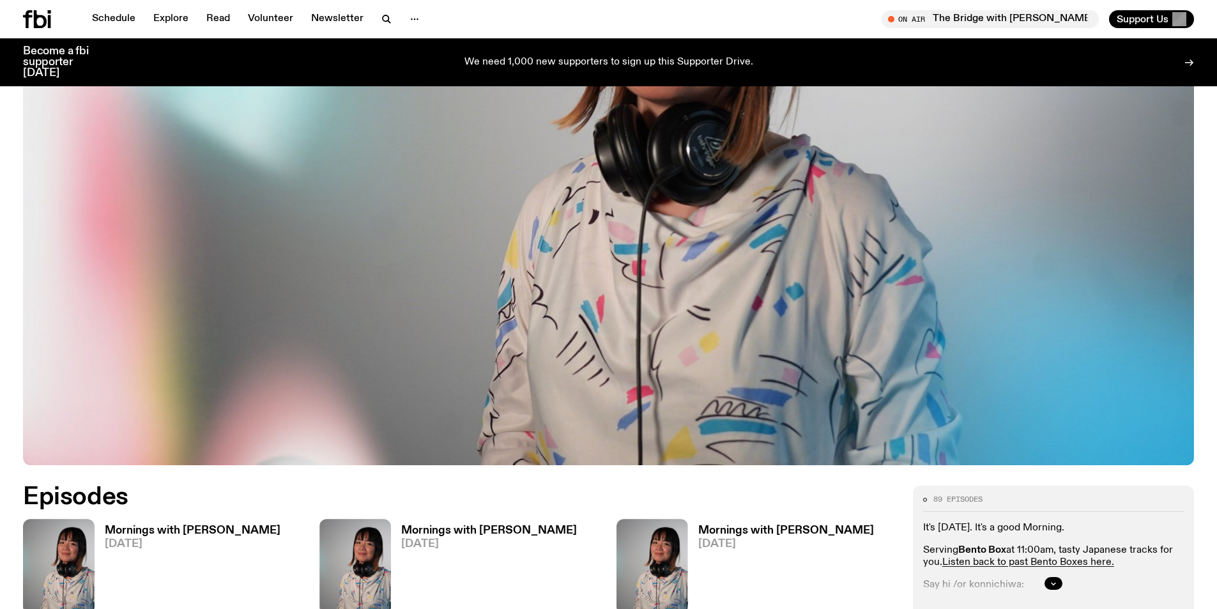
scroll to position [694, 0]
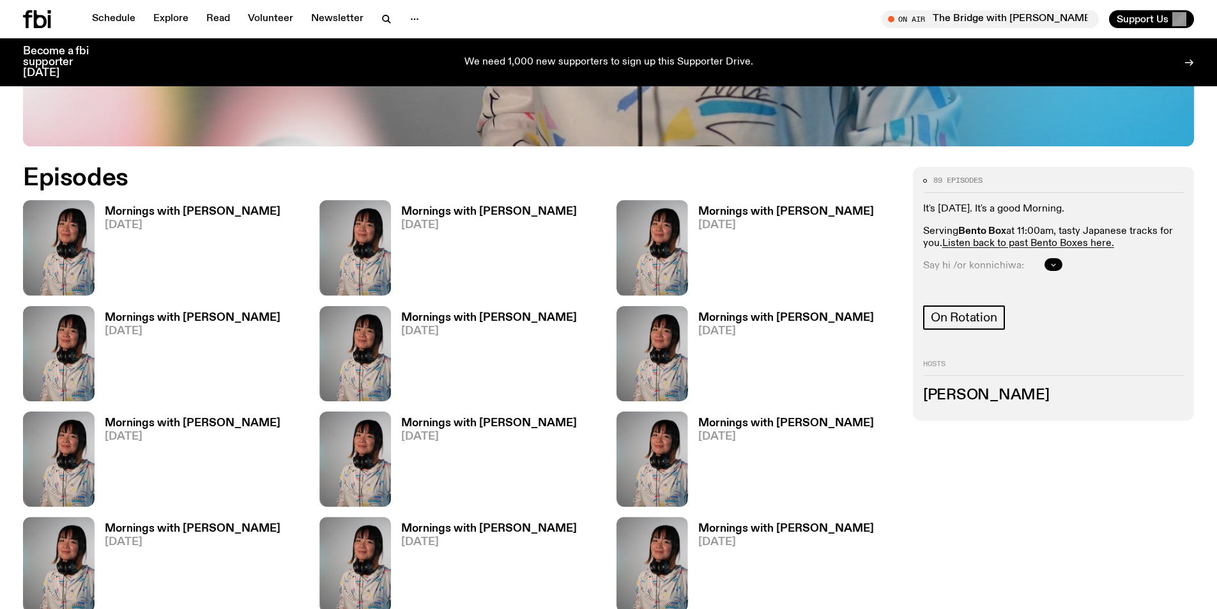
click at [1053, 263] on icon "button" at bounding box center [1053, 265] width 8 height 8
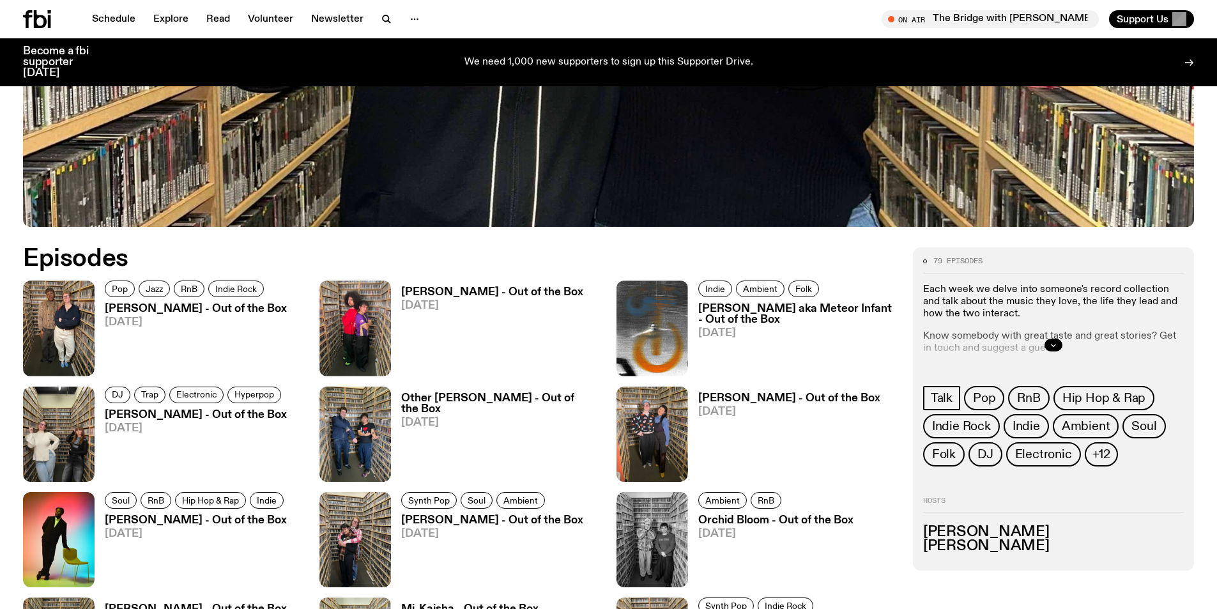
scroll to position [629, 0]
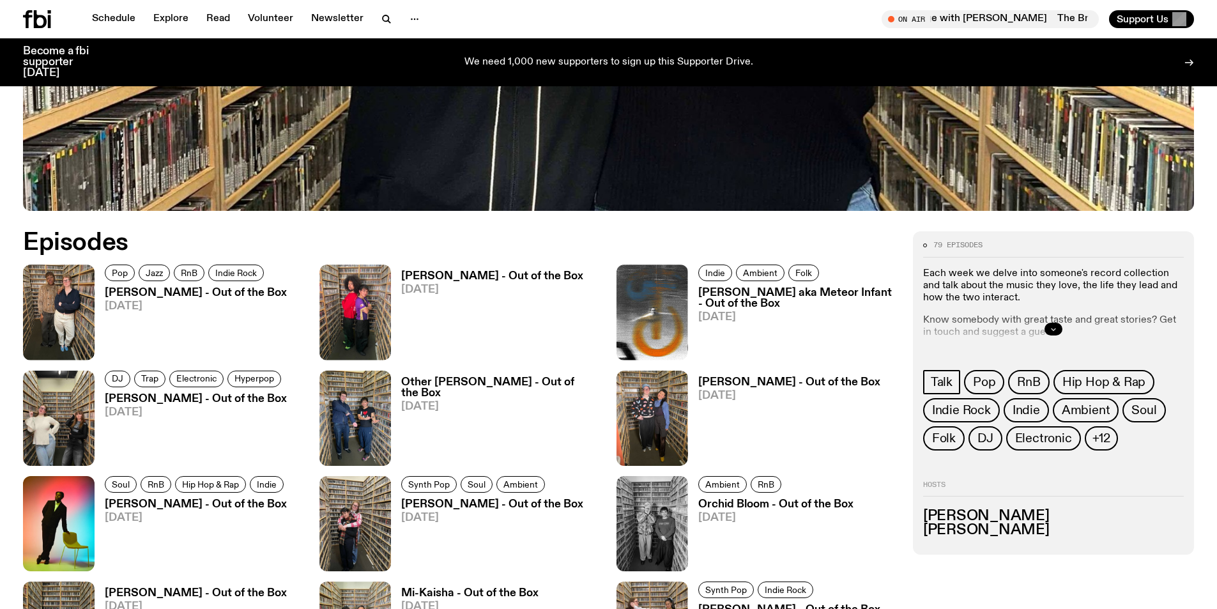
click at [1053, 323] on button "button" at bounding box center [1053, 329] width 18 height 13
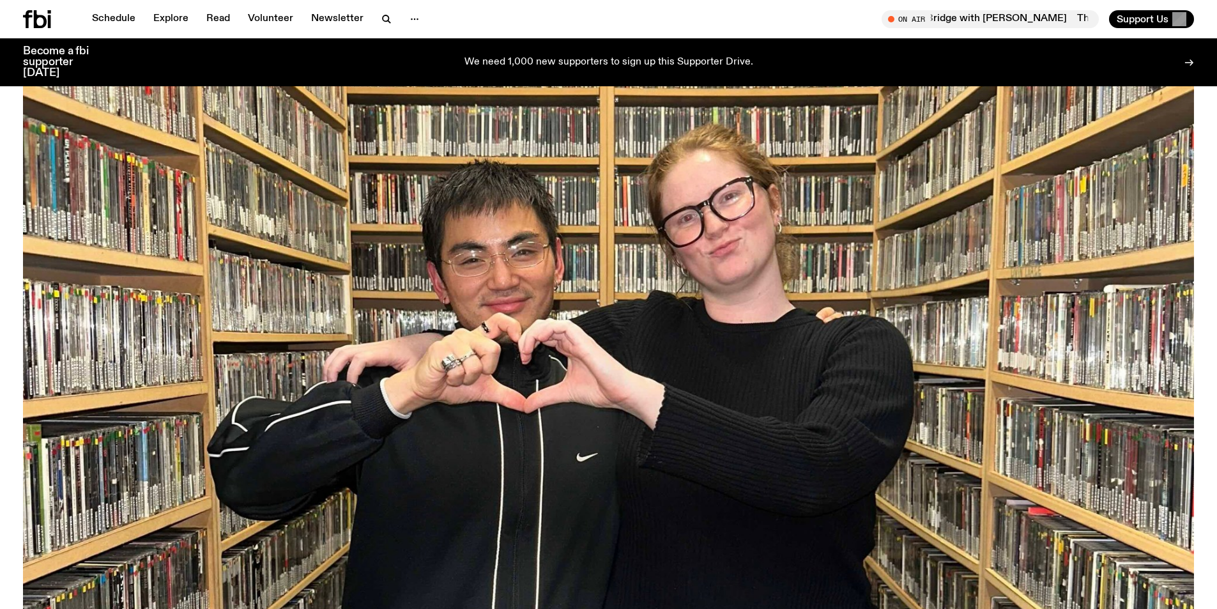
scroll to position [187, 0]
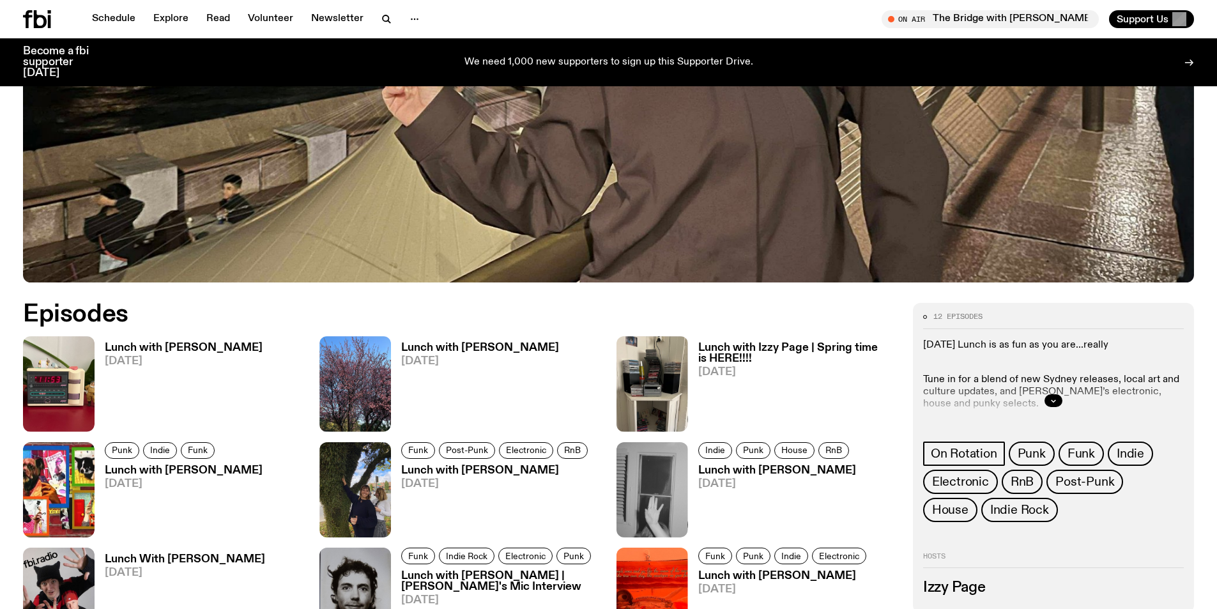
scroll to position [629, 0]
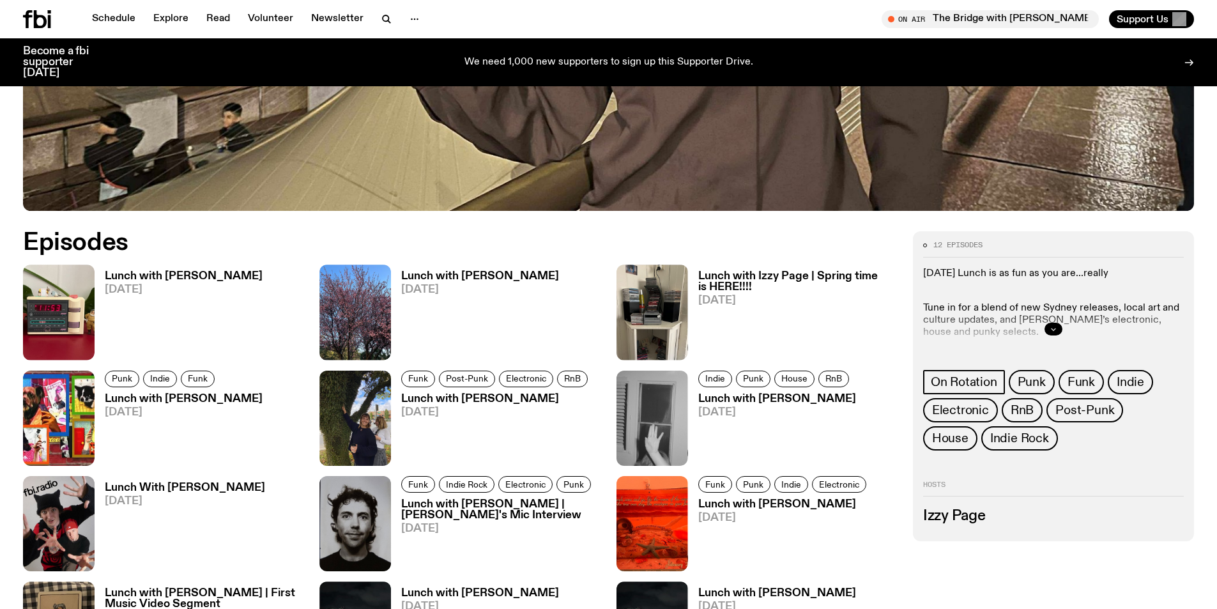
click at [1054, 330] on icon "button" at bounding box center [1053, 329] width 4 height 2
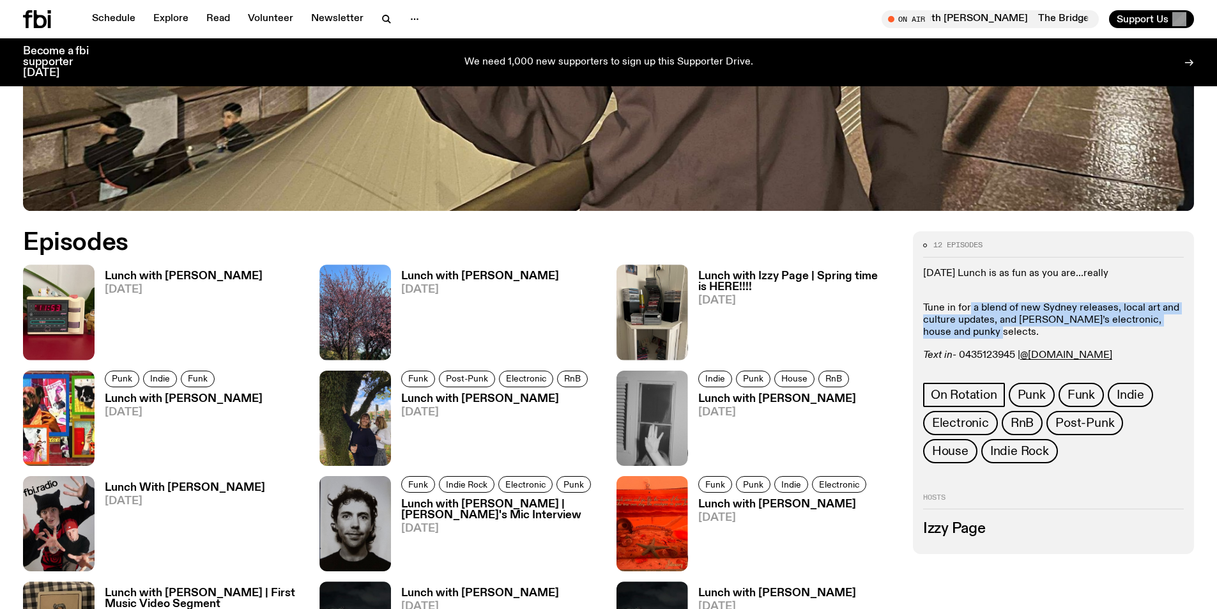
drag, startPoint x: 979, startPoint y: 310, endPoint x: 979, endPoint y: 339, distance: 28.7
click at [979, 339] on p "Tune in for a blend of new Sydney releases, local art and culture updates, and …" at bounding box center [1053, 314] width 261 height 49
click at [952, 282] on div "Thursday Lunch is as fun as you are...really Tune in for a blend of new Sydney …" at bounding box center [1053, 315] width 261 height 94
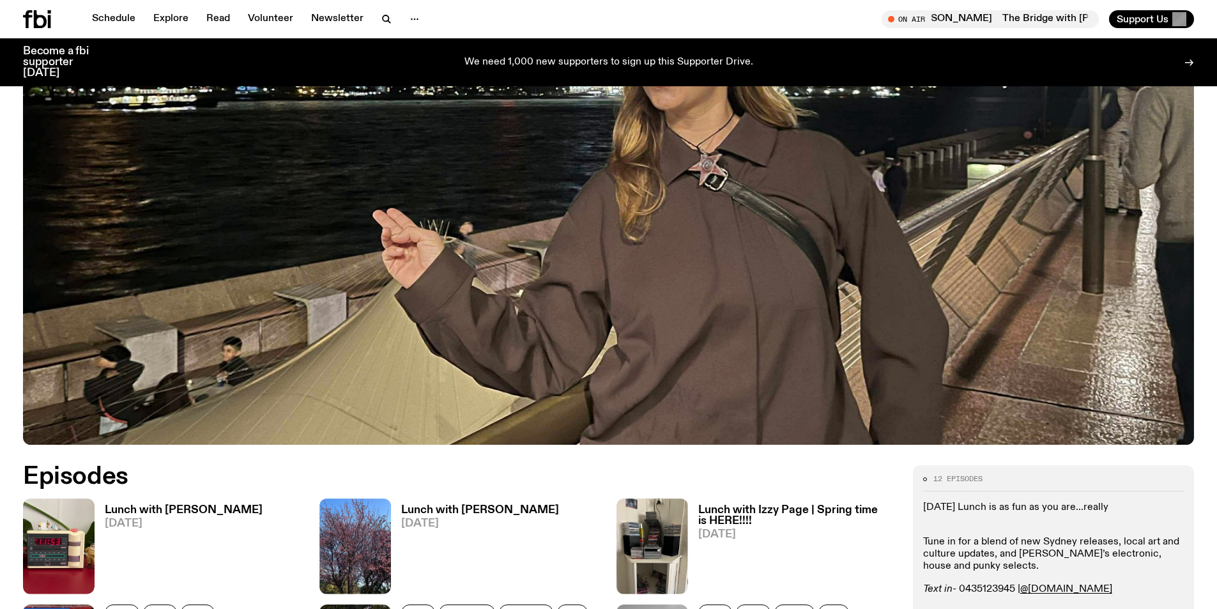
scroll to position [501, 0]
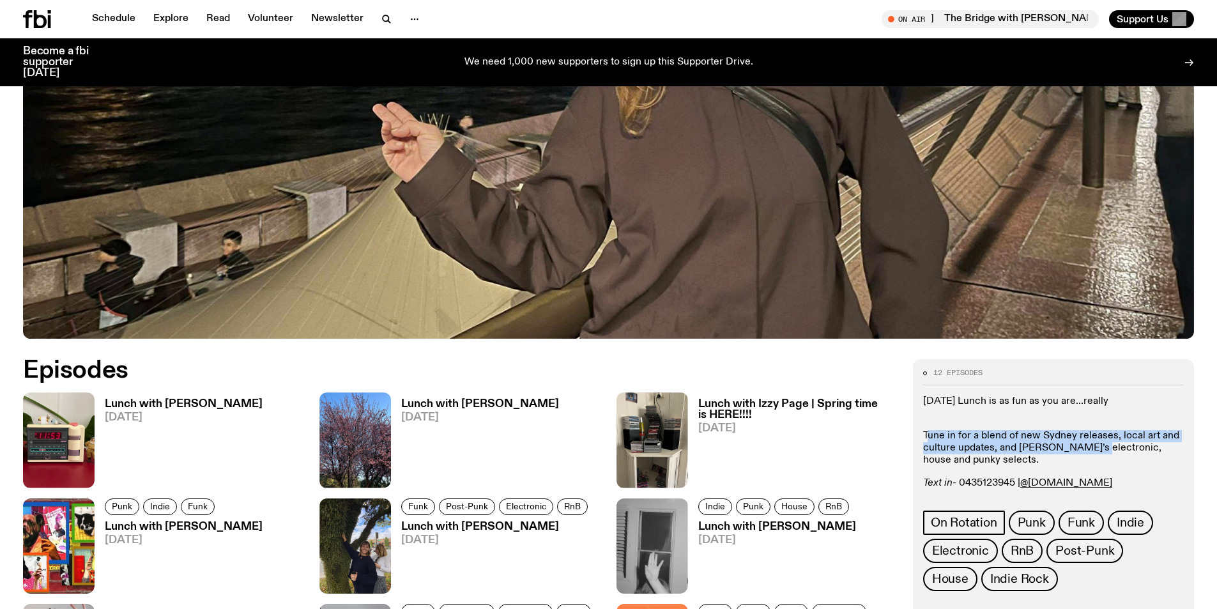
drag, startPoint x: 929, startPoint y: 437, endPoint x: 1082, endPoint y: 449, distance: 153.1
click at [1082, 449] on p "Tune in for a blend of new Sydney releases, local art and culture updates, and …" at bounding box center [1053, 442] width 261 height 49
click at [1065, 407] on p "Thursday Lunch is as fun as you are...really" at bounding box center [1053, 401] width 261 height 12
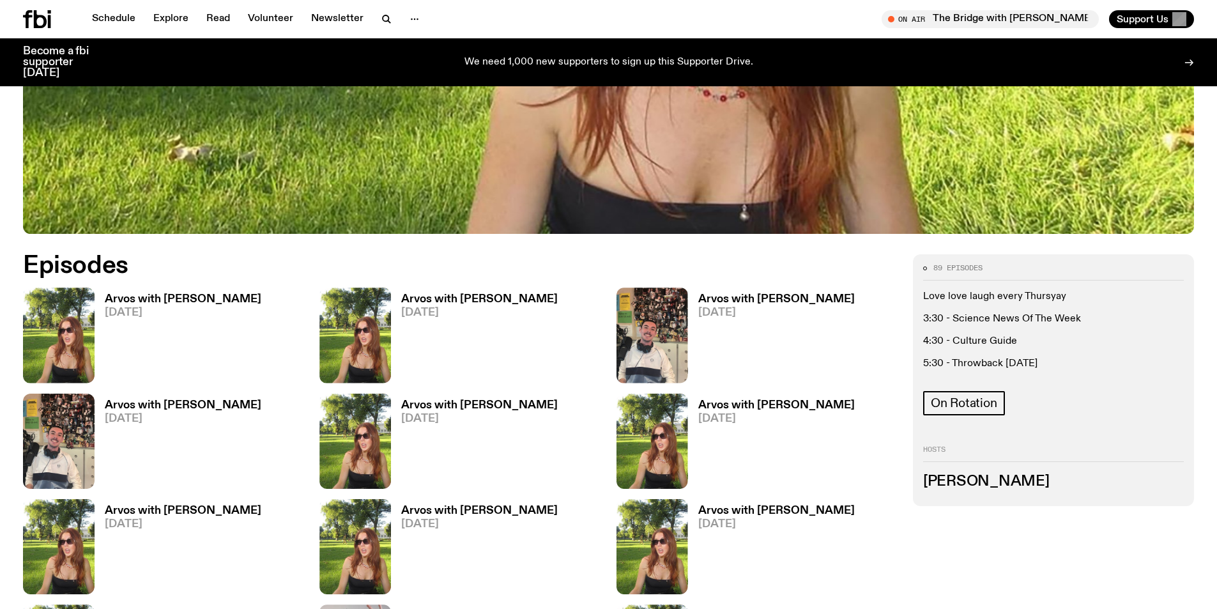
scroll to position [629, 0]
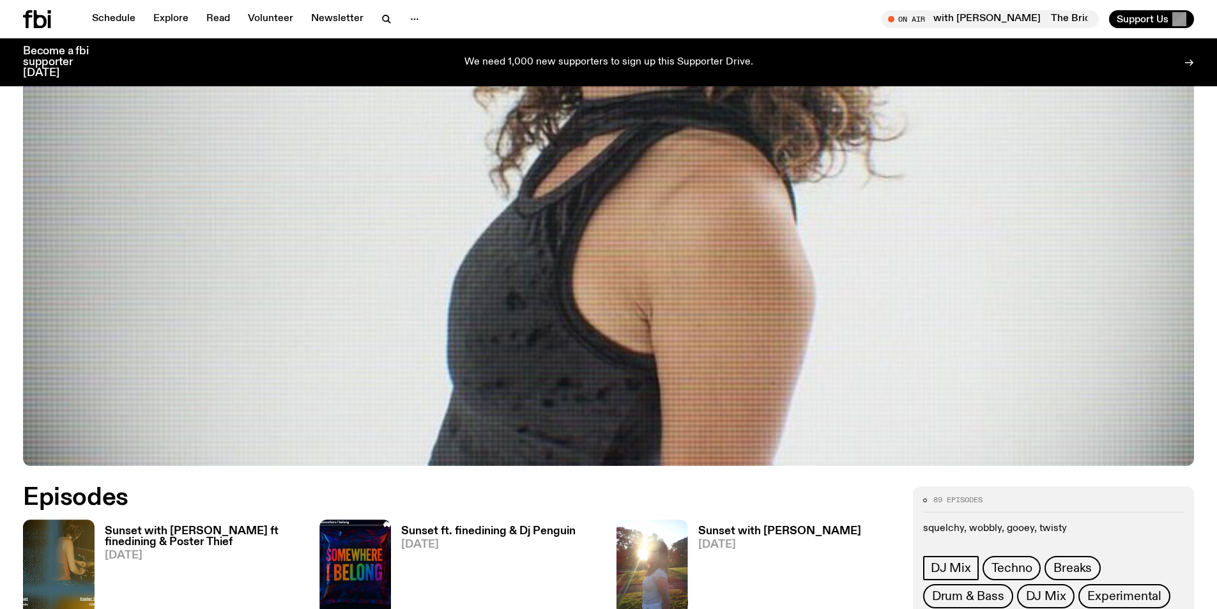
scroll to position [566, 0]
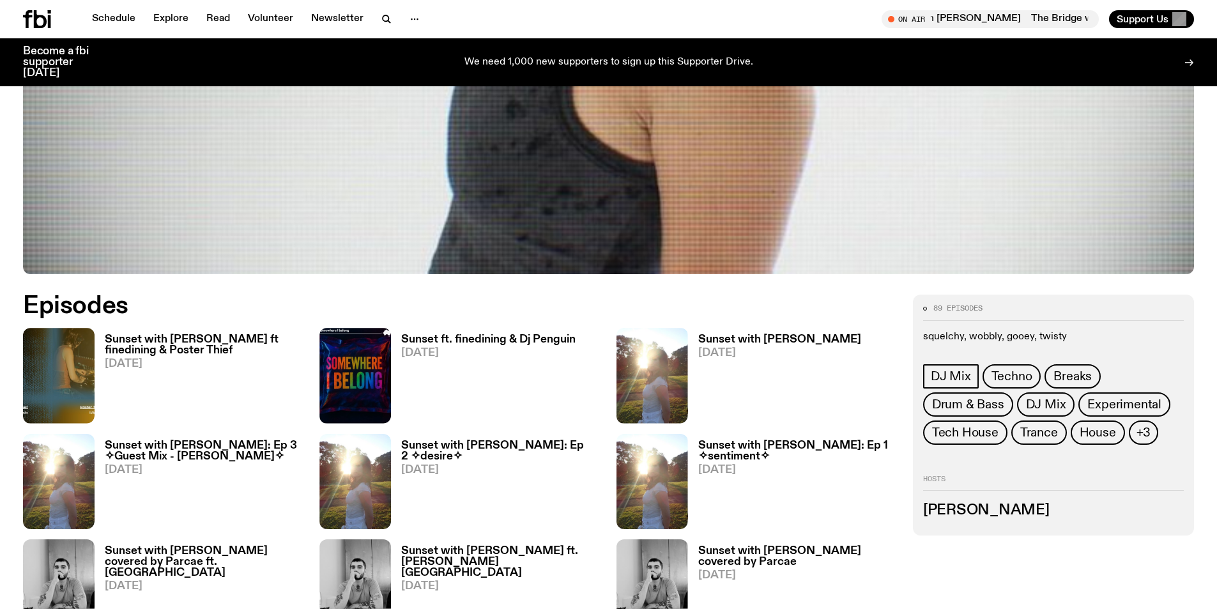
click at [1152, 443] on div "DJ Mix Techno Breaks Drum & Bass DJ Mix Experimental Tech House Trance House +3" at bounding box center [1053, 406] width 261 height 84
click at [1145, 438] on span "+3" at bounding box center [1143, 432] width 15 height 14
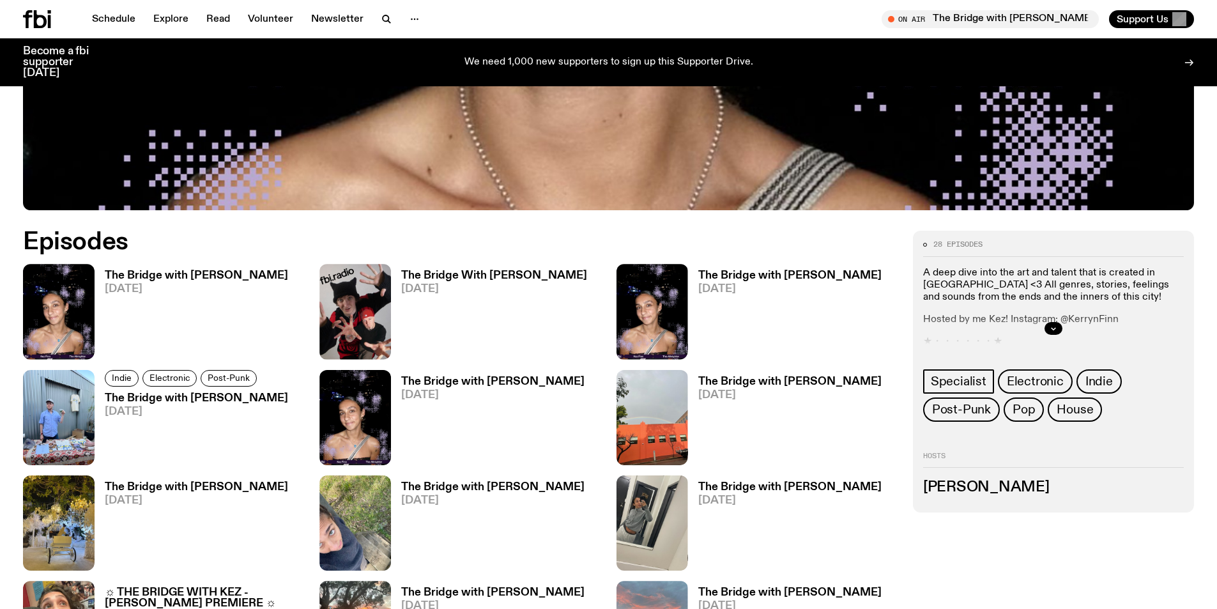
scroll to position [694, 0]
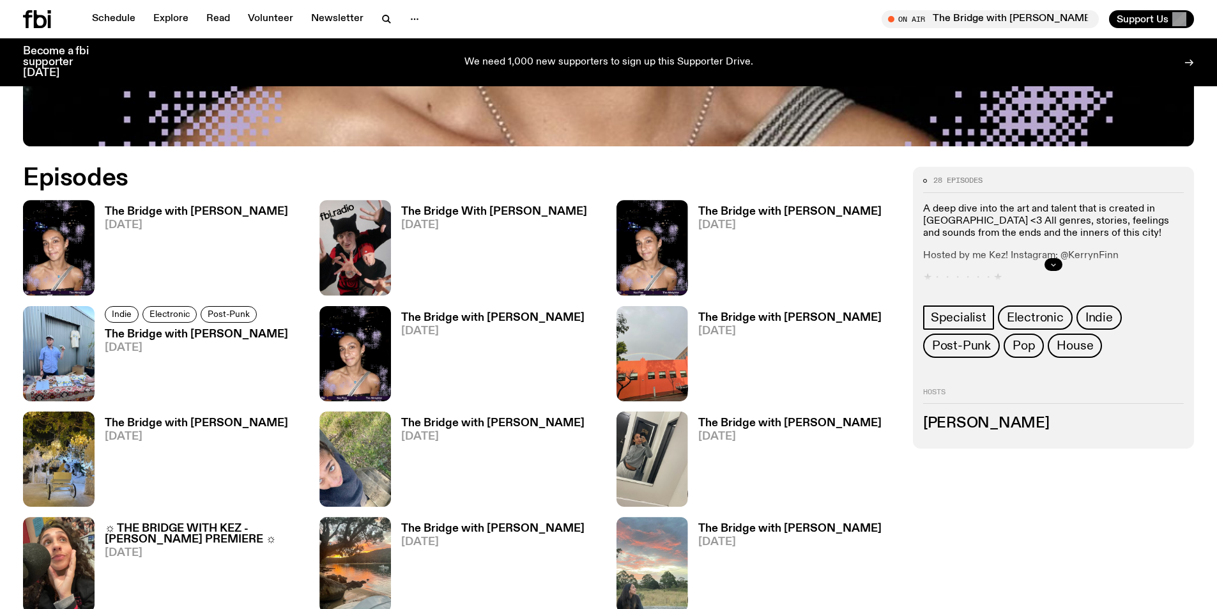
click at [1054, 266] on icon "button" at bounding box center [1053, 265] width 8 height 8
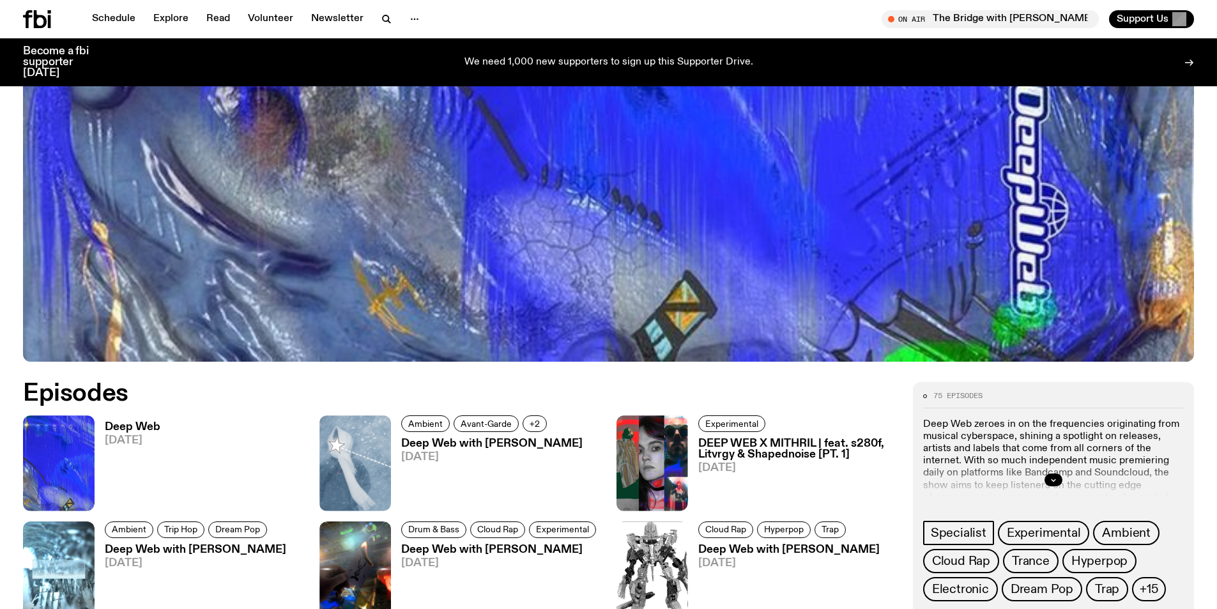
scroll to position [756, 0]
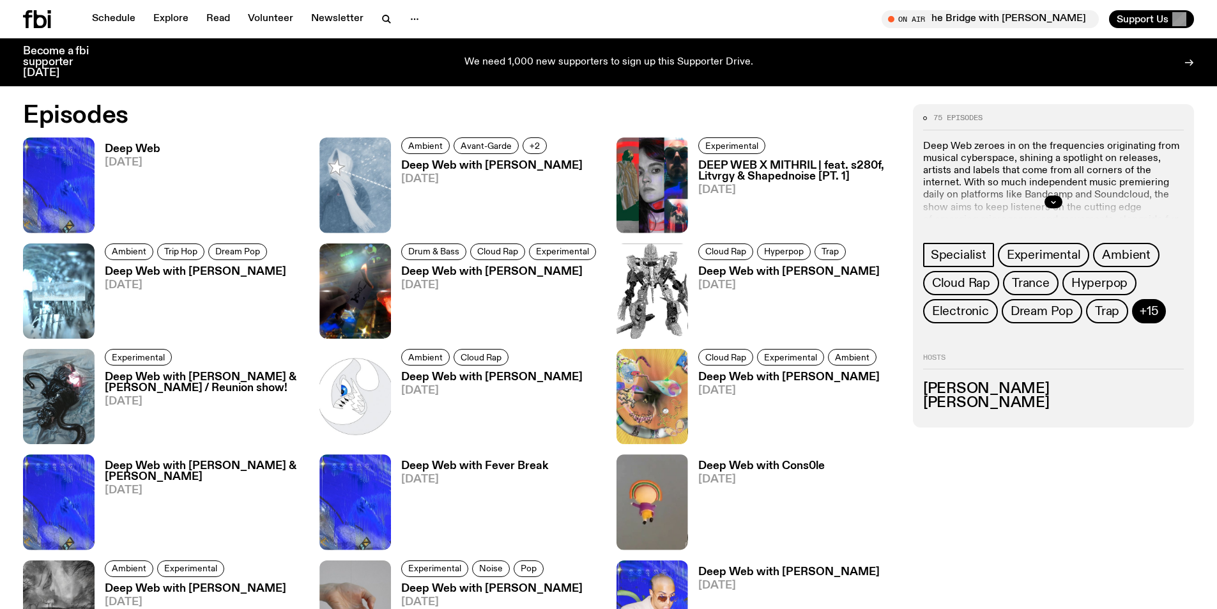
click at [1155, 314] on button "+15" at bounding box center [1148, 311] width 33 height 24
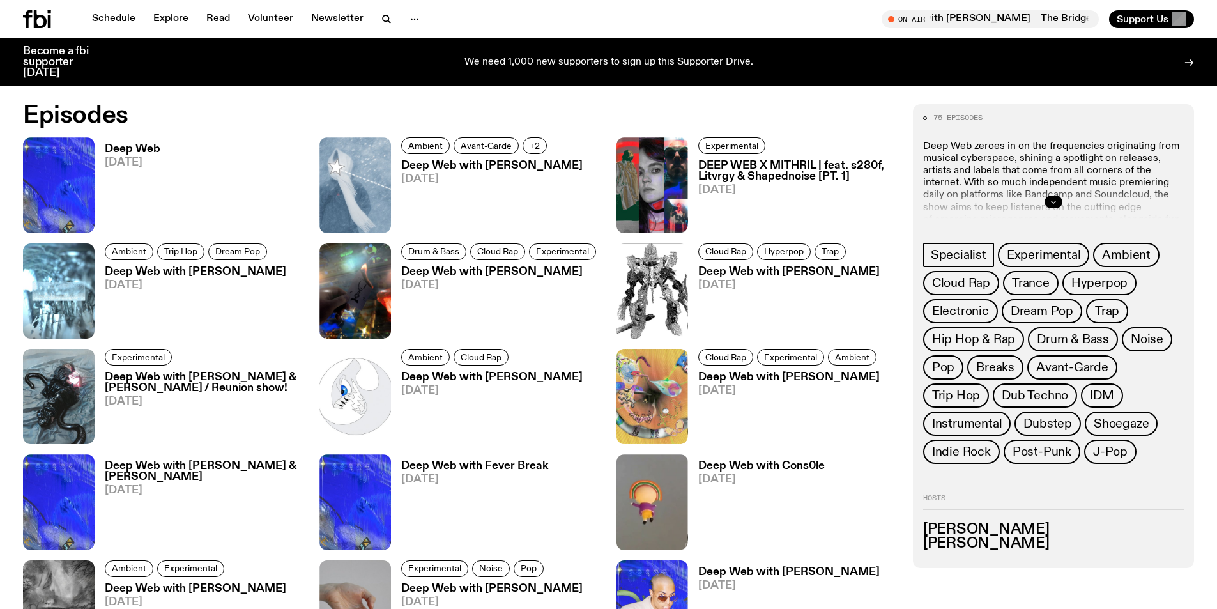
click at [1053, 198] on icon "button" at bounding box center [1053, 202] width 8 height 8
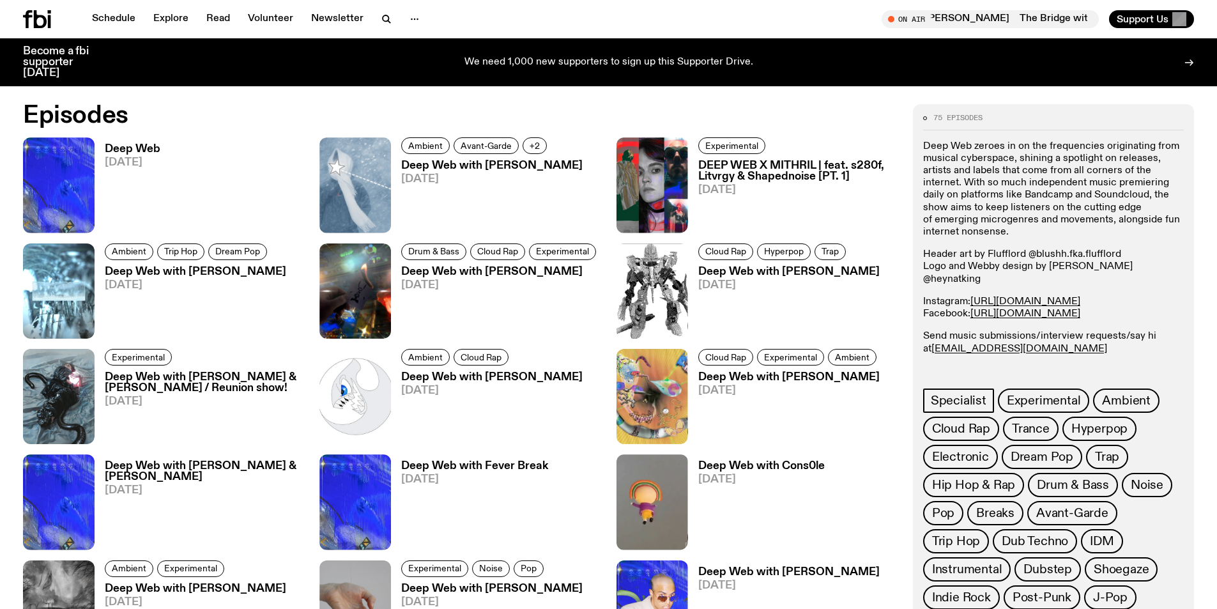
scroll to position [565, 0]
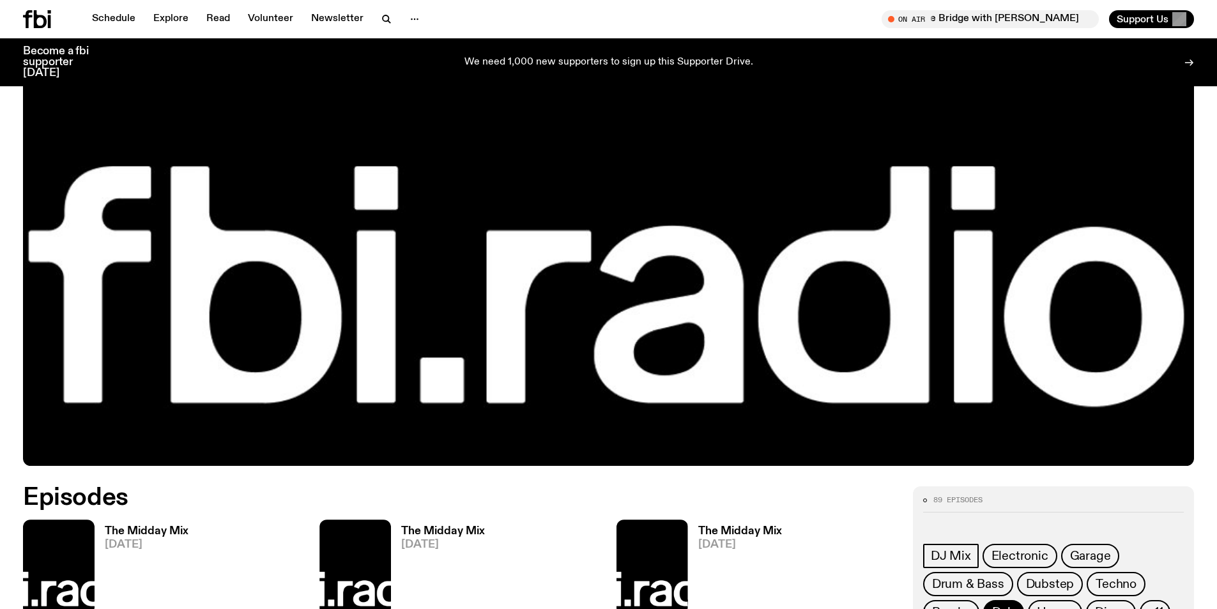
scroll to position [694, 0]
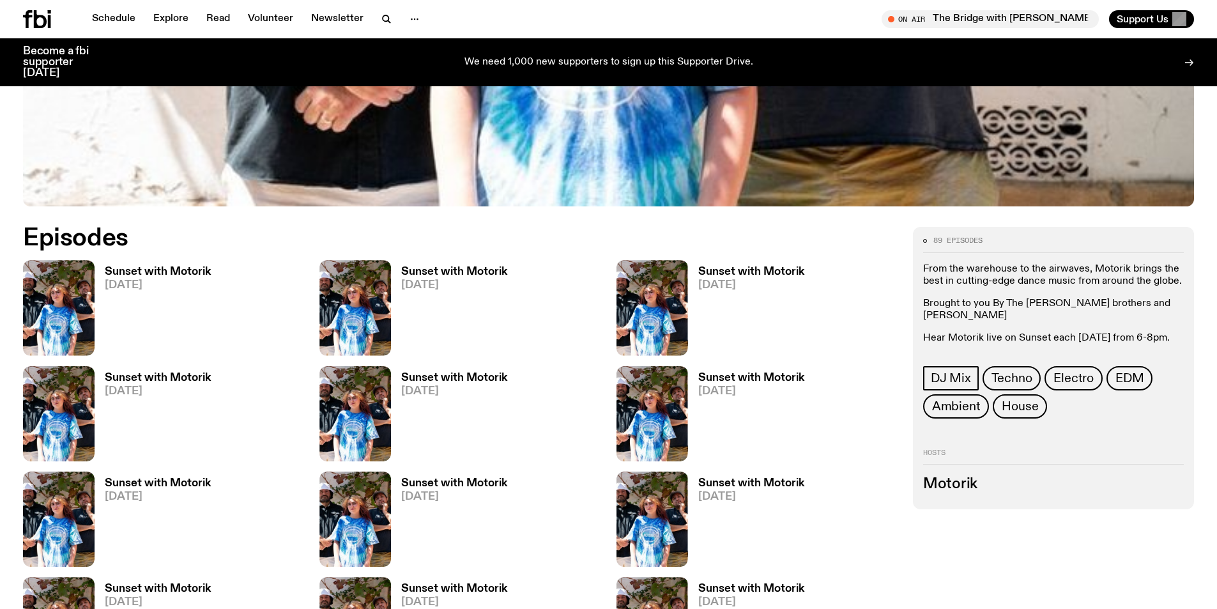
scroll to position [695, 0]
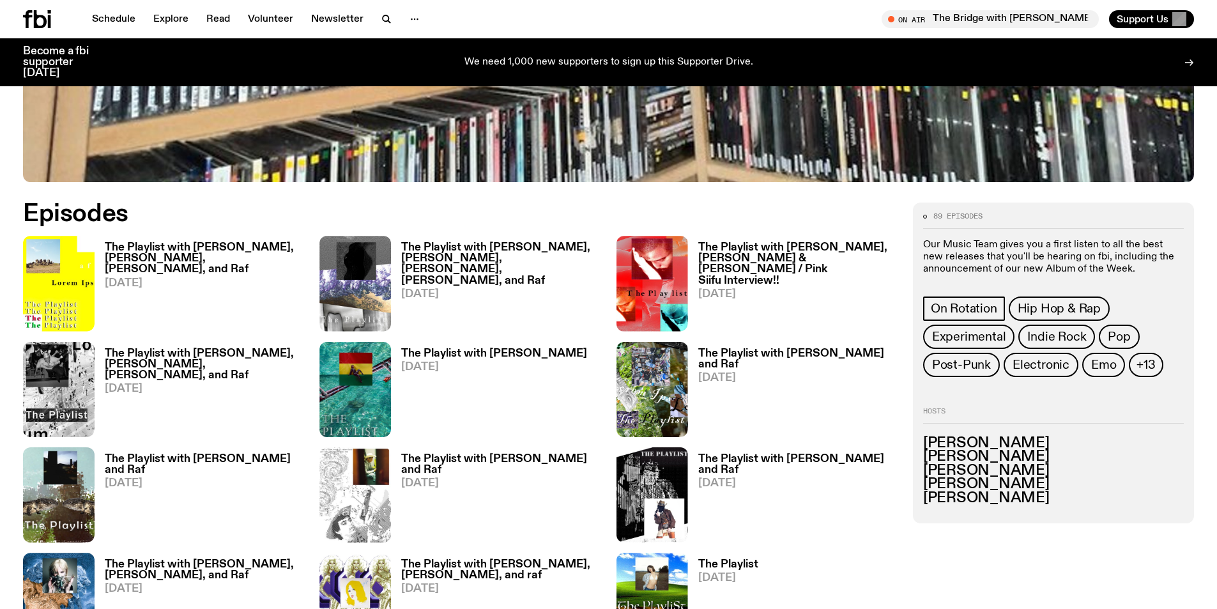
scroll to position [758, 0]
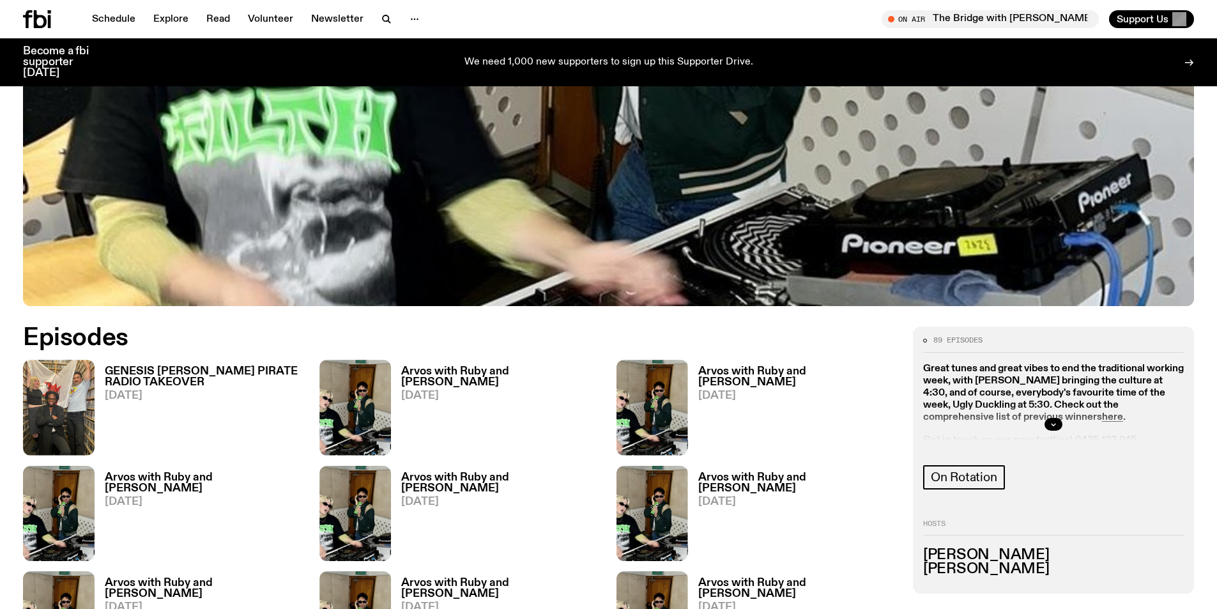
scroll to position [629, 0]
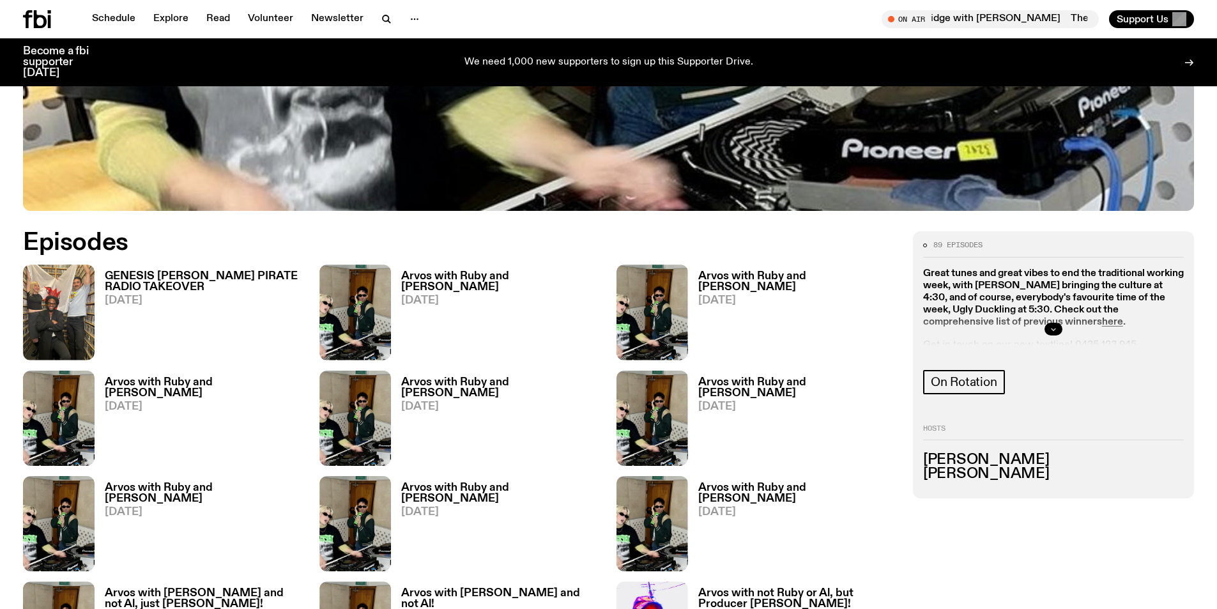
click at [1051, 326] on icon "button" at bounding box center [1053, 329] width 8 height 8
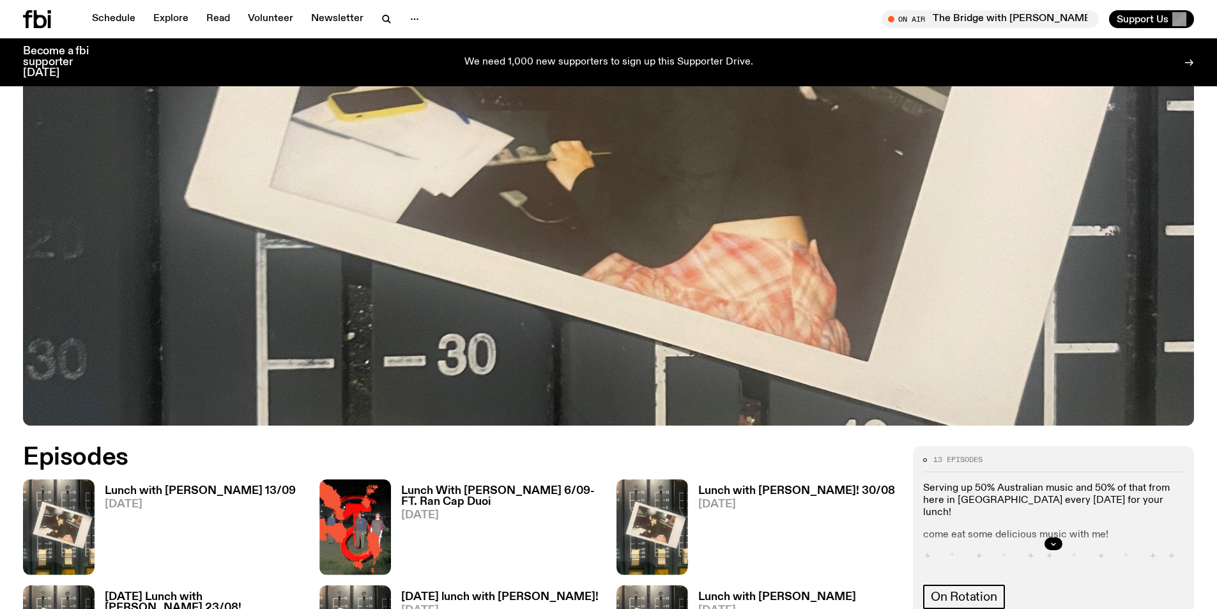
scroll to position [567, 0]
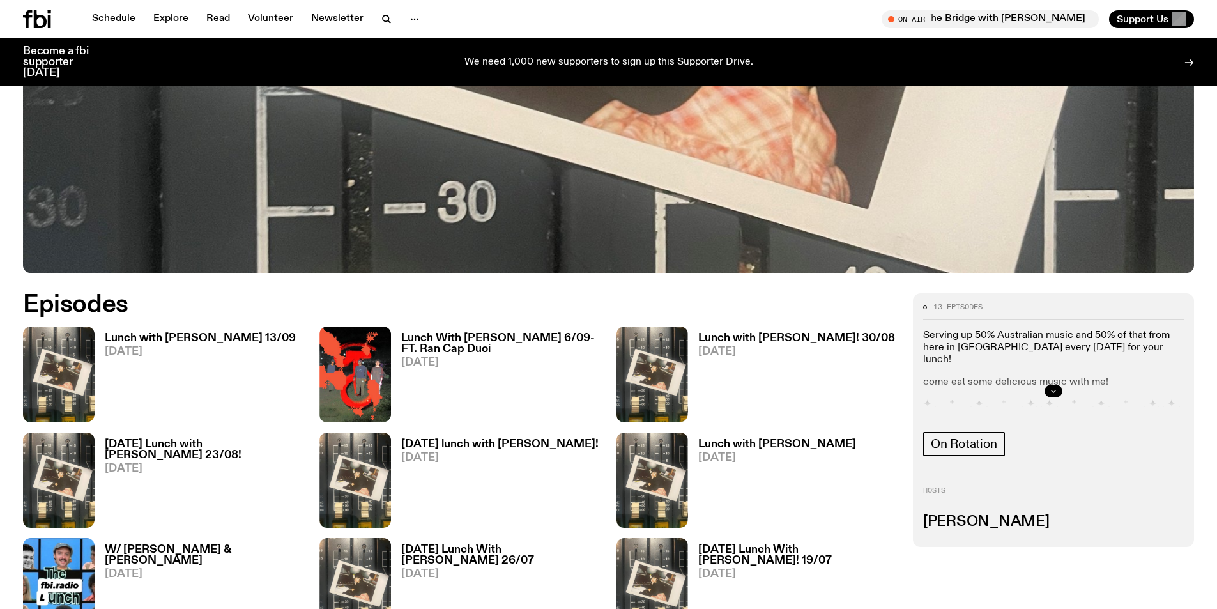
click at [1055, 386] on button "button" at bounding box center [1053, 391] width 18 height 13
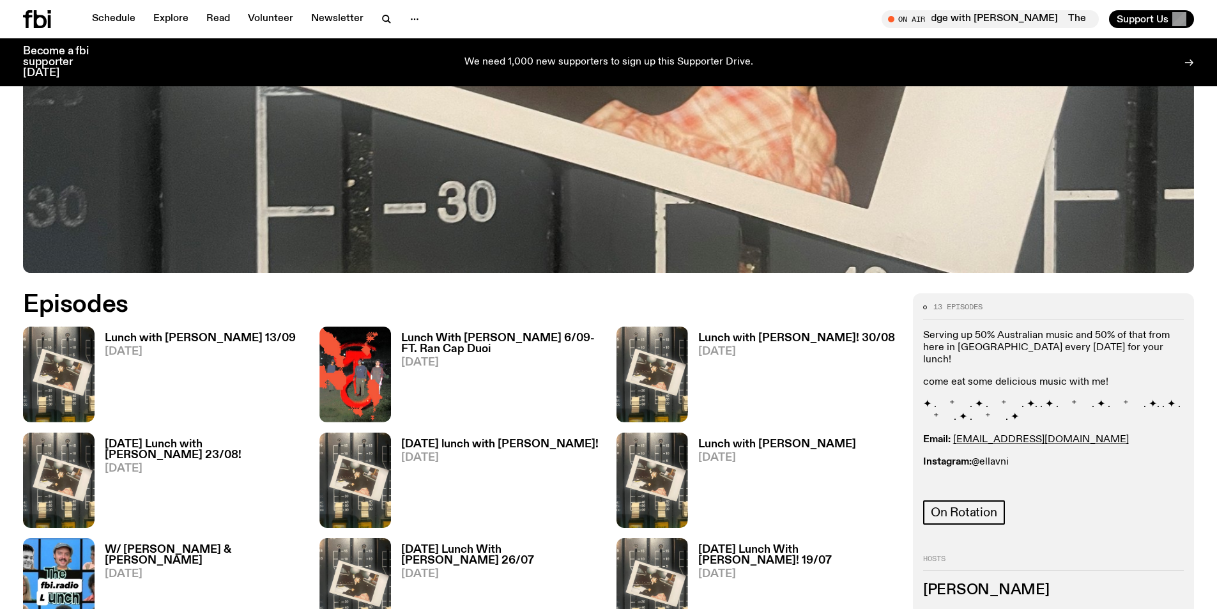
scroll to position [568, 0]
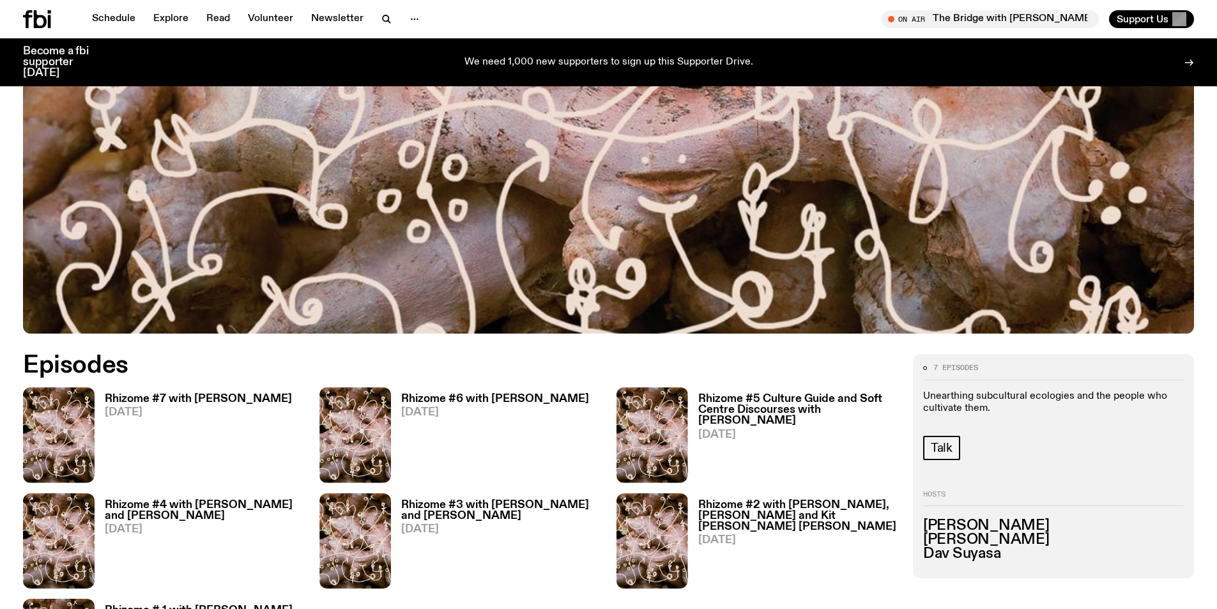
scroll to position [565, 0]
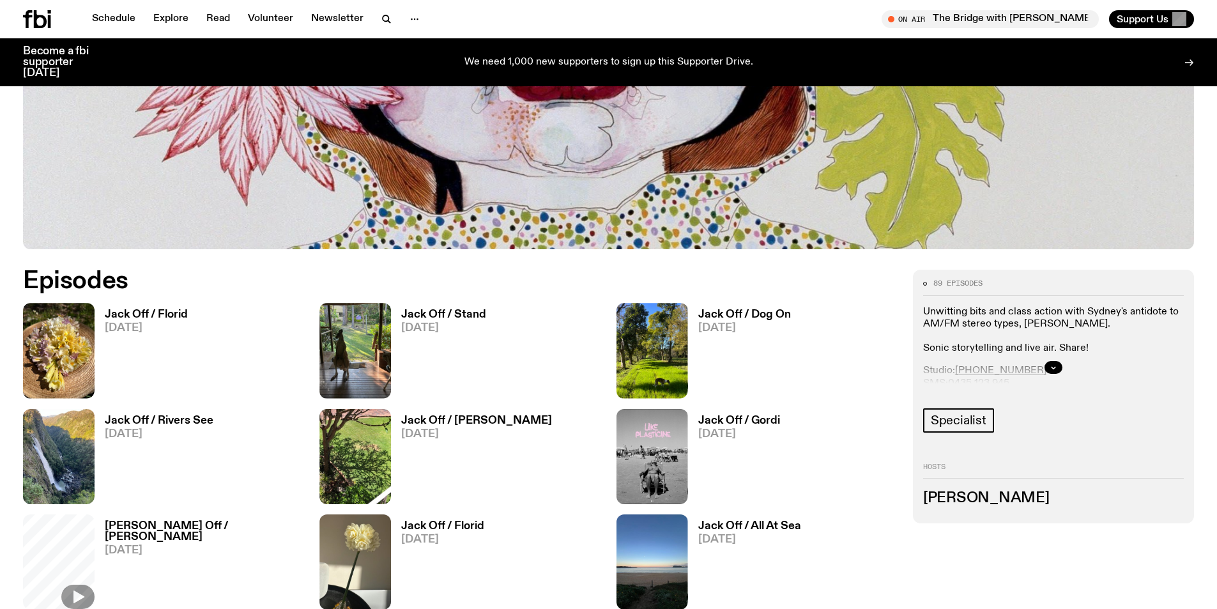
scroll to position [693, 0]
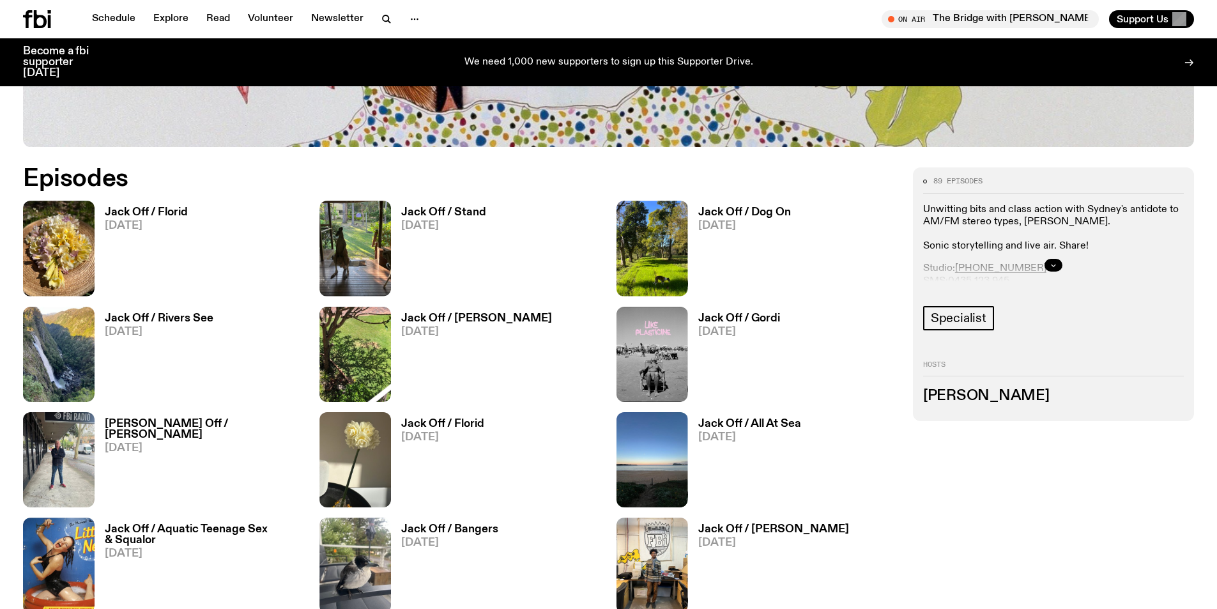
click at [1056, 262] on icon "button" at bounding box center [1053, 265] width 8 height 8
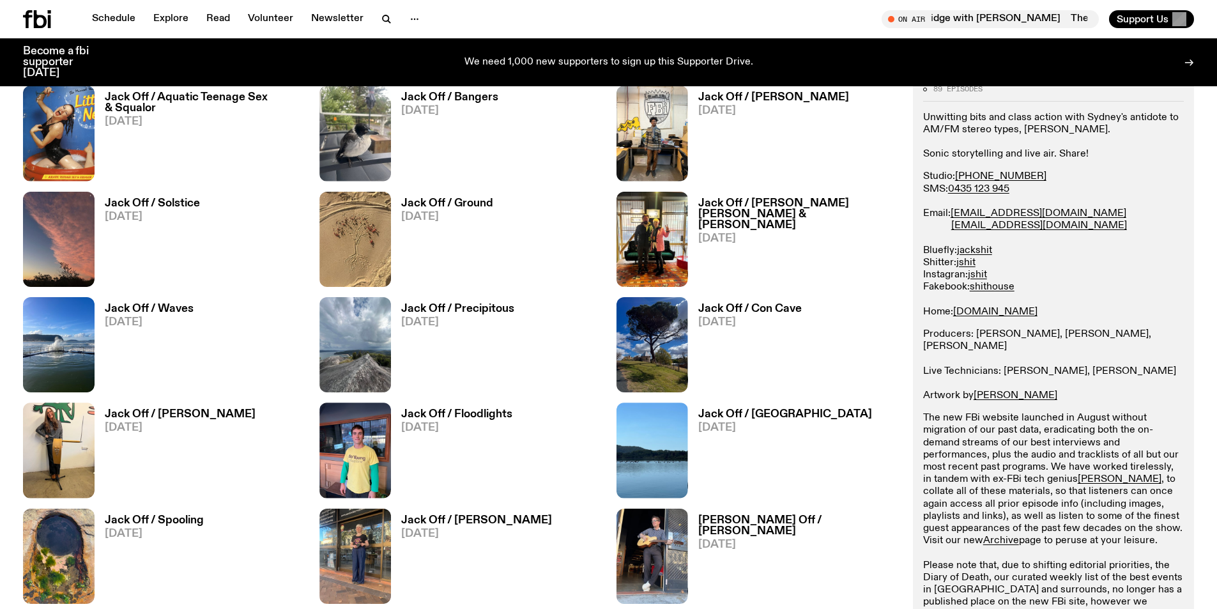
scroll to position [1140, 0]
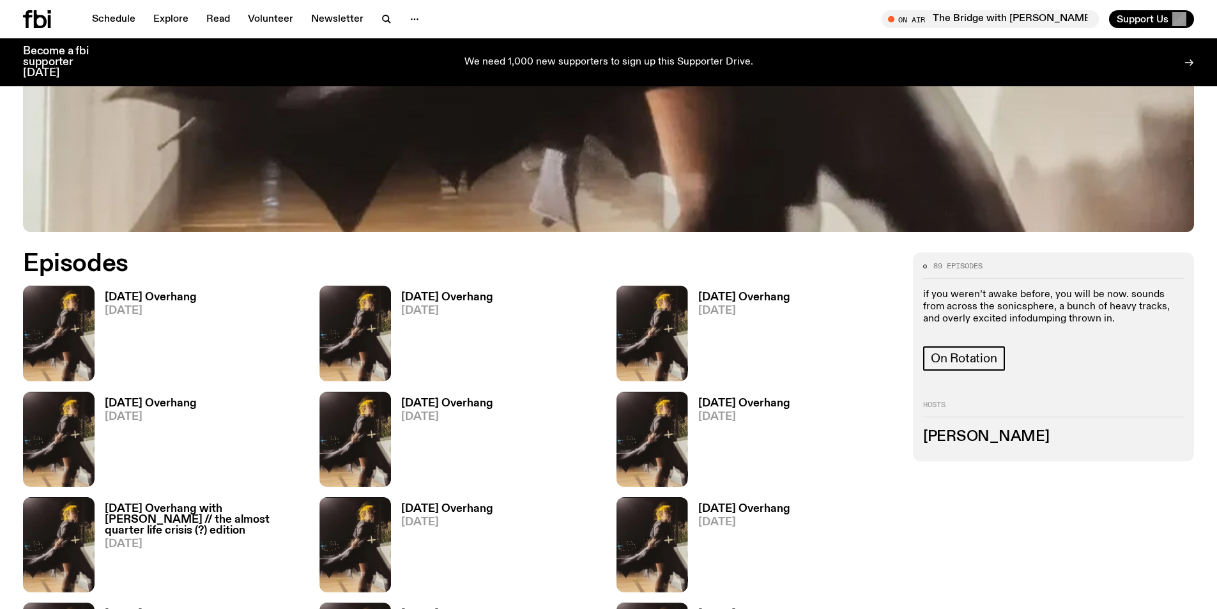
scroll to position [629, 0]
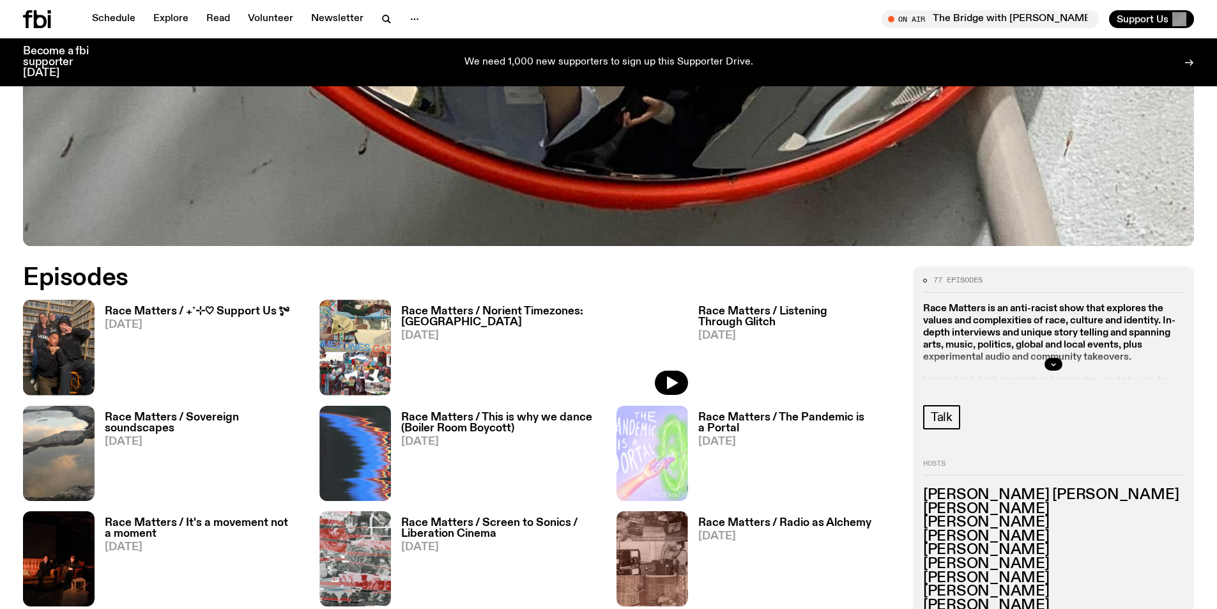
scroll to position [629, 0]
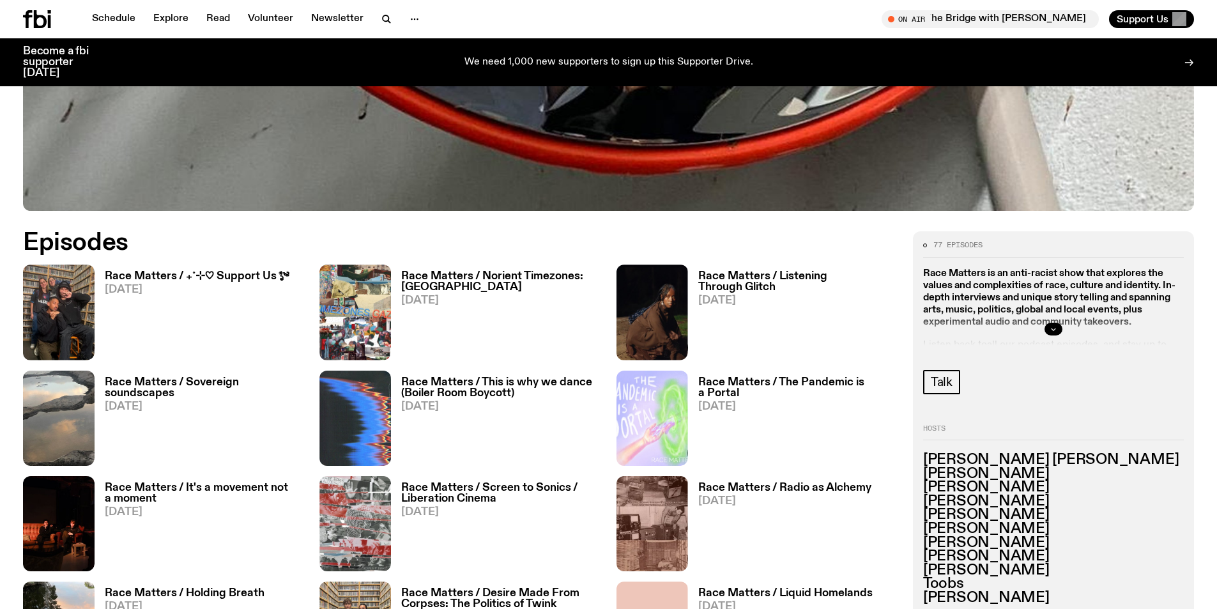
click at [1055, 329] on icon "button" at bounding box center [1053, 329] width 8 height 8
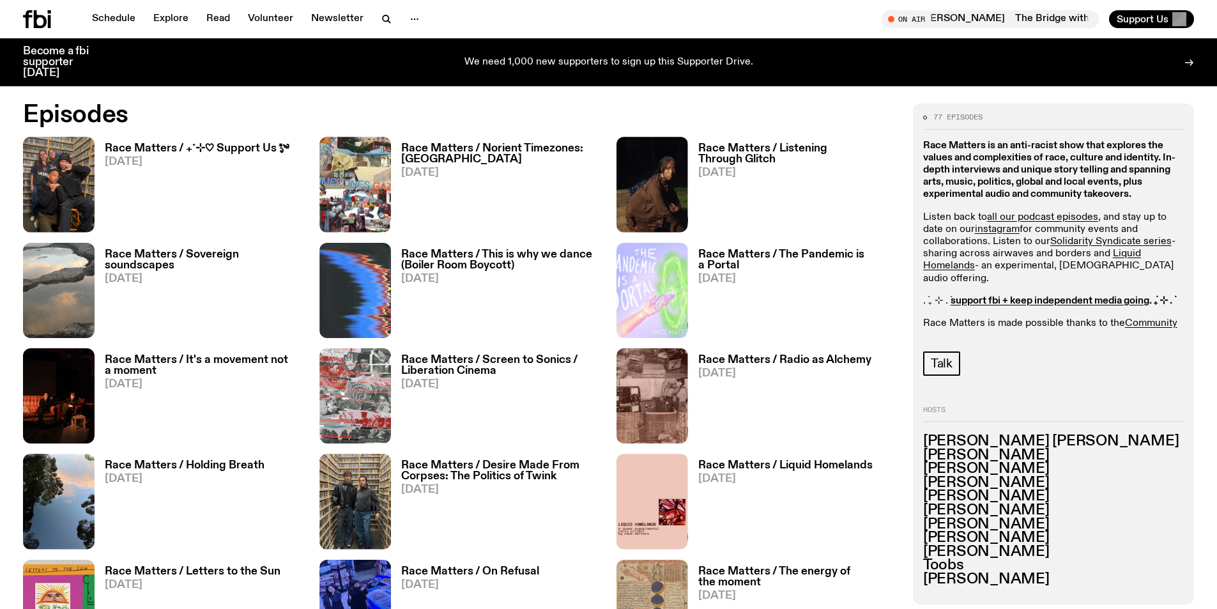
scroll to position [885, 0]
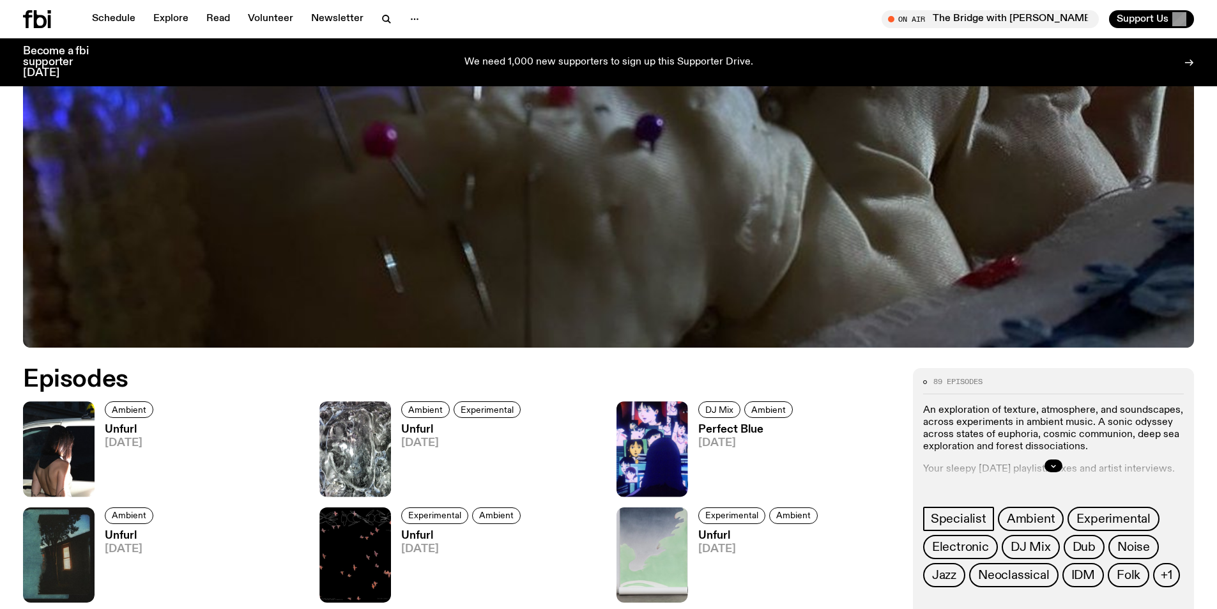
scroll to position [566, 0]
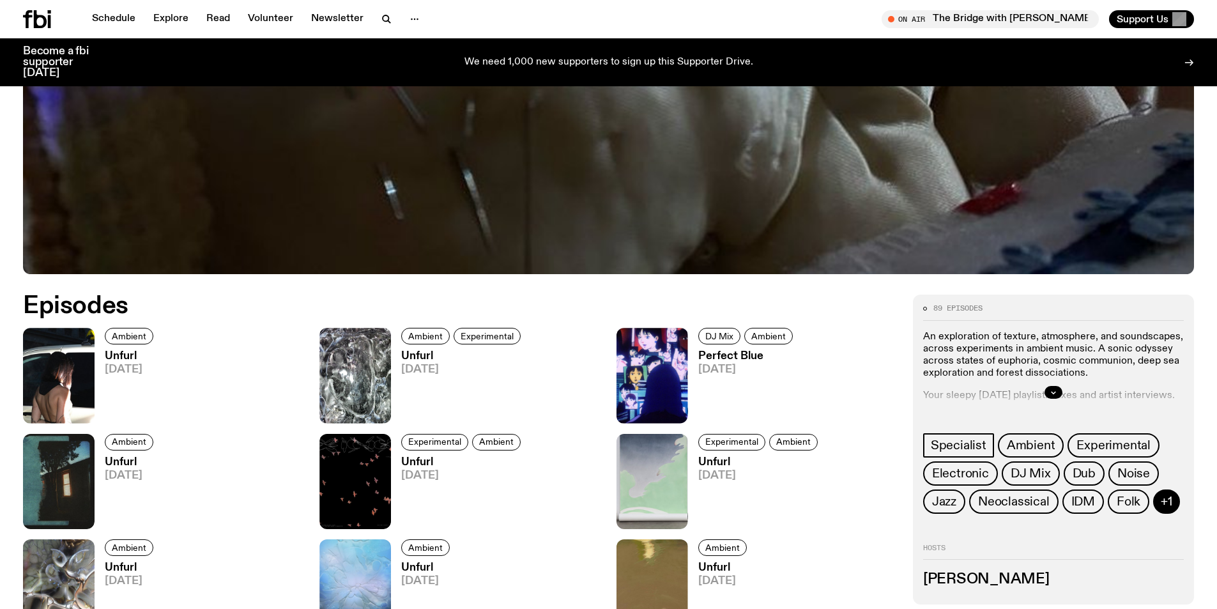
click at [1165, 502] on span "+1" at bounding box center [1166, 501] width 11 height 14
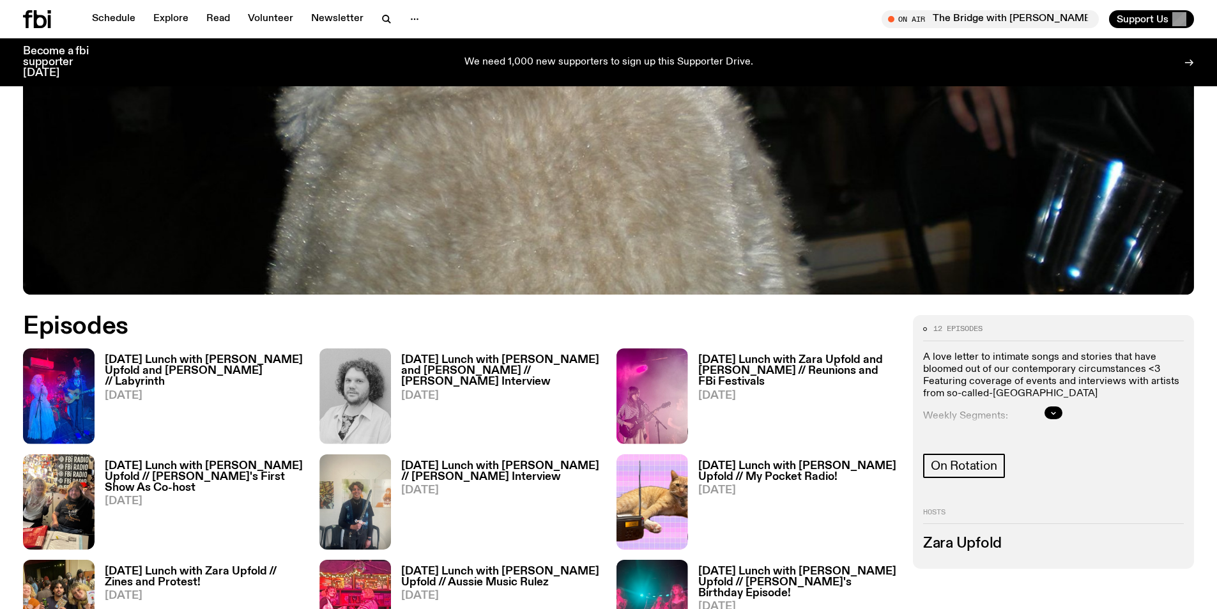
scroll to position [567, 0]
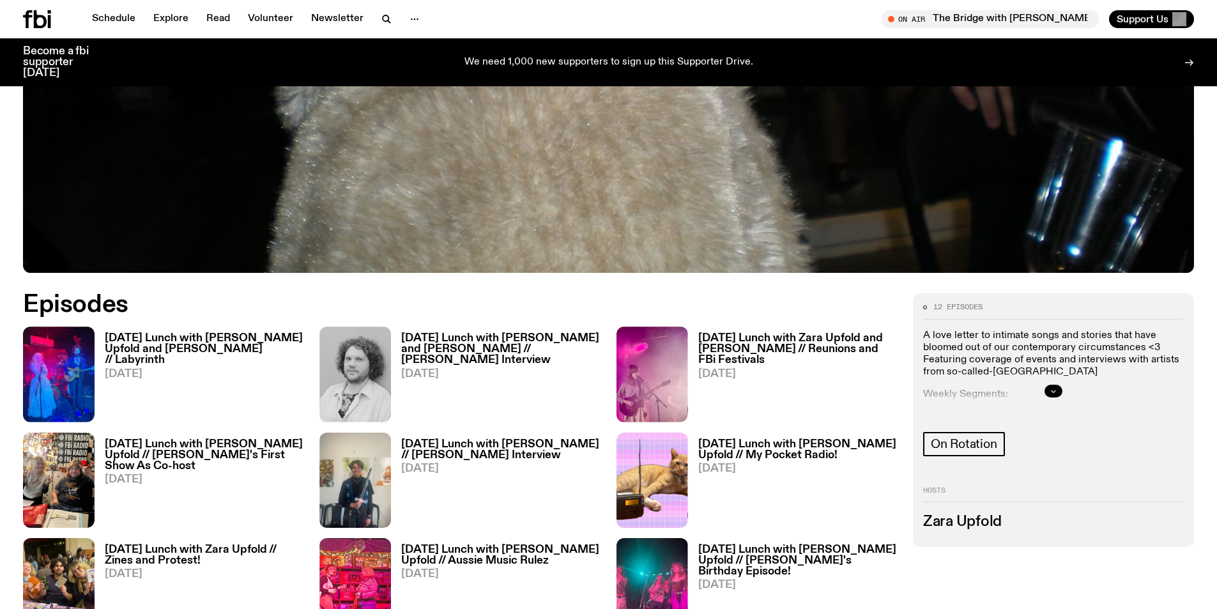
click at [1055, 387] on icon "button" at bounding box center [1053, 391] width 8 height 8
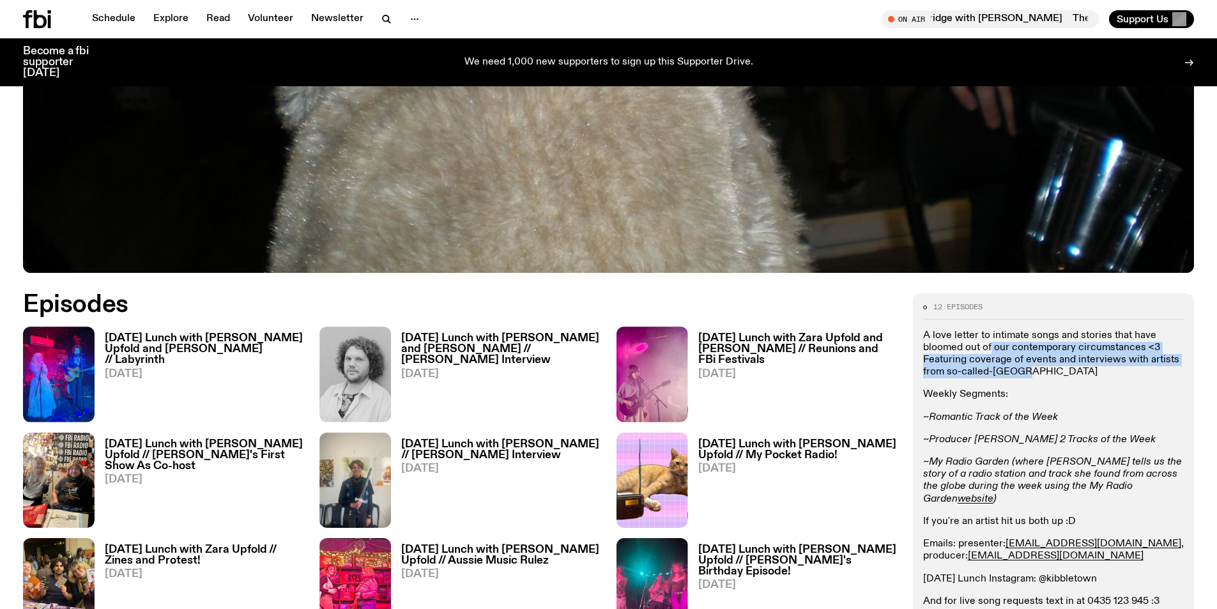
drag, startPoint x: 991, startPoint y: 348, endPoint x: 1036, endPoint y: 371, distance: 50.3
click at [1036, 371] on p "A love letter to intimate songs and stories that have bloomed out of our contem…" at bounding box center [1053, 354] width 261 height 49
click at [948, 335] on p "A love letter to intimate songs and stories that have bloomed out of our contem…" at bounding box center [1053, 354] width 261 height 49
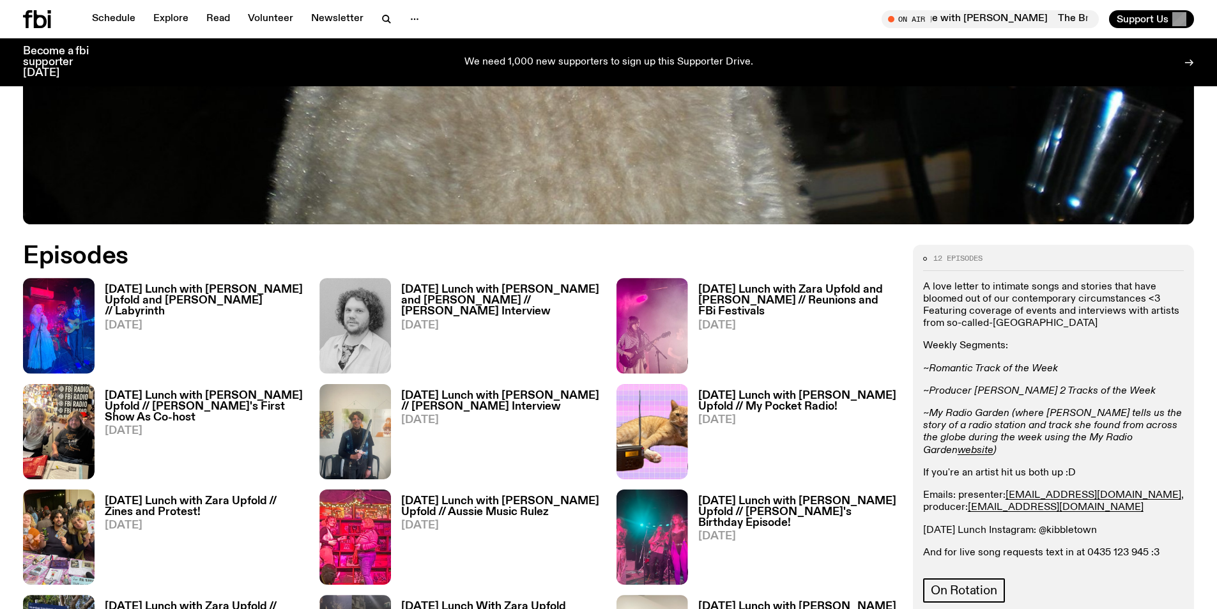
scroll to position [631, 0]
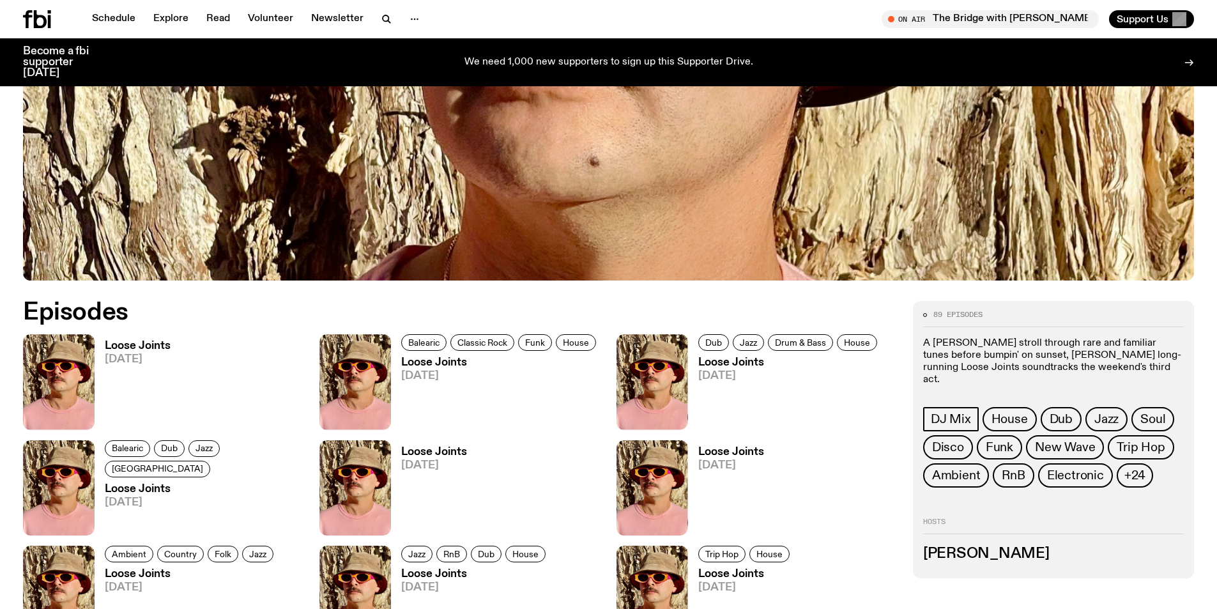
scroll to position [629, 0]
